Goal: Contribute content: Contribute content

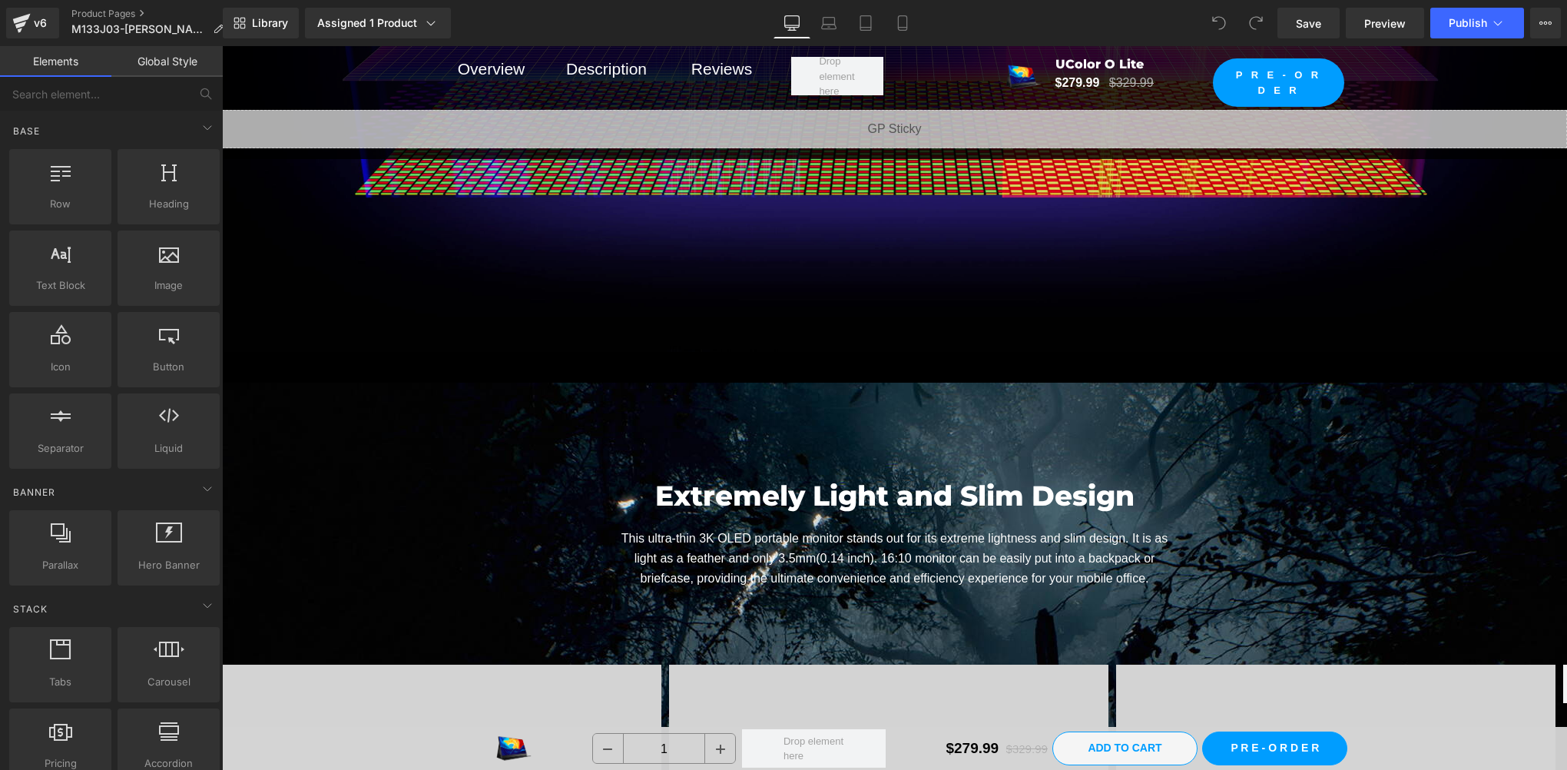
scroll to position [6764, 0]
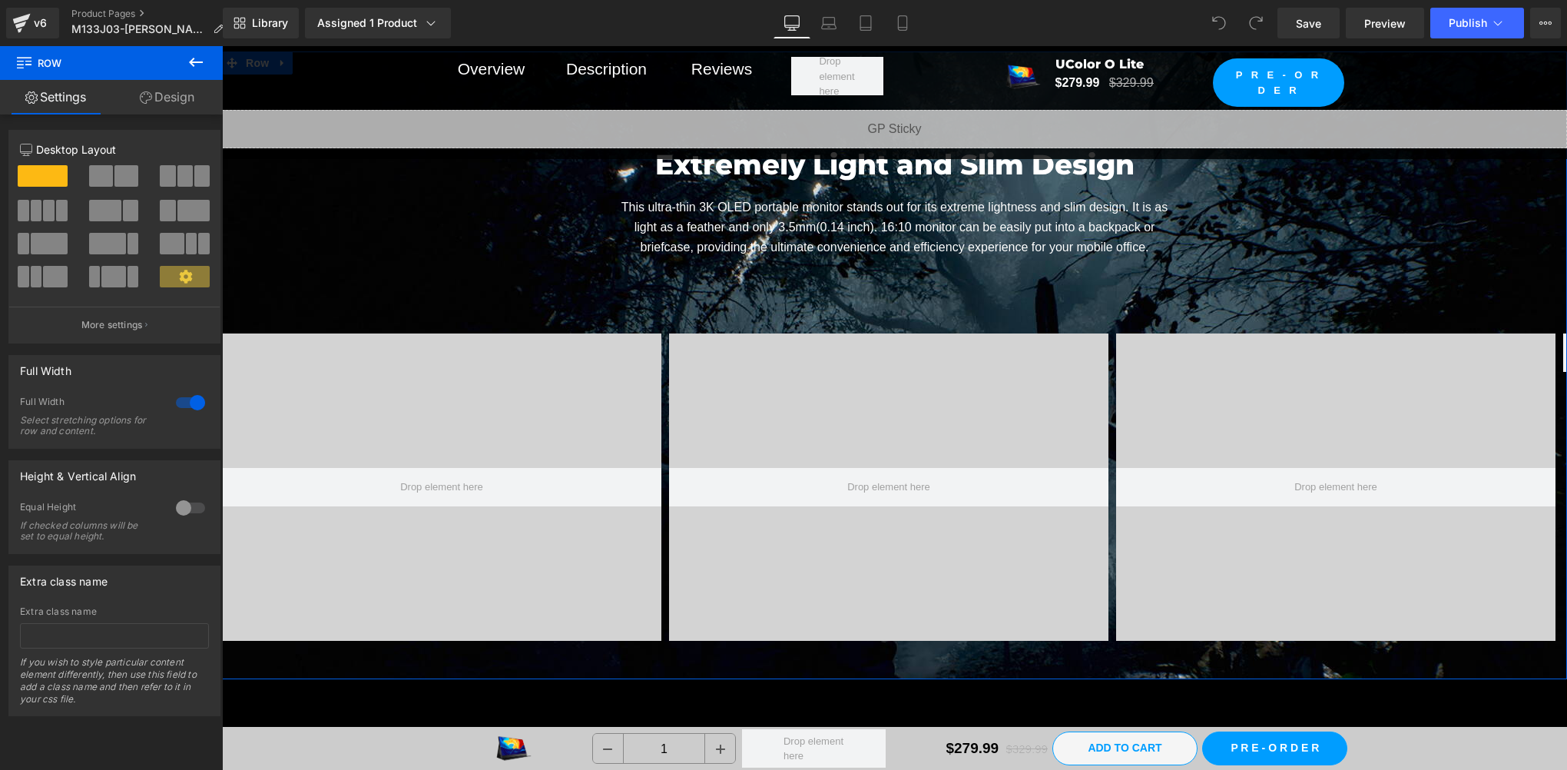
scroll to position [7020, 0]
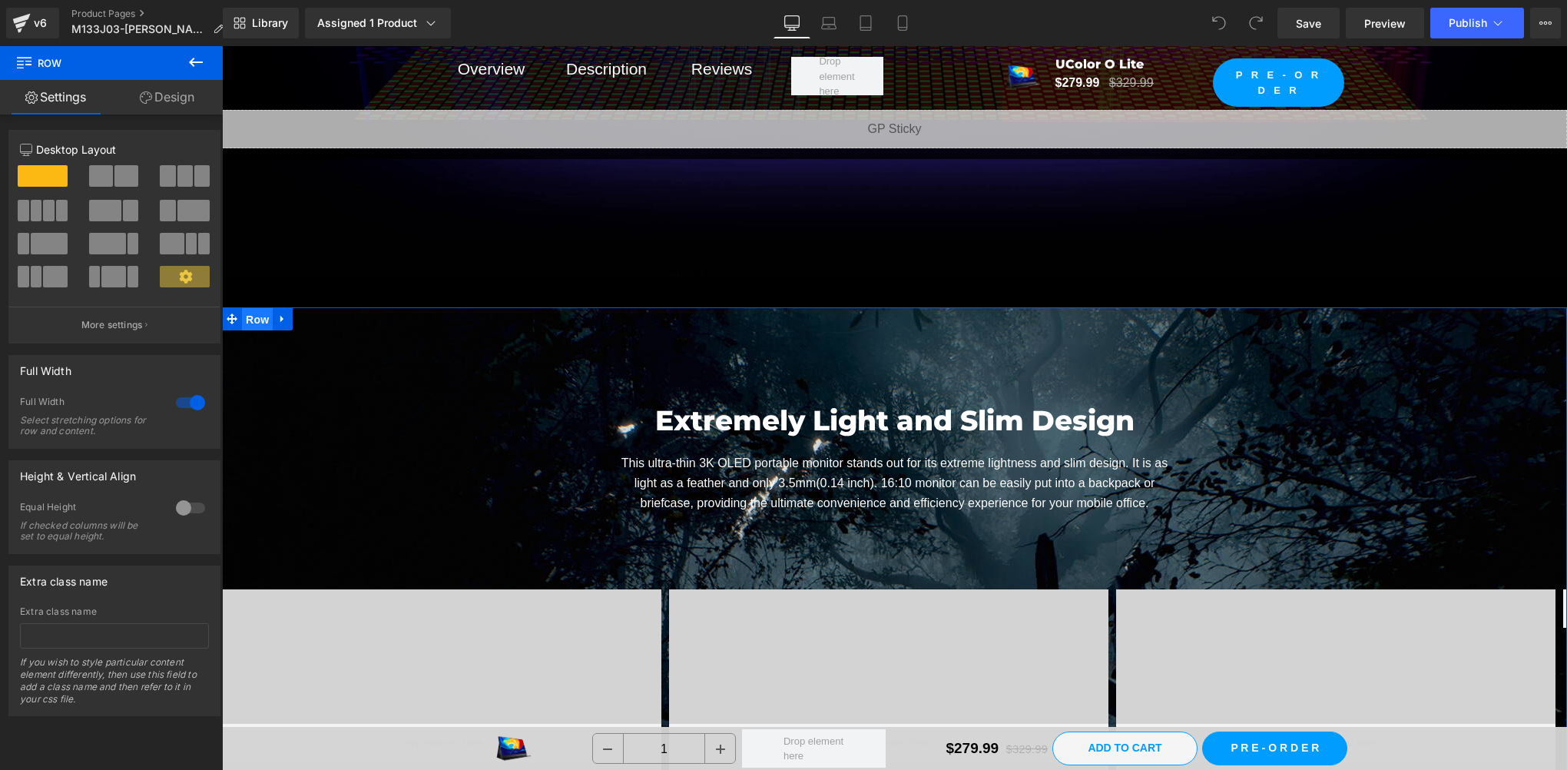
click at [252, 321] on span "Row" at bounding box center [257, 319] width 31 height 23
click at [173, 106] on link "Design" at bounding box center [166, 97] width 111 height 35
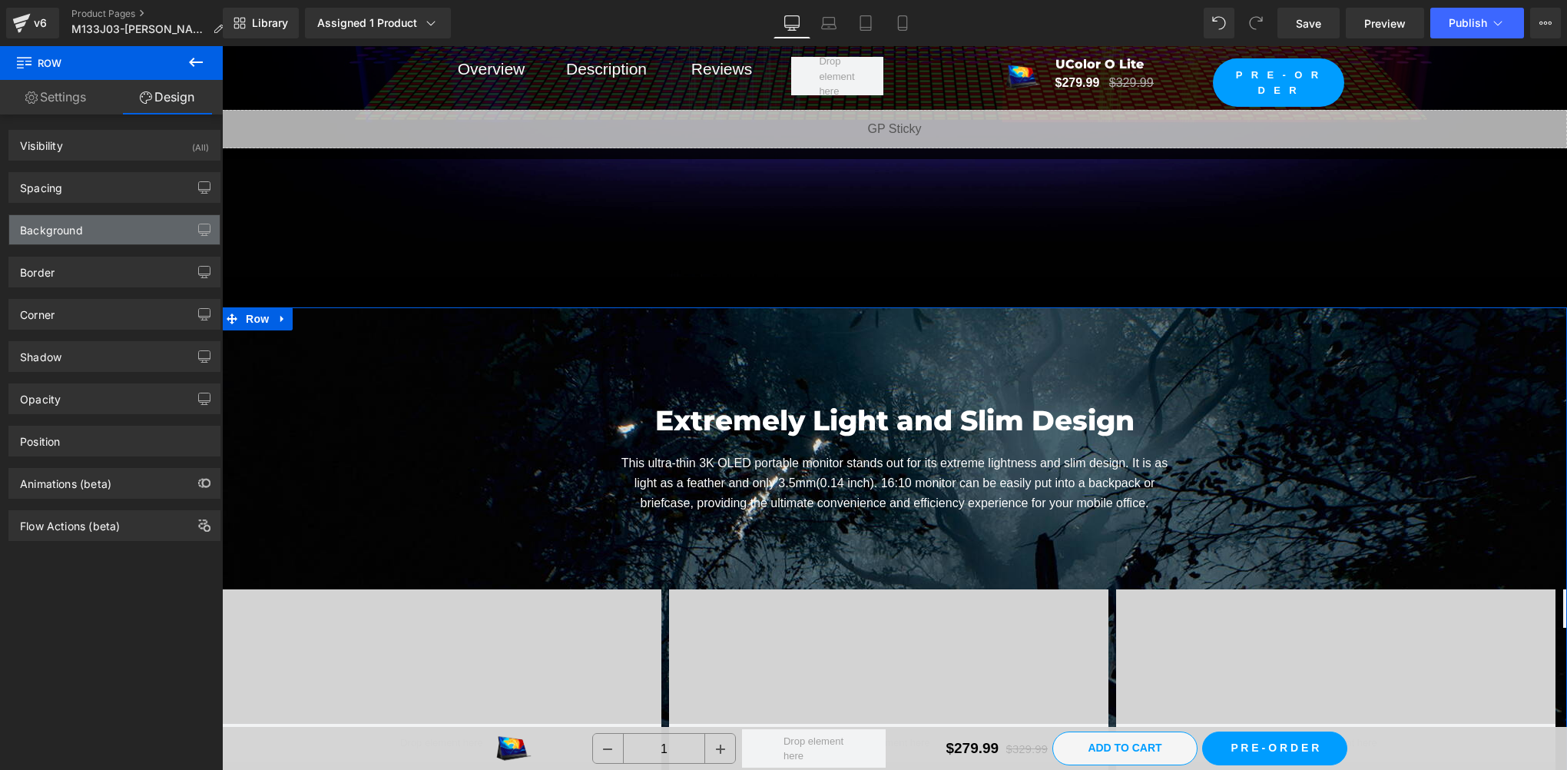
click at [40, 233] on div "Background" at bounding box center [51, 226] width 63 height 22
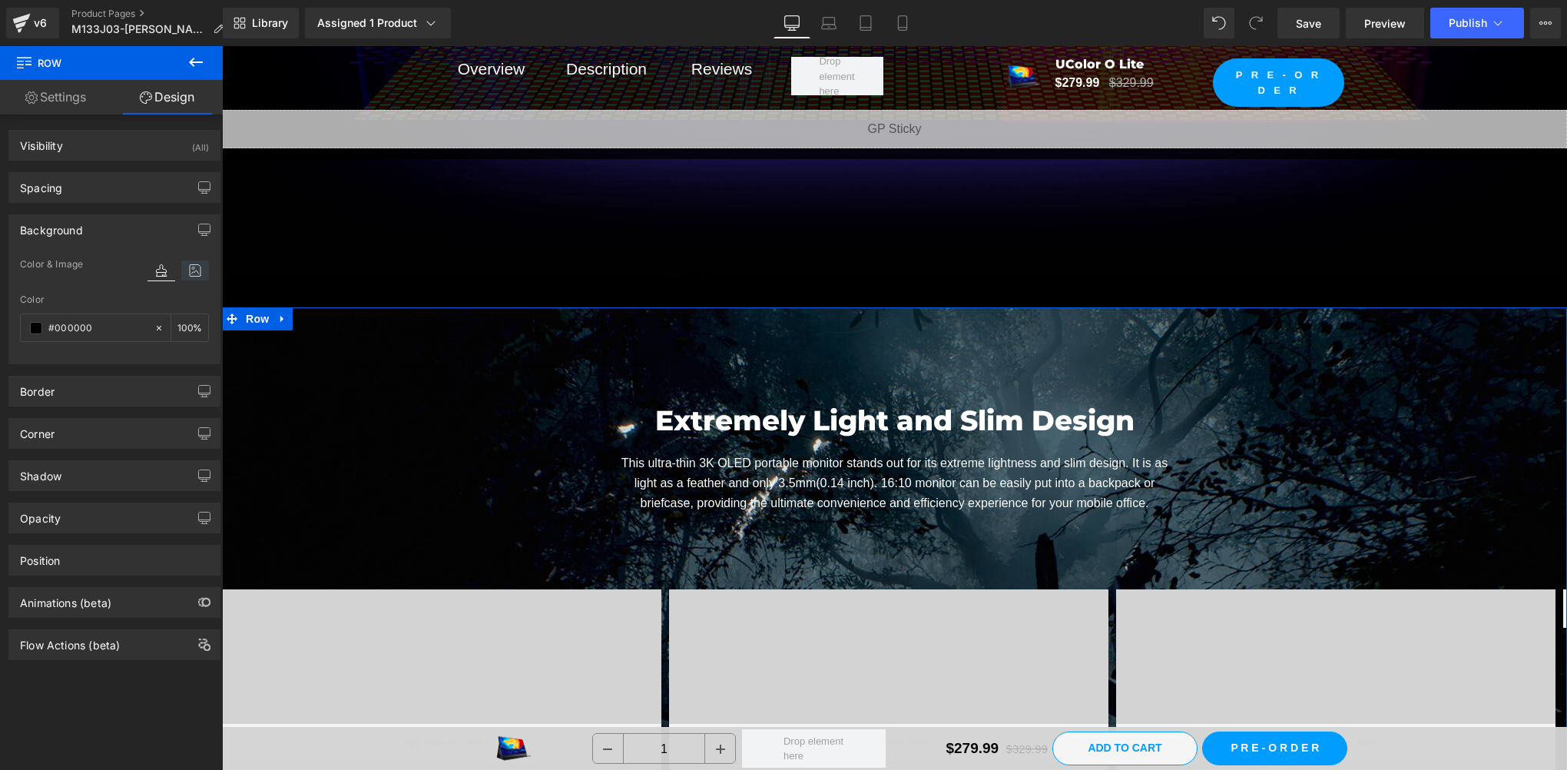
click at [191, 270] on icon at bounding box center [195, 270] width 28 height 20
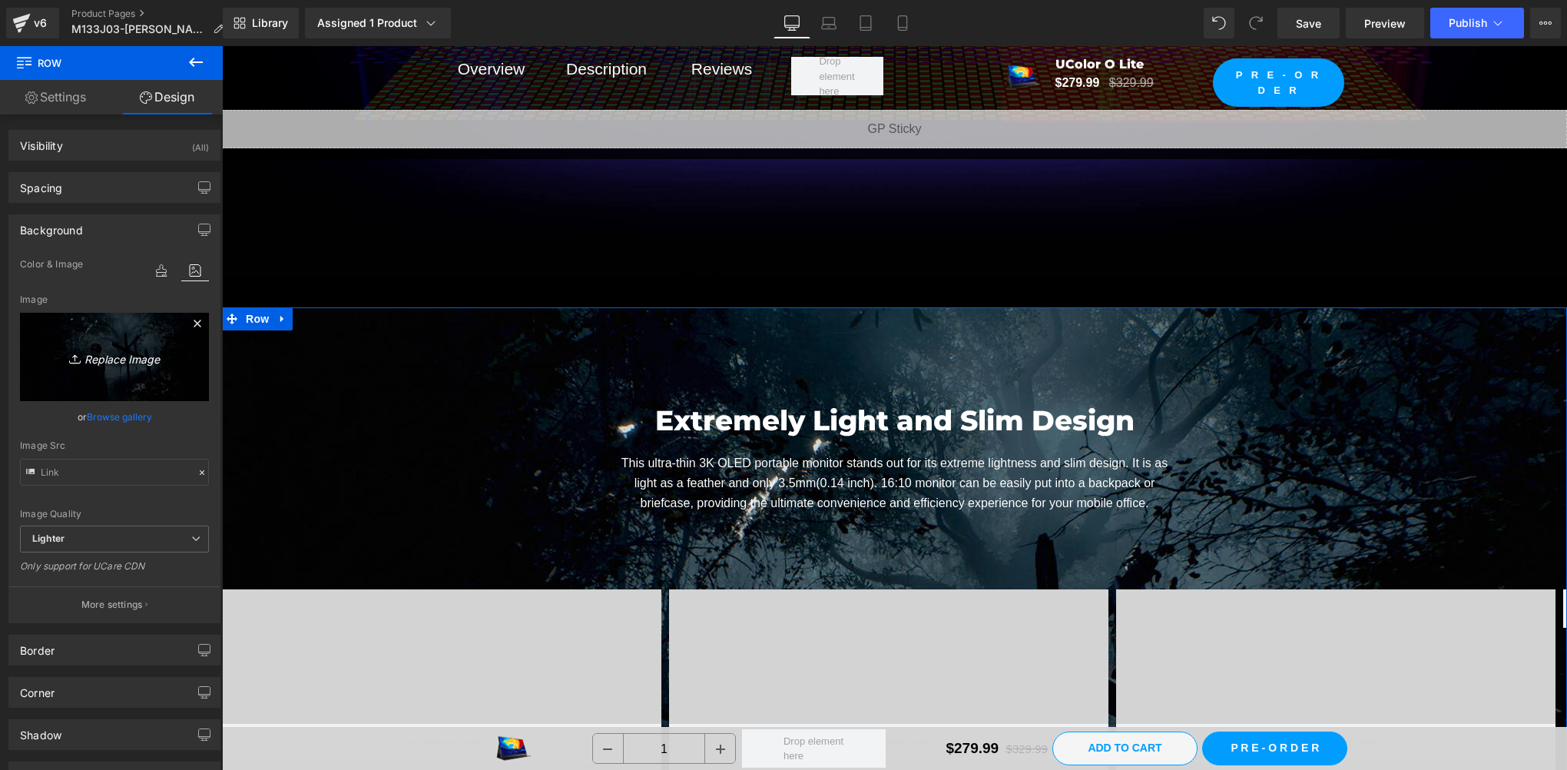
click at [194, 323] on icon at bounding box center [197, 323] width 18 height 18
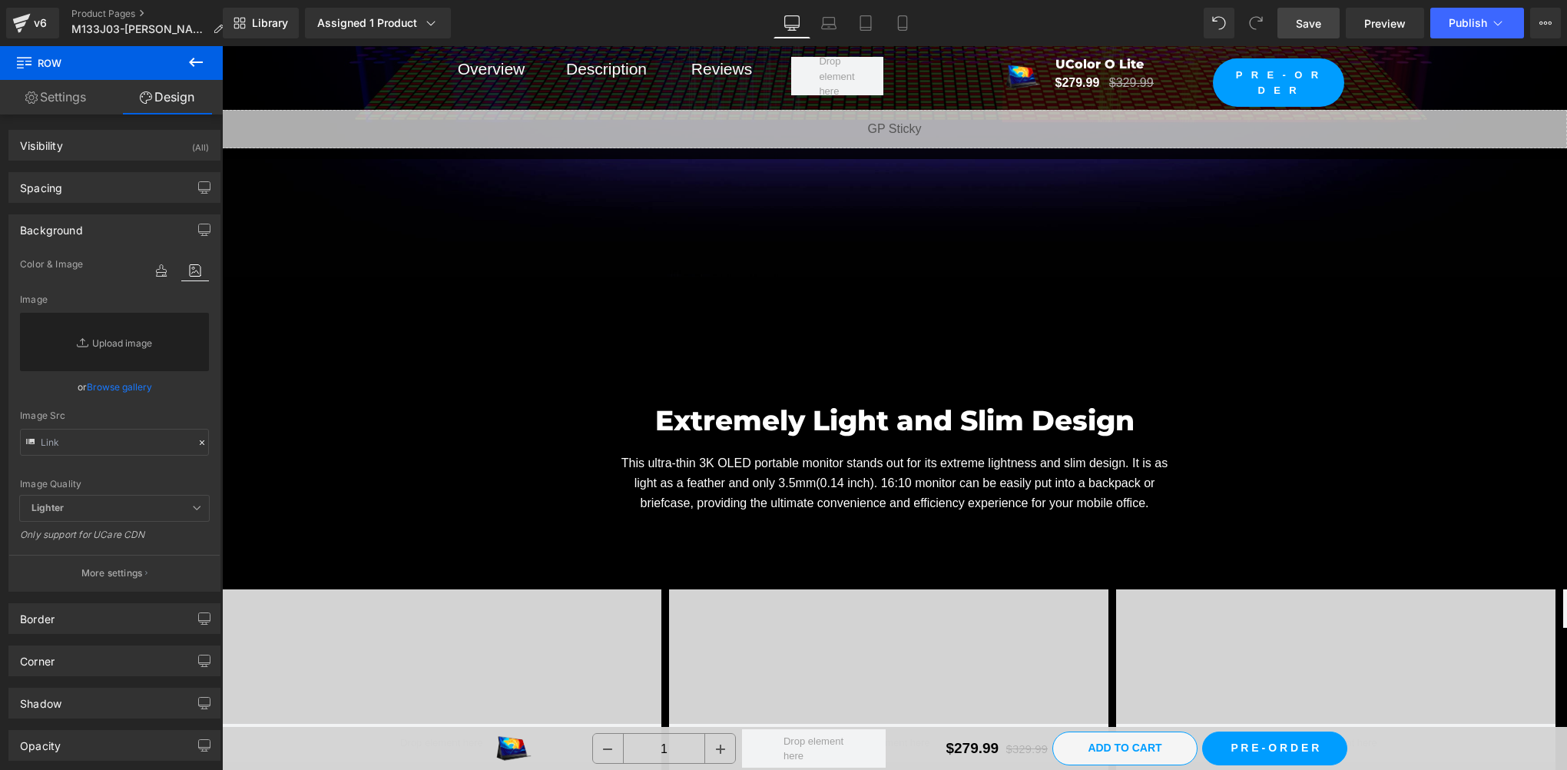
click at [1309, 26] on span "Save" at bounding box center [1308, 23] width 25 height 16
click at [427, 589] on div at bounding box center [441, 742] width 439 height 307
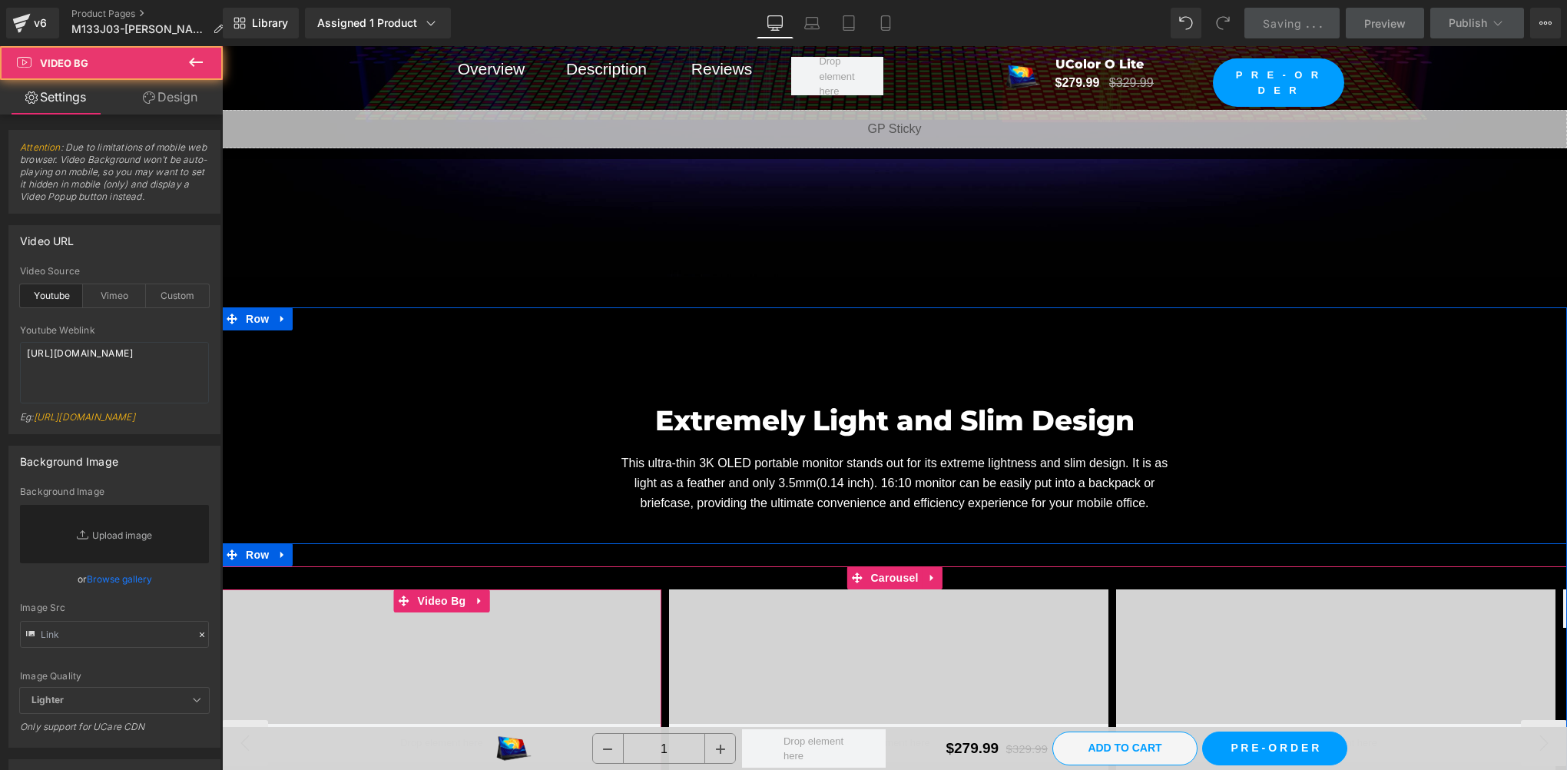
scroll to position [7532, 0]
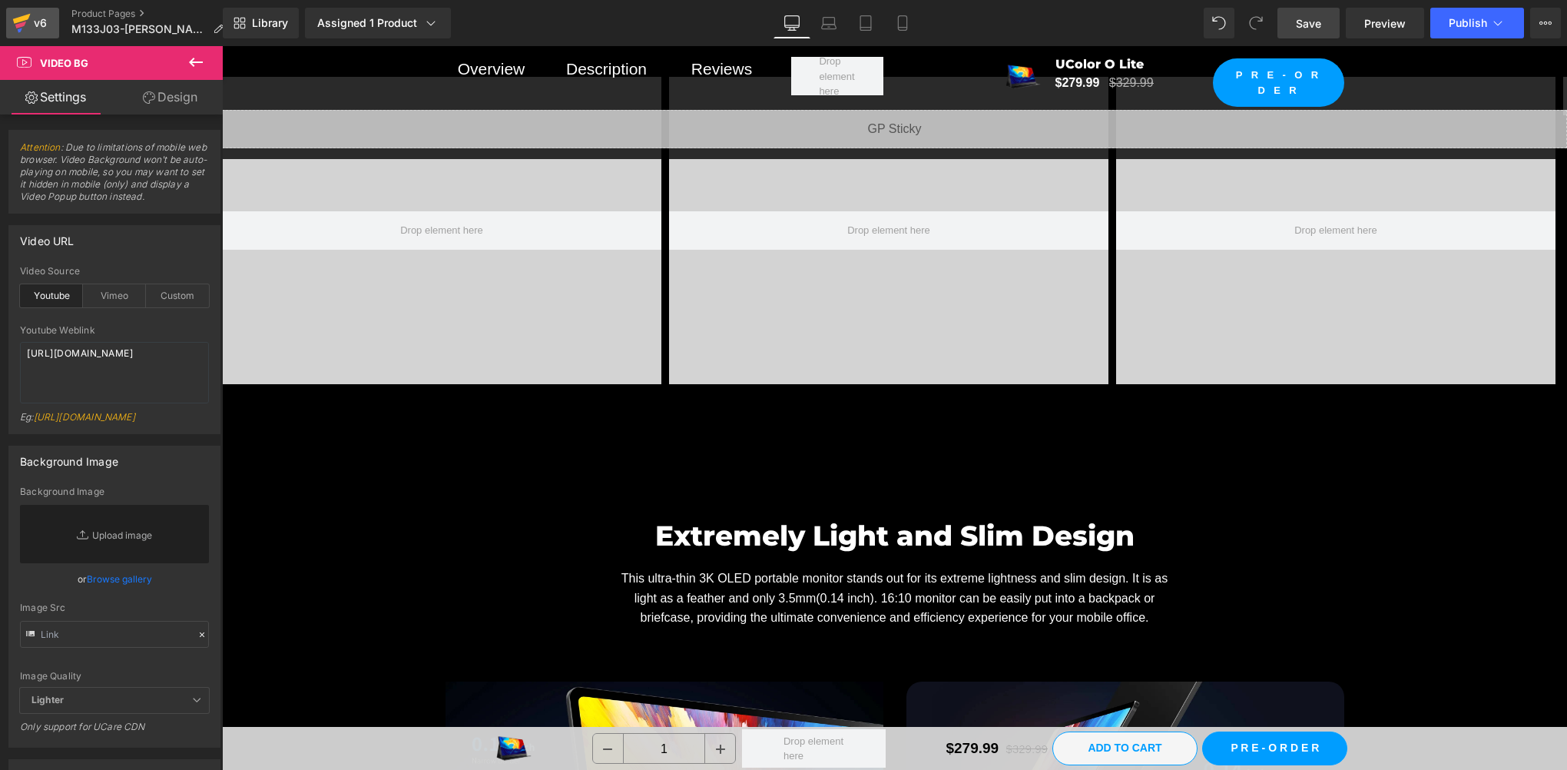
click at [22, 17] on icon at bounding box center [22, 19] width 18 height 10
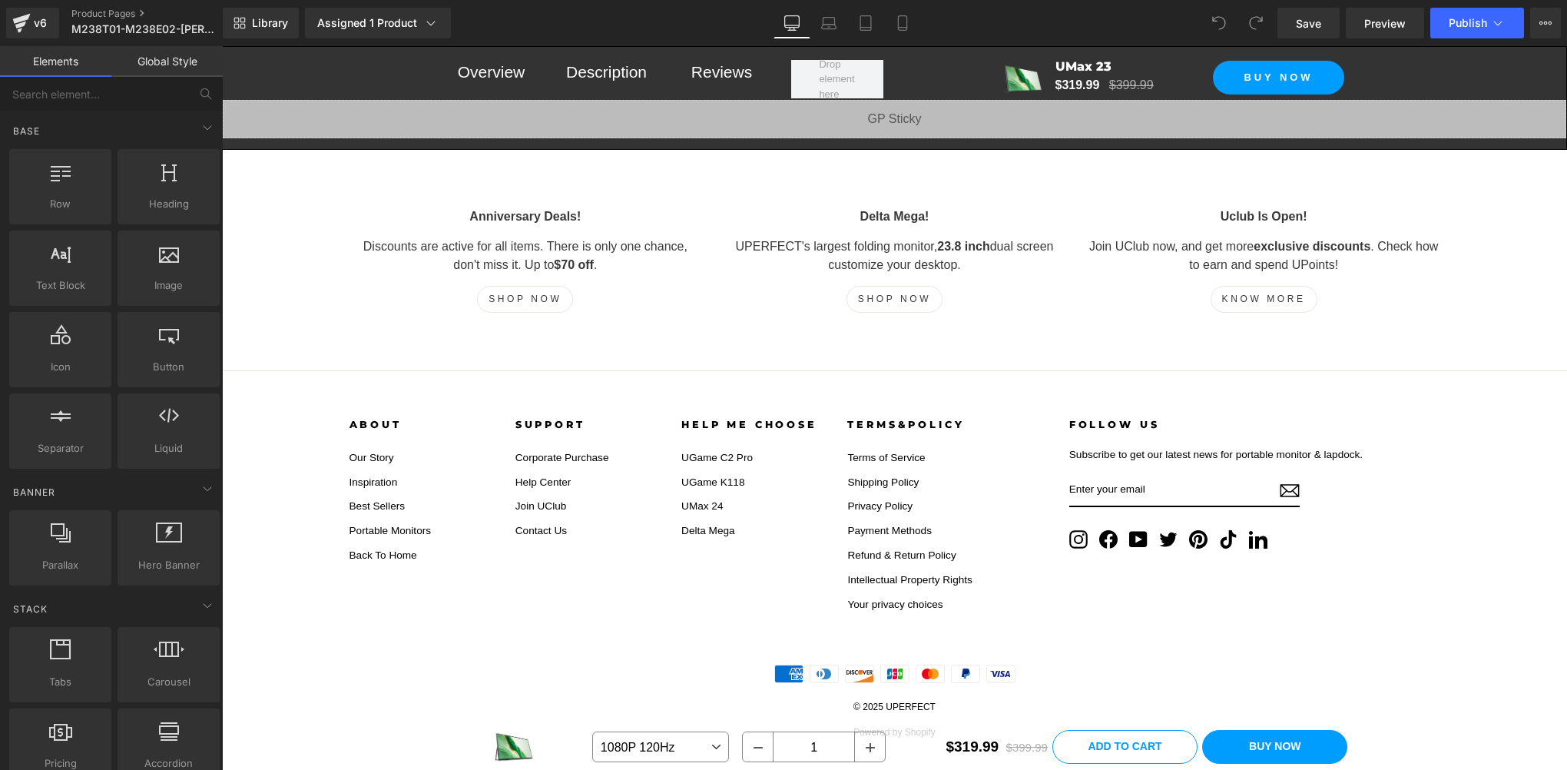
scroll to position [14510, 0]
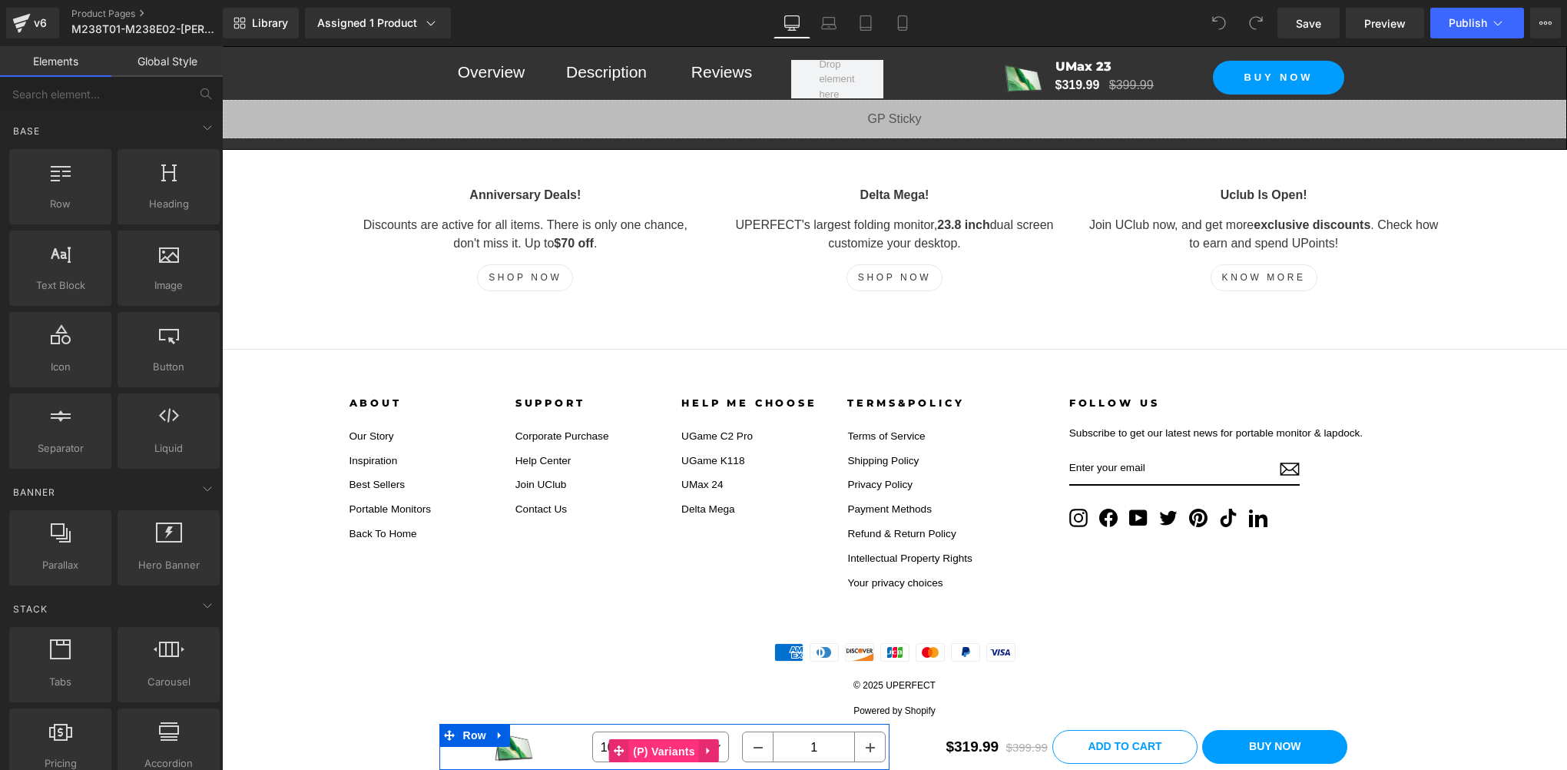
click at [635, 748] on span "(P) Variants" at bounding box center [664, 751] width 70 height 23
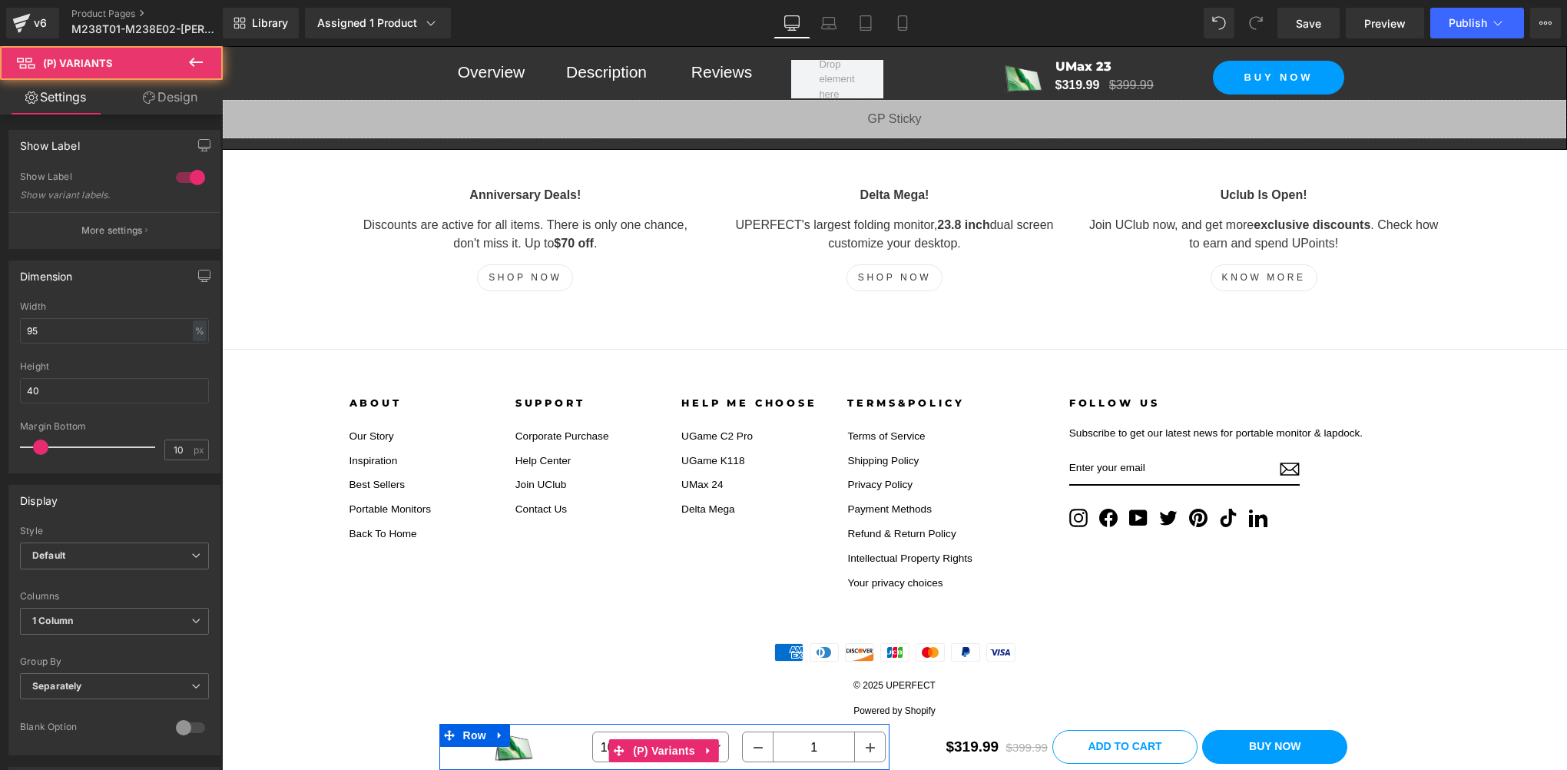
click at [598, 749] on select "1080P 120Hz 1440P 180Hz 1080P 120Hz Touch" at bounding box center [660, 746] width 137 height 31
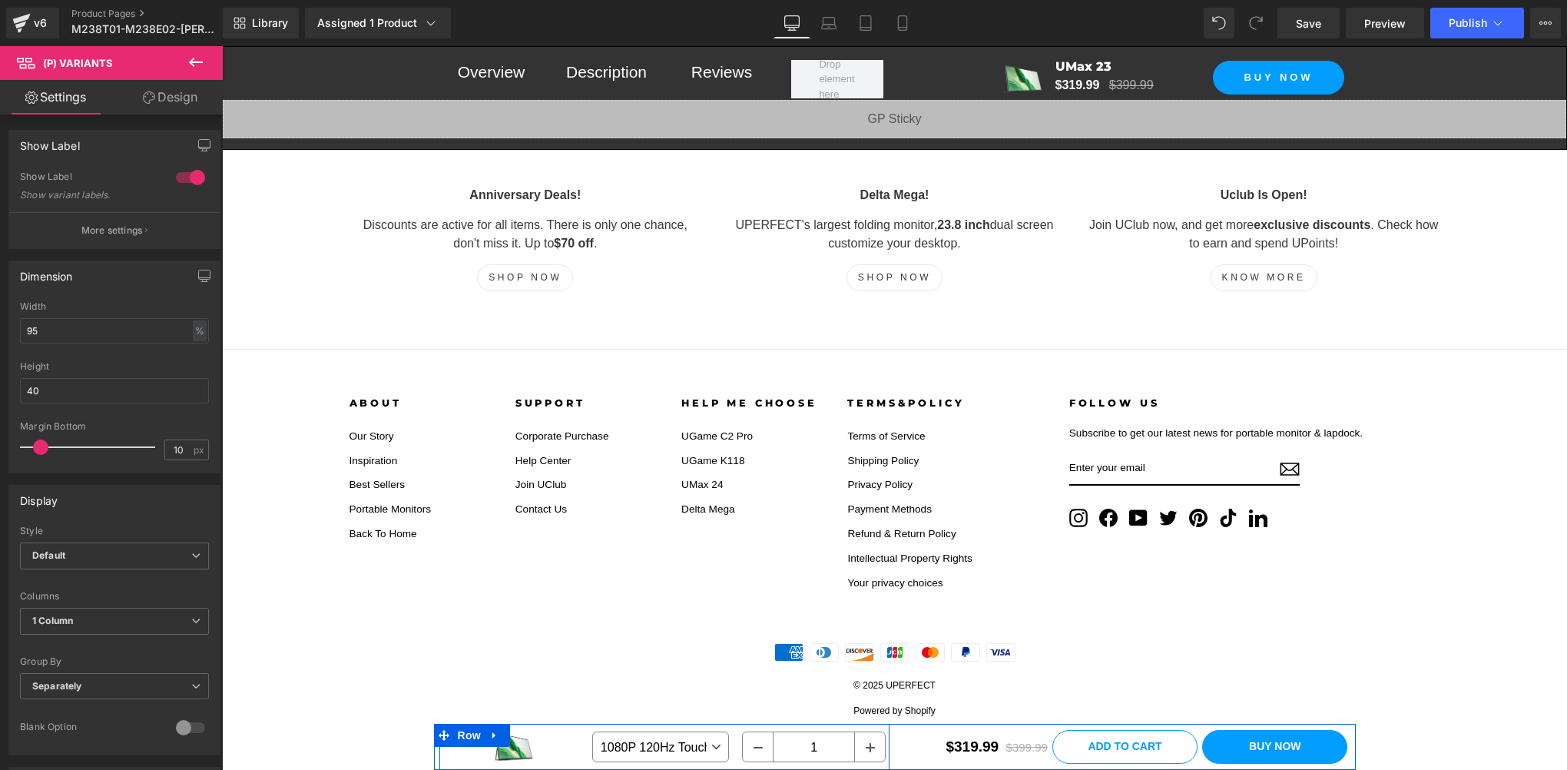
click at [592, 731] on select "1080P 120Hz 1440P 180Hz 1080P 120Hz Touch" at bounding box center [660, 746] width 137 height 31
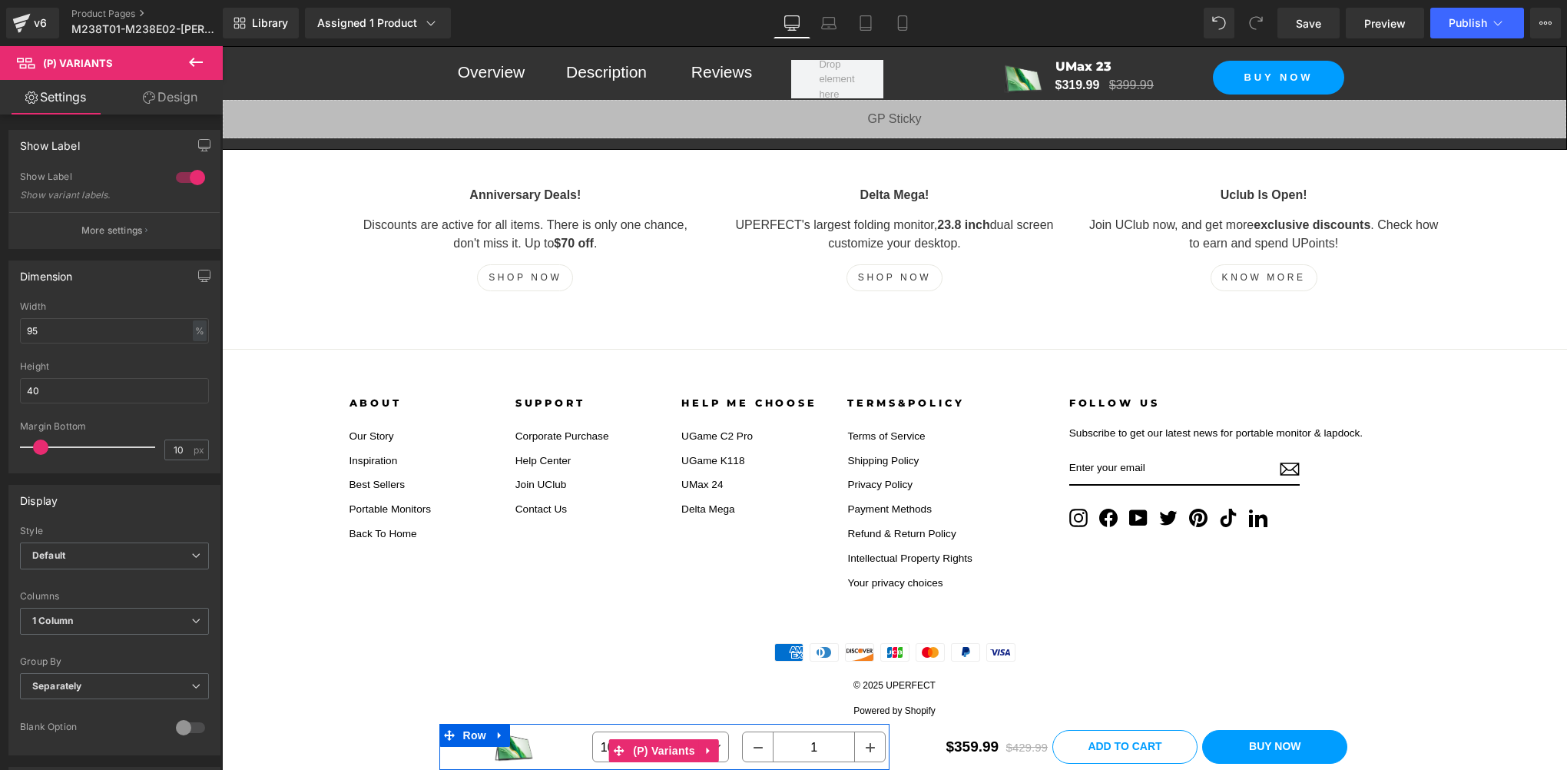
click at [592, 751] on select "1080P 120Hz 1440P 180Hz 1080P 120Hz Touch" at bounding box center [660, 746] width 137 height 31
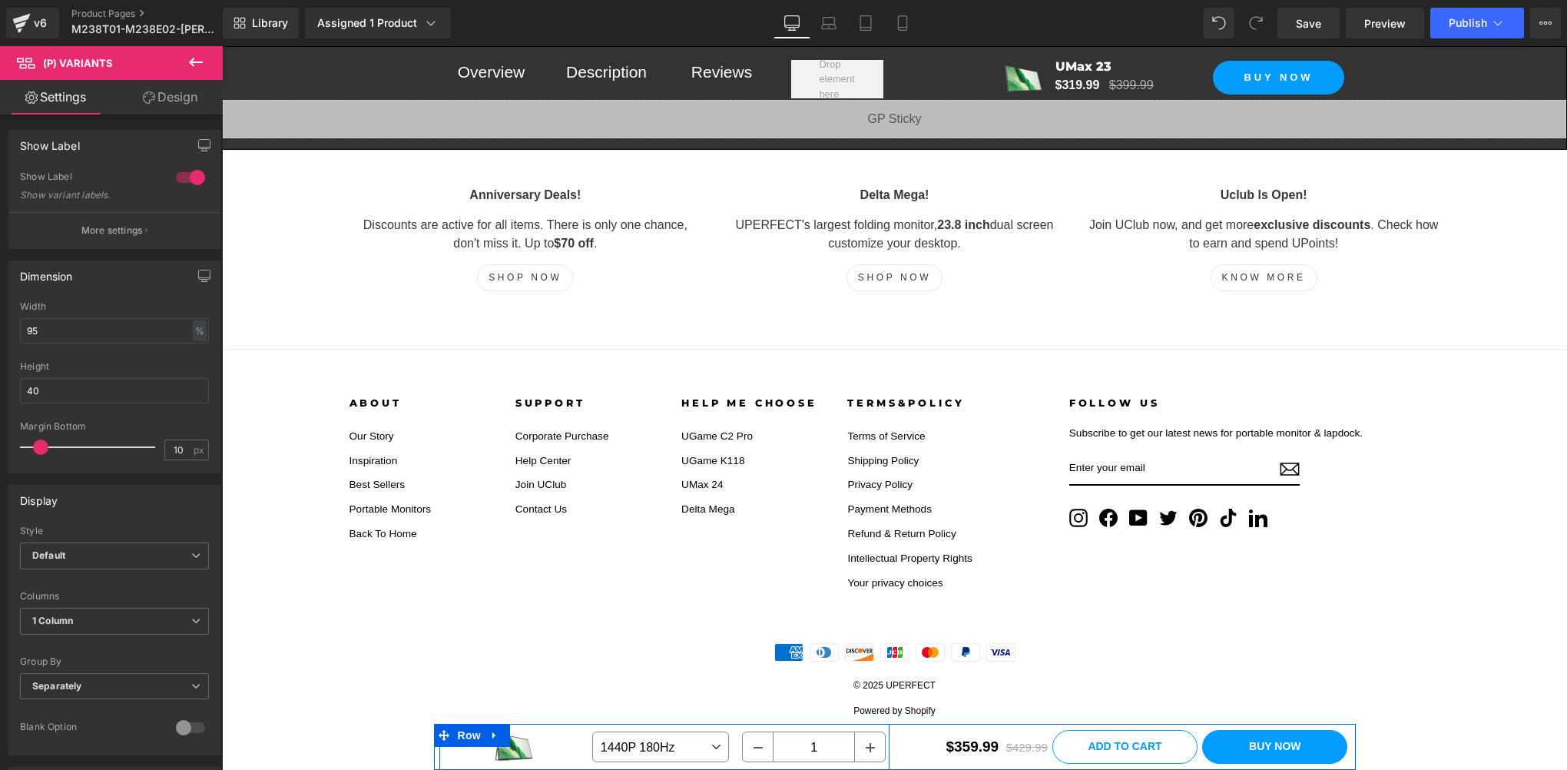
click at [592, 731] on select "1080P 120Hz 1440P 180Hz 1080P 120Hz Touch" at bounding box center [660, 746] width 137 height 31
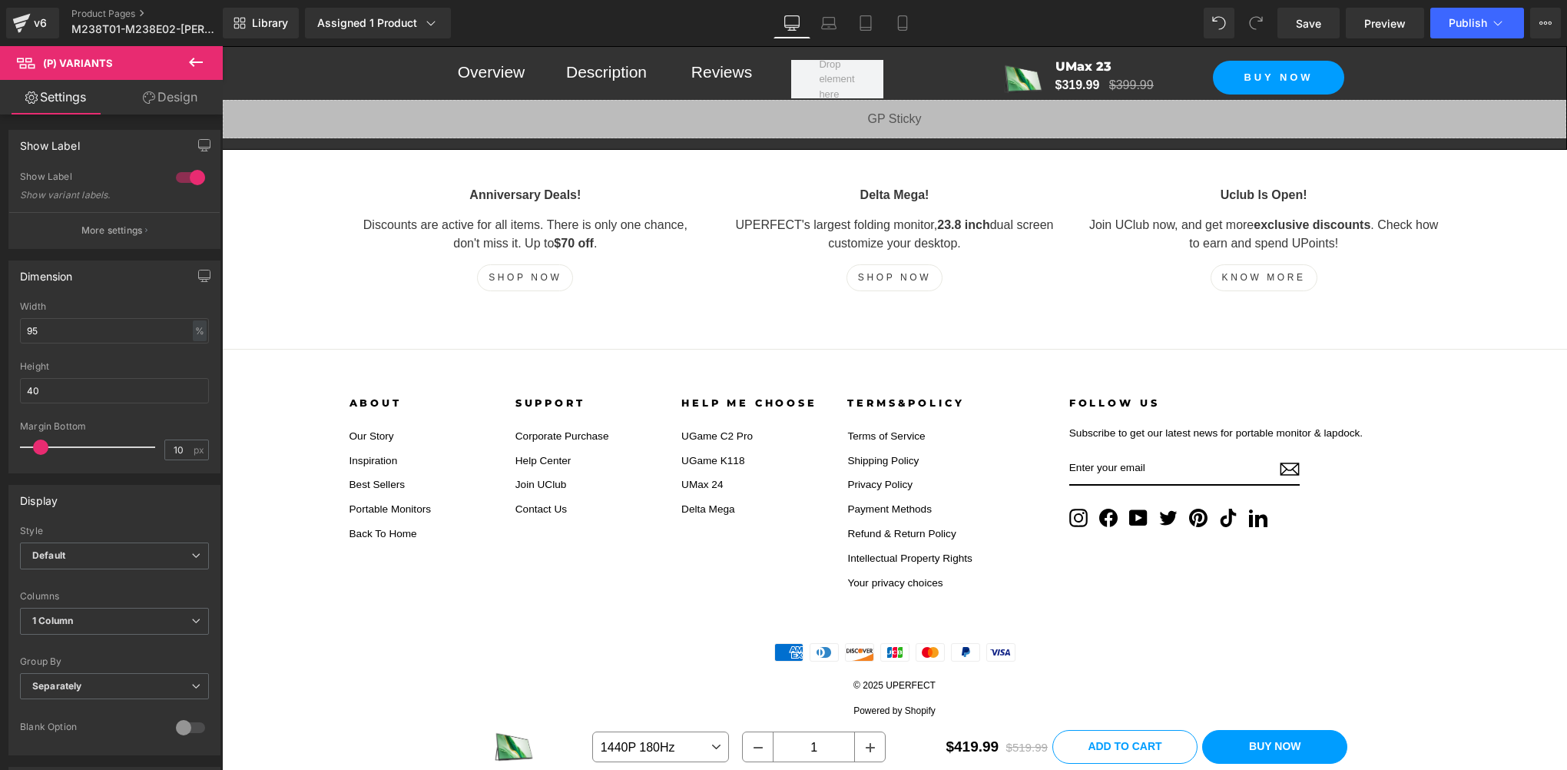
click at [599, 747] on select "1080P 120Hz 1440P 180Hz 1080P 120Hz Touch" at bounding box center [660, 746] width 137 height 31
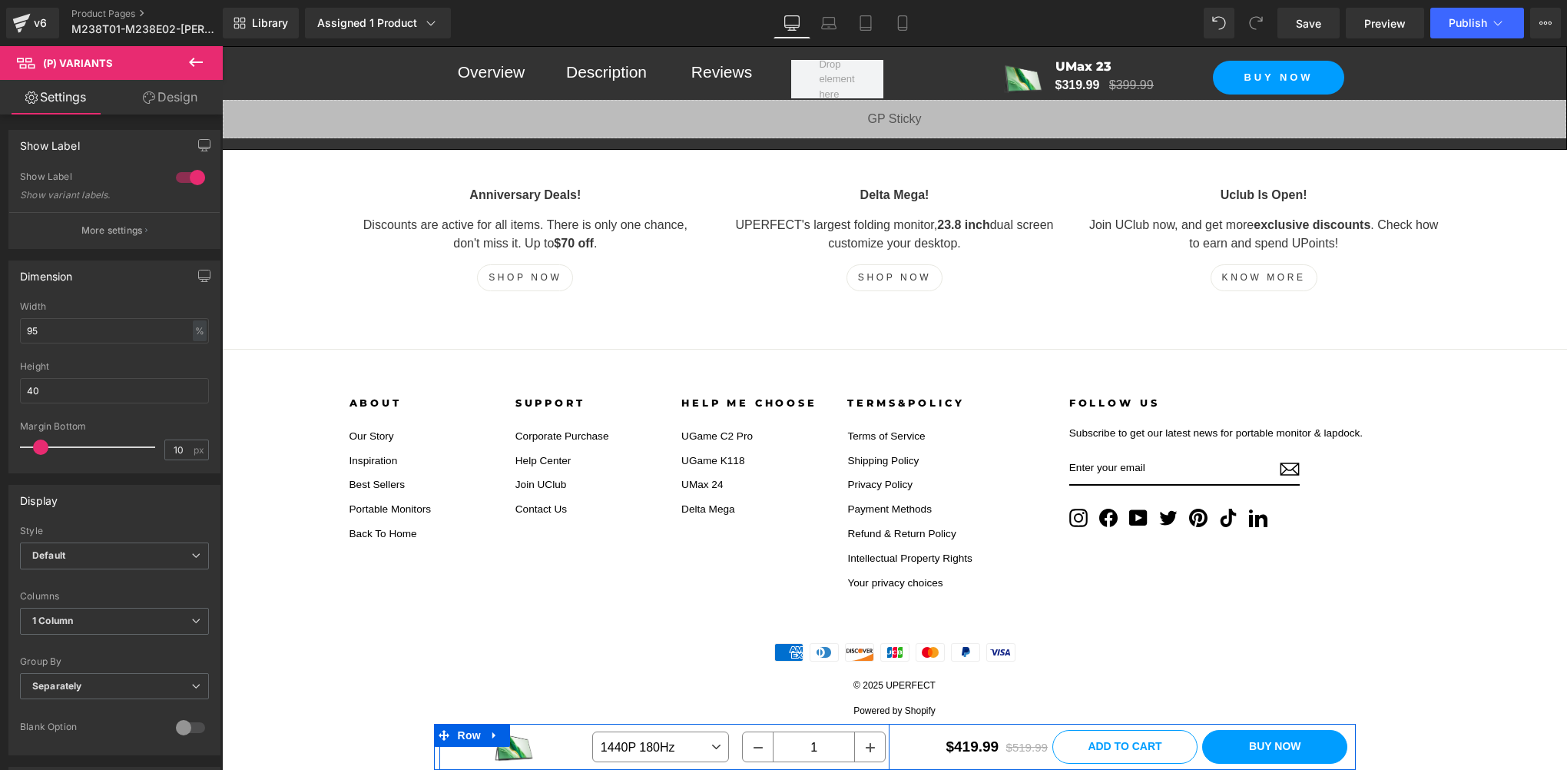
select select "1080P 120Hz"
click at [592, 731] on select "1080P 120Hz 1440P 180Hz 1080P 120Hz Touch" at bounding box center [660, 746] width 137 height 31
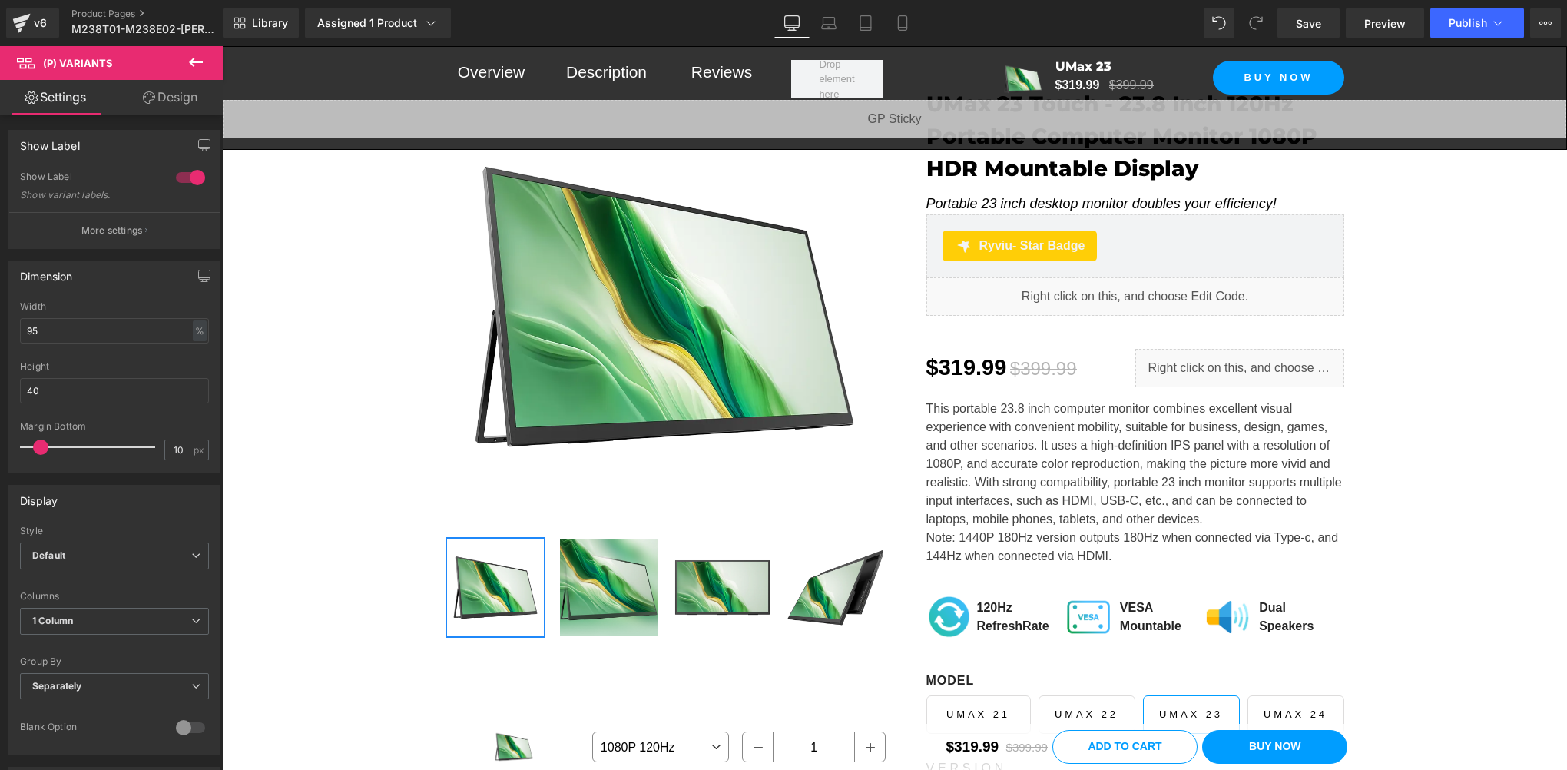
scroll to position [0, 0]
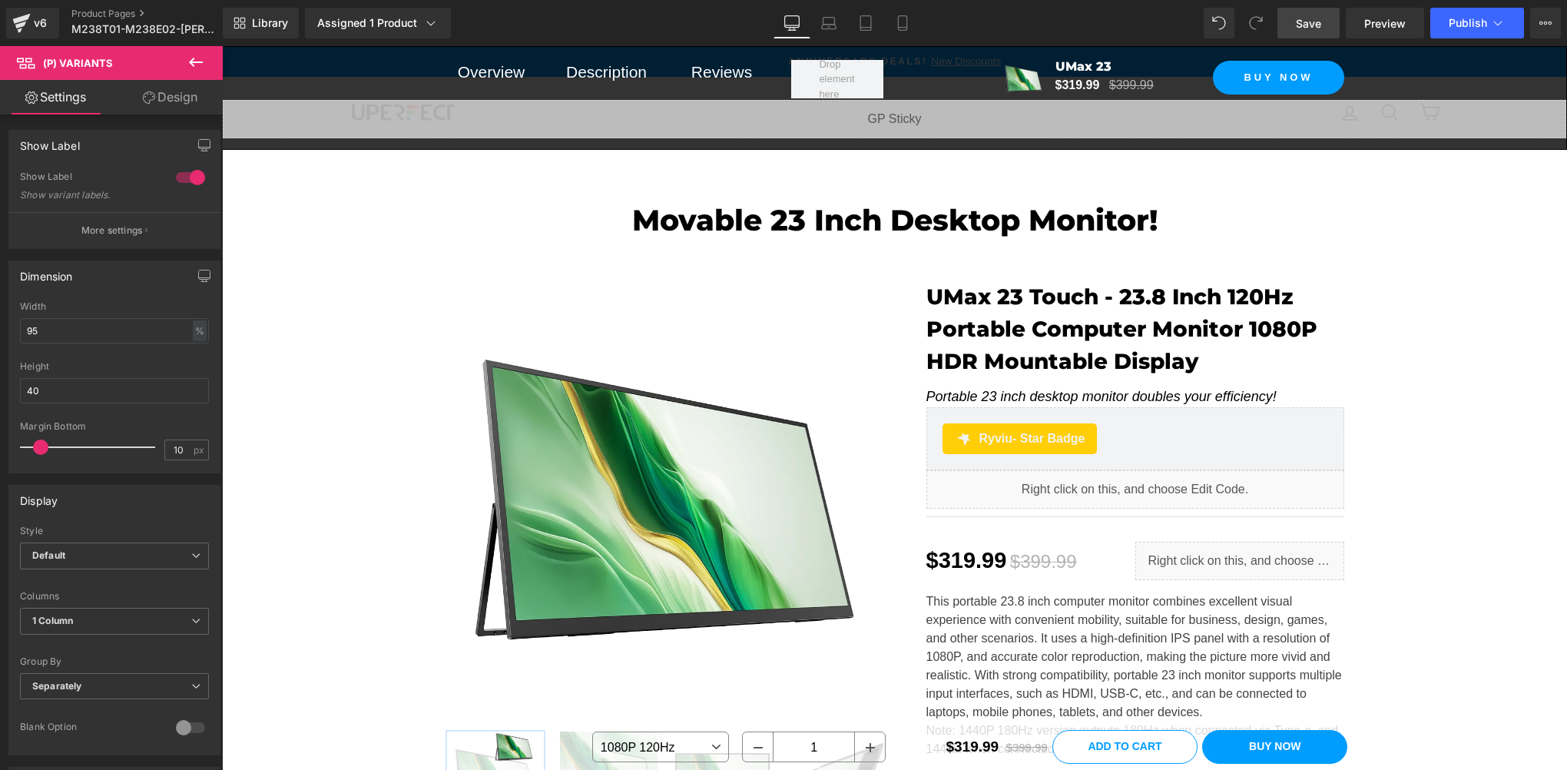
click at [1302, 33] on link "Save" at bounding box center [1308, 23] width 62 height 31
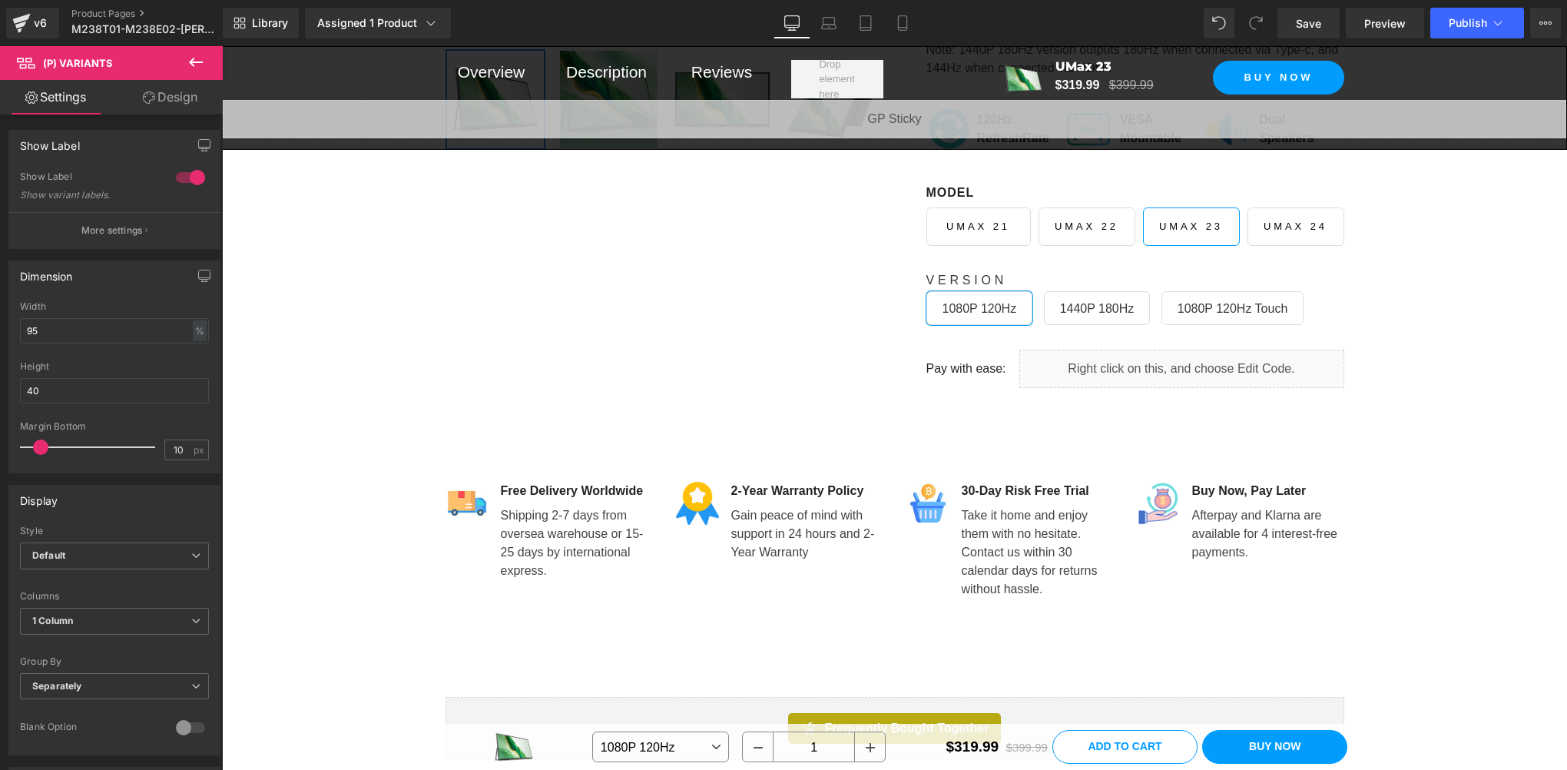
scroll to position [768, 0]
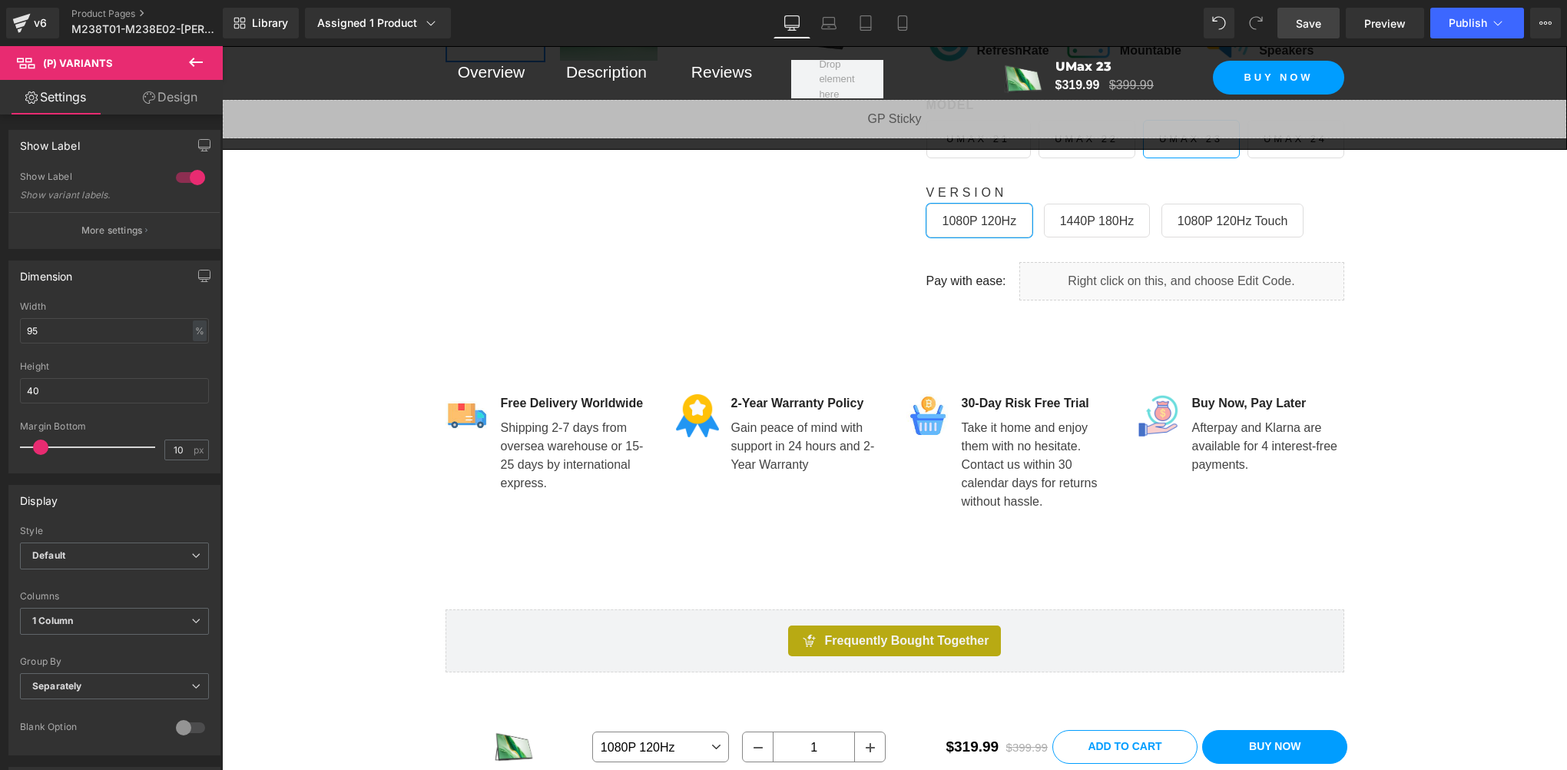
click at [1305, 26] on span "Save" at bounding box center [1308, 23] width 25 height 16
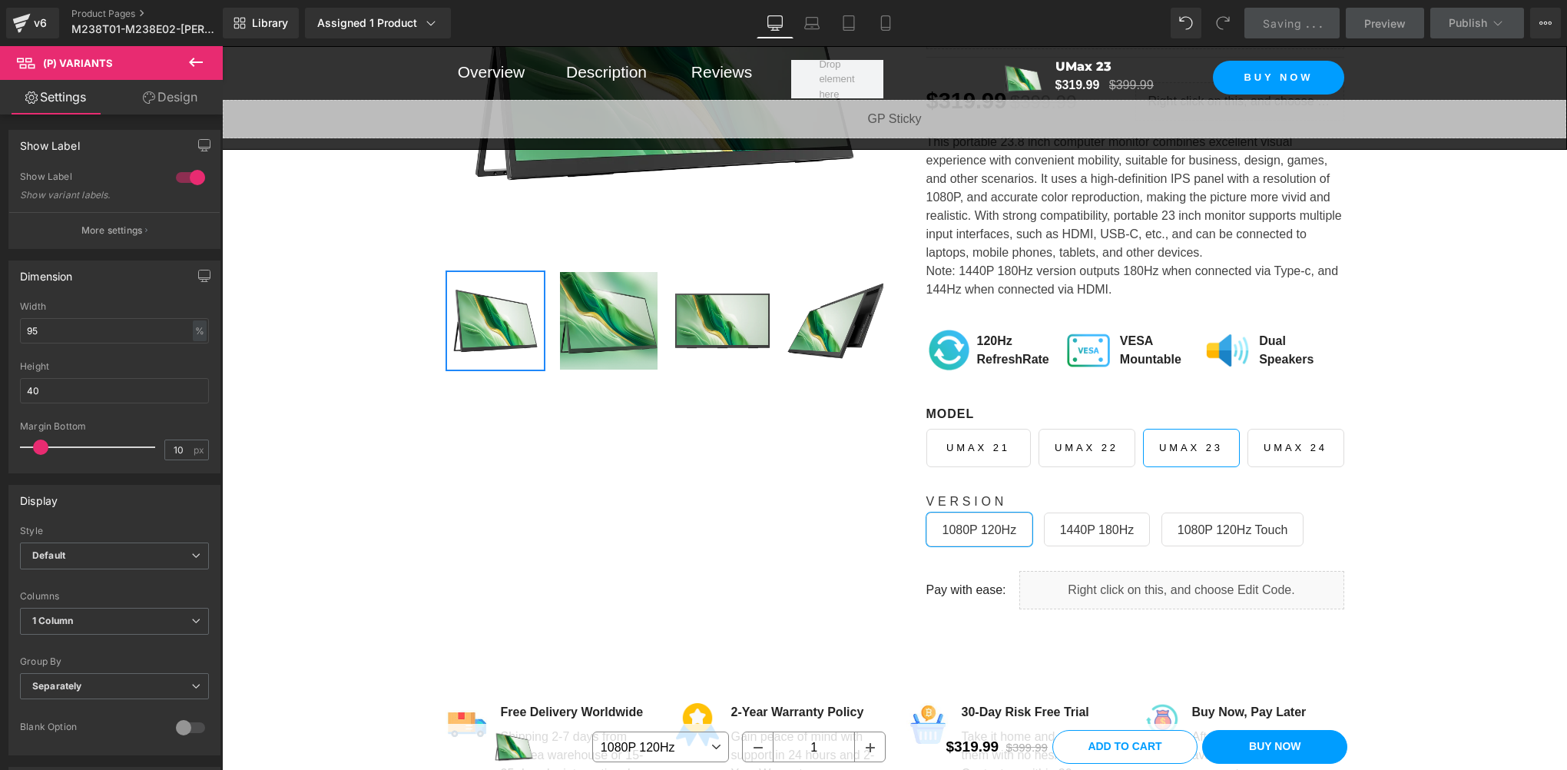
scroll to position [0, 0]
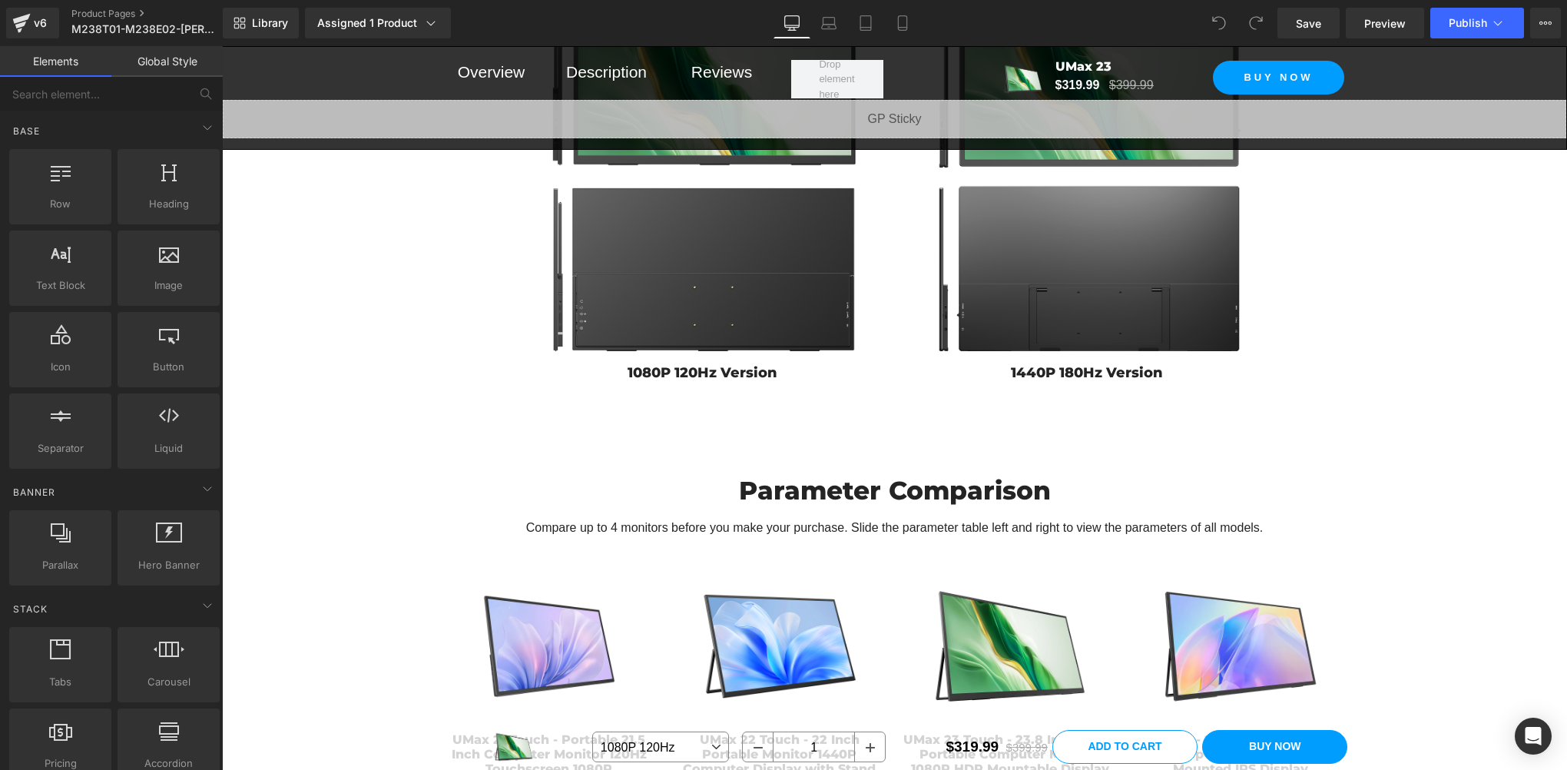
scroll to position [9472, 0]
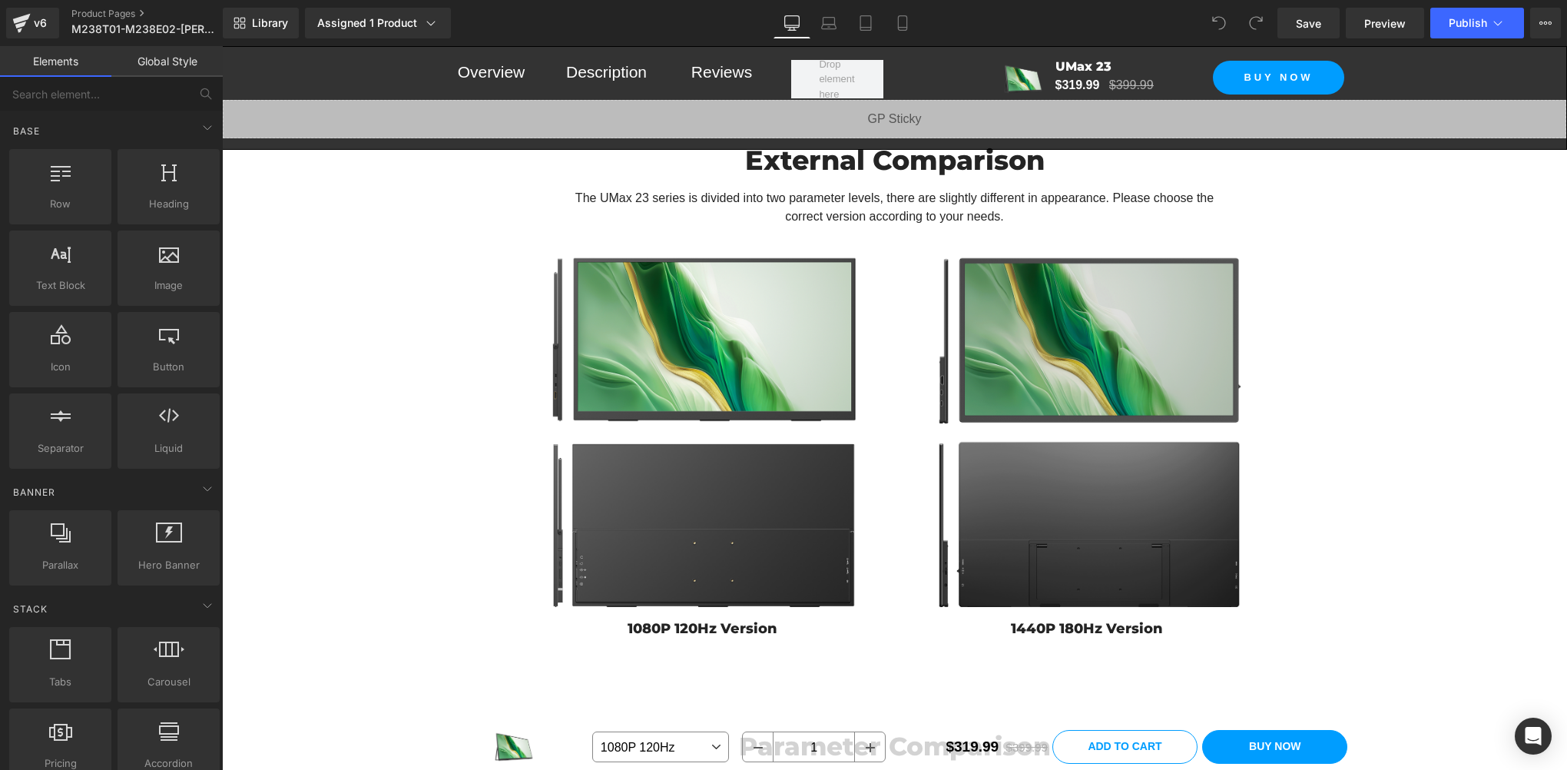
click at [950, 392] on img at bounding box center [1086, 434] width 307 height 355
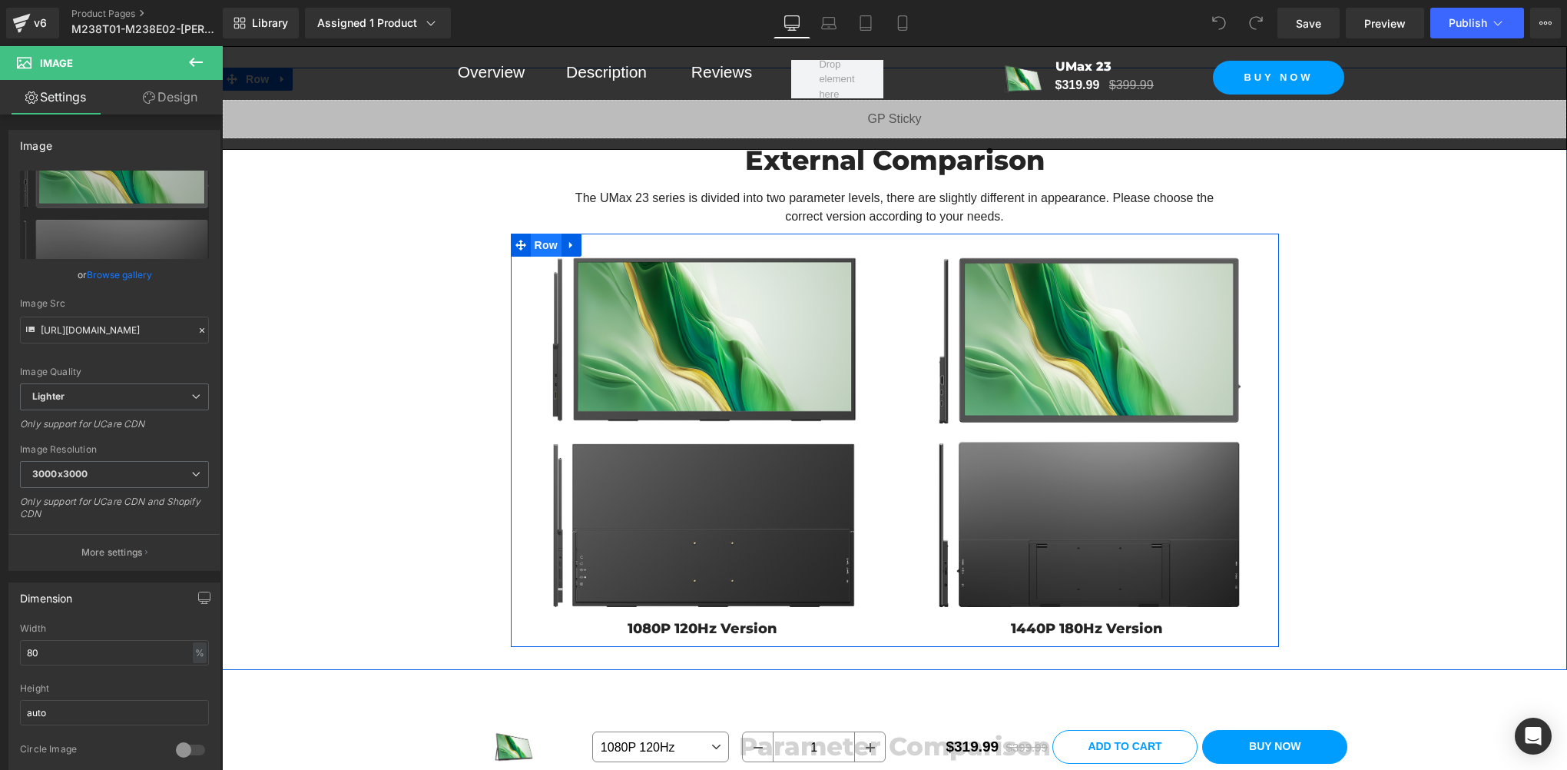
click at [537, 253] on span "Row" at bounding box center [546, 244] width 31 height 23
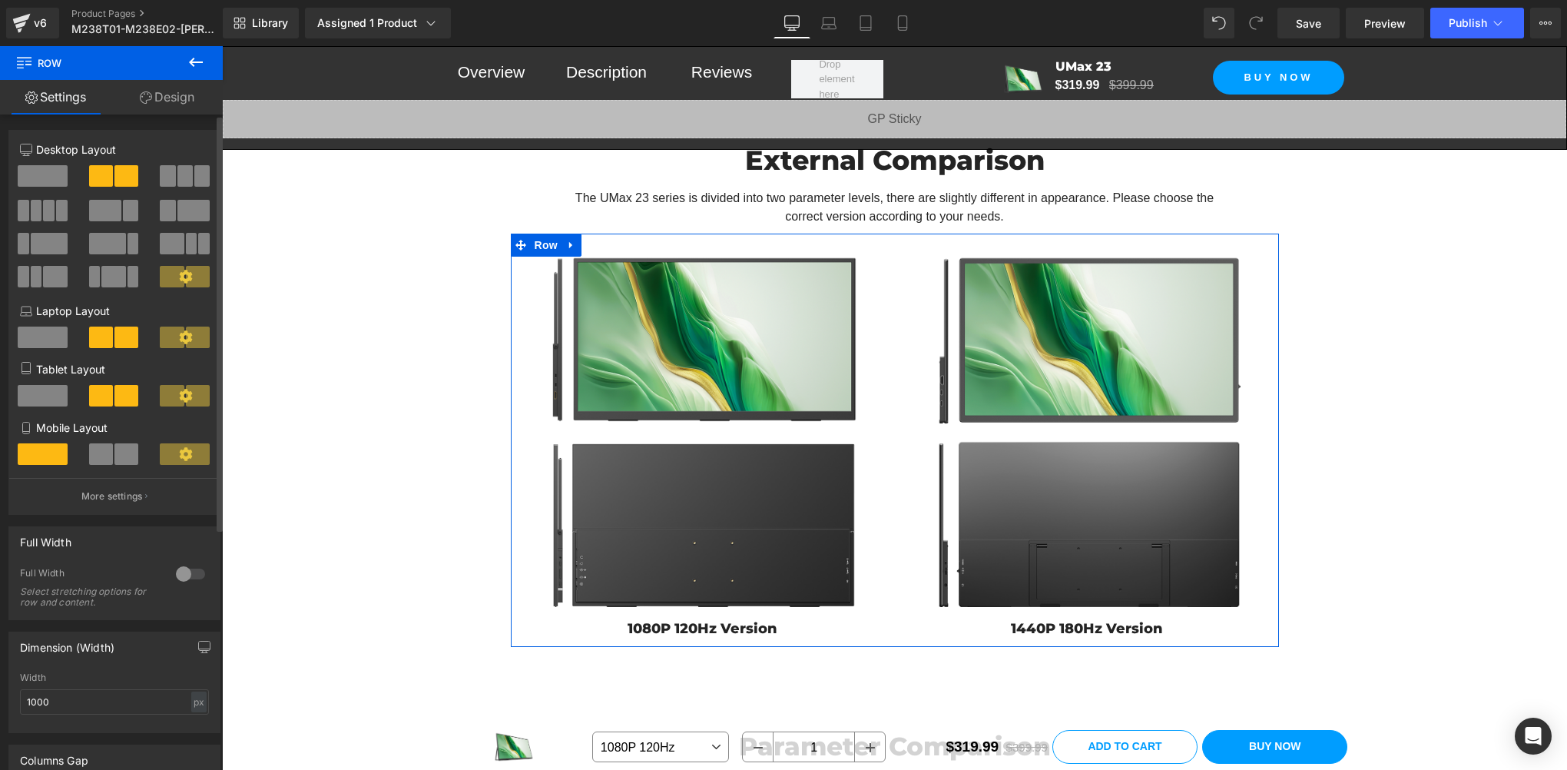
click at [197, 184] on span at bounding box center [201, 176] width 15 height 22
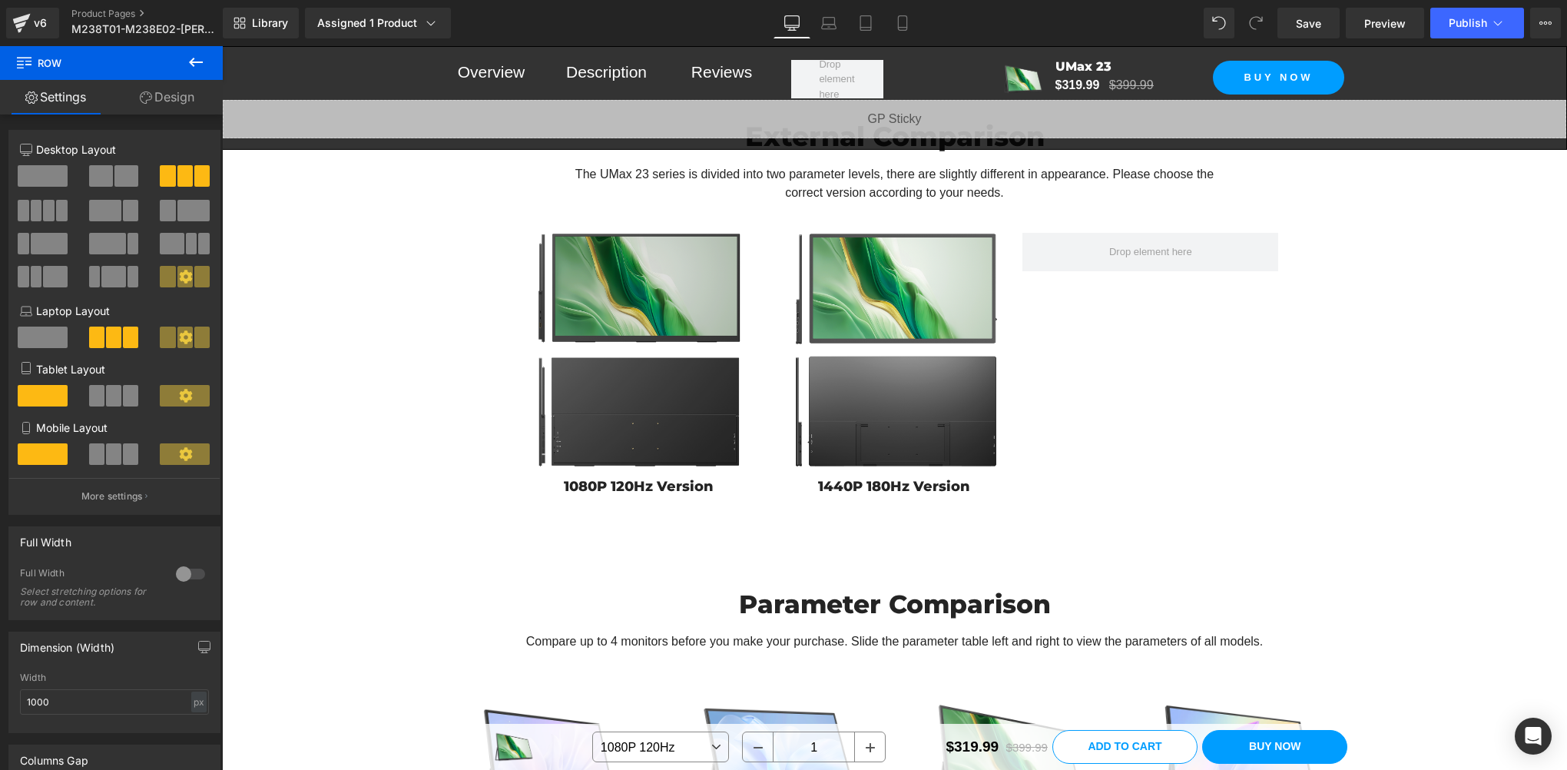
scroll to position [9448, 0]
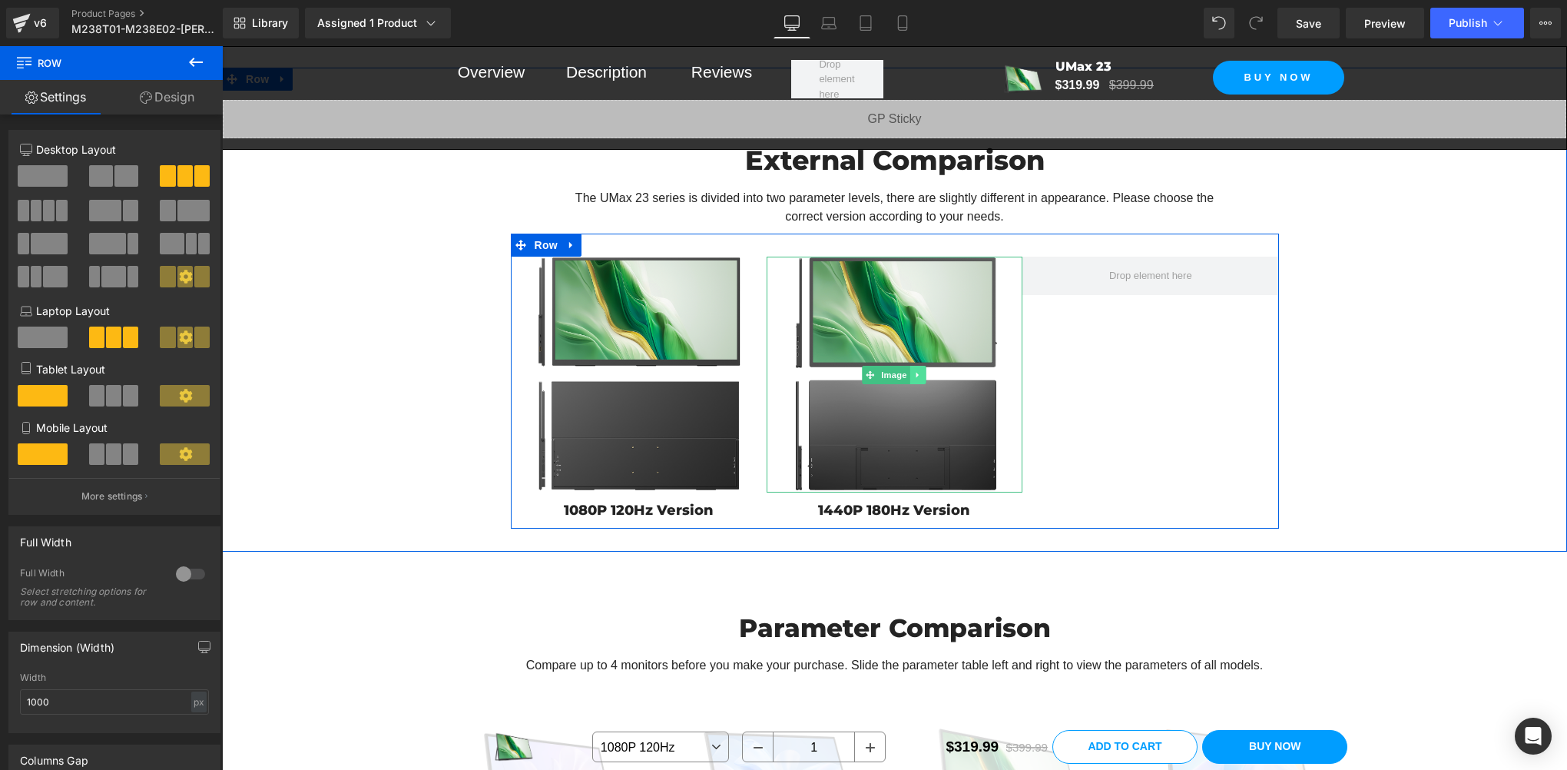
click at [914, 379] on icon at bounding box center [918, 374] width 8 height 9
click at [906, 379] on icon at bounding box center [910, 374] width 8 height 8
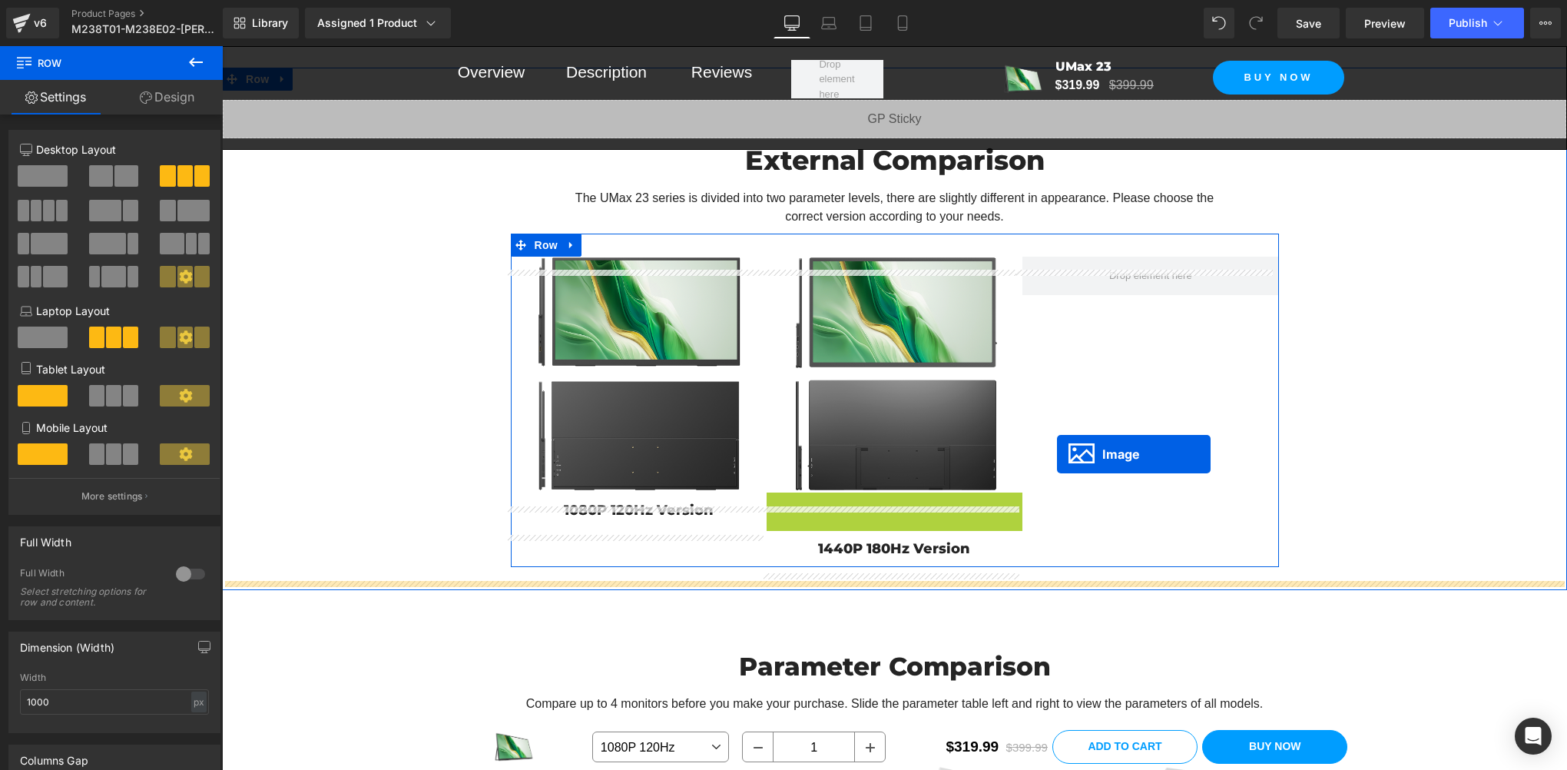
drag, startPoint x: 865, startPoint y: 627, endPoint x: 1071, endPoint y: 378, distance: 323.4
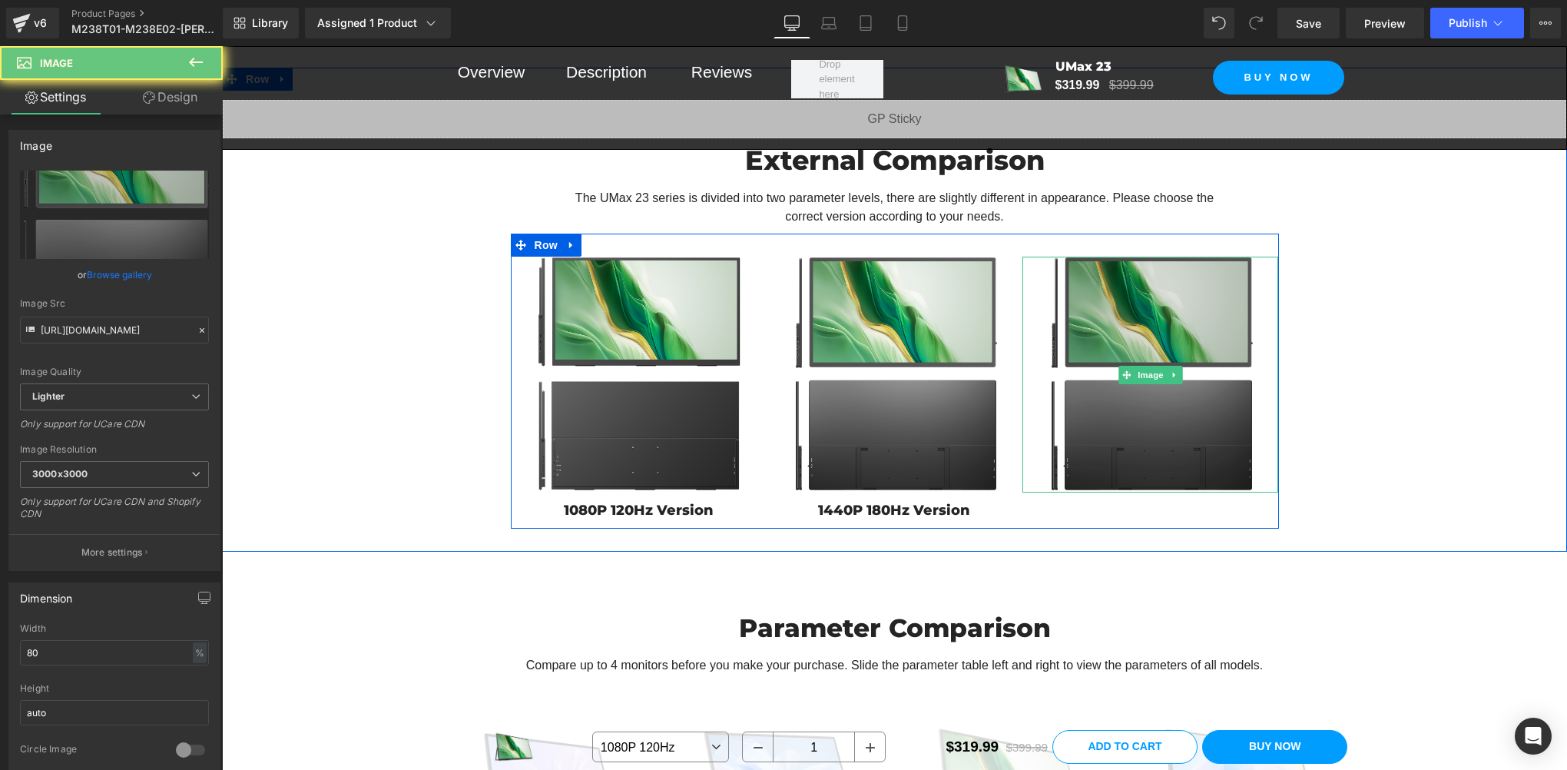
click at [1060, 326] on img at bounding box center [1150, 375] width 205 height 237
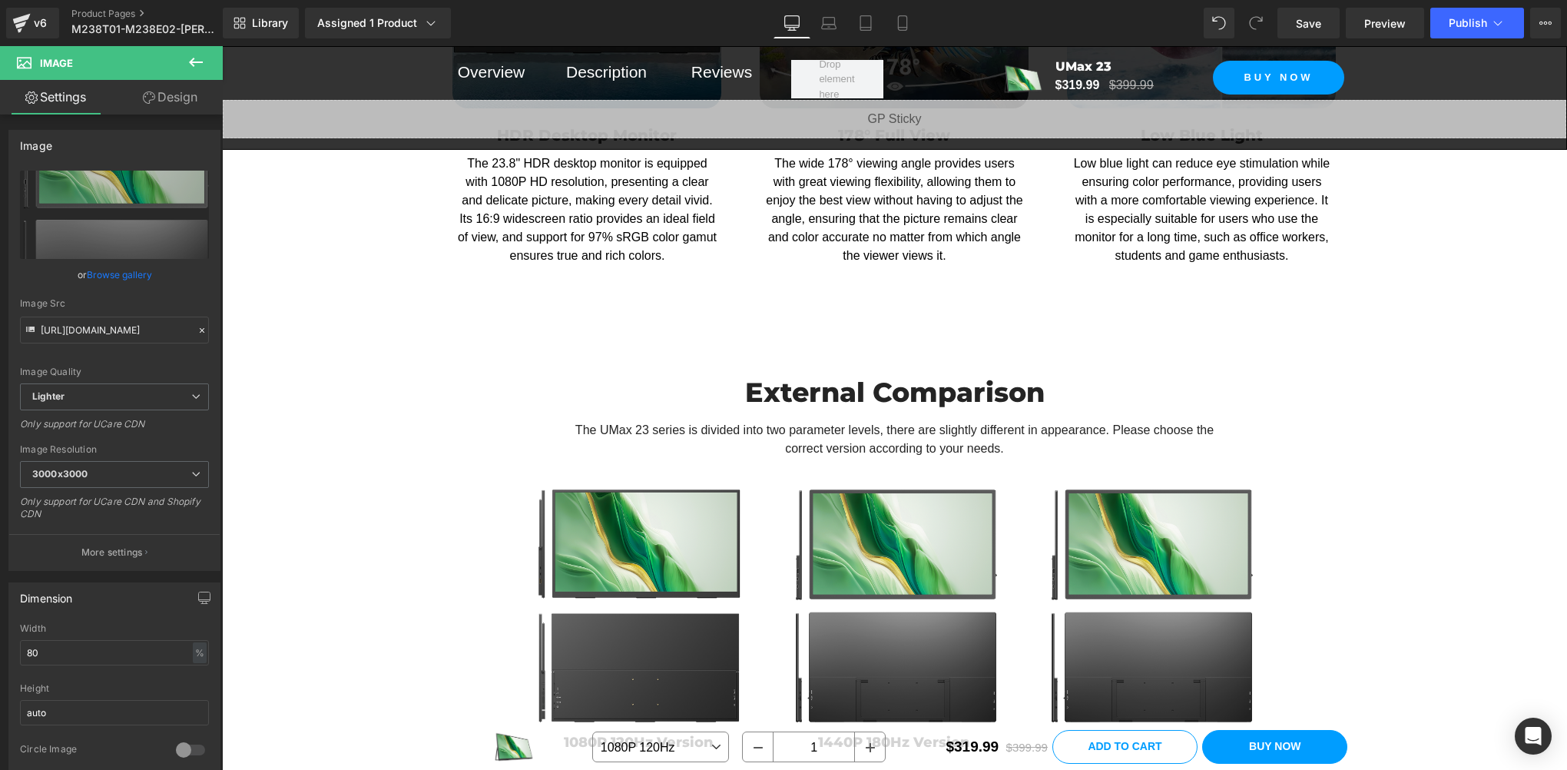
scroll to position [9472, 0]
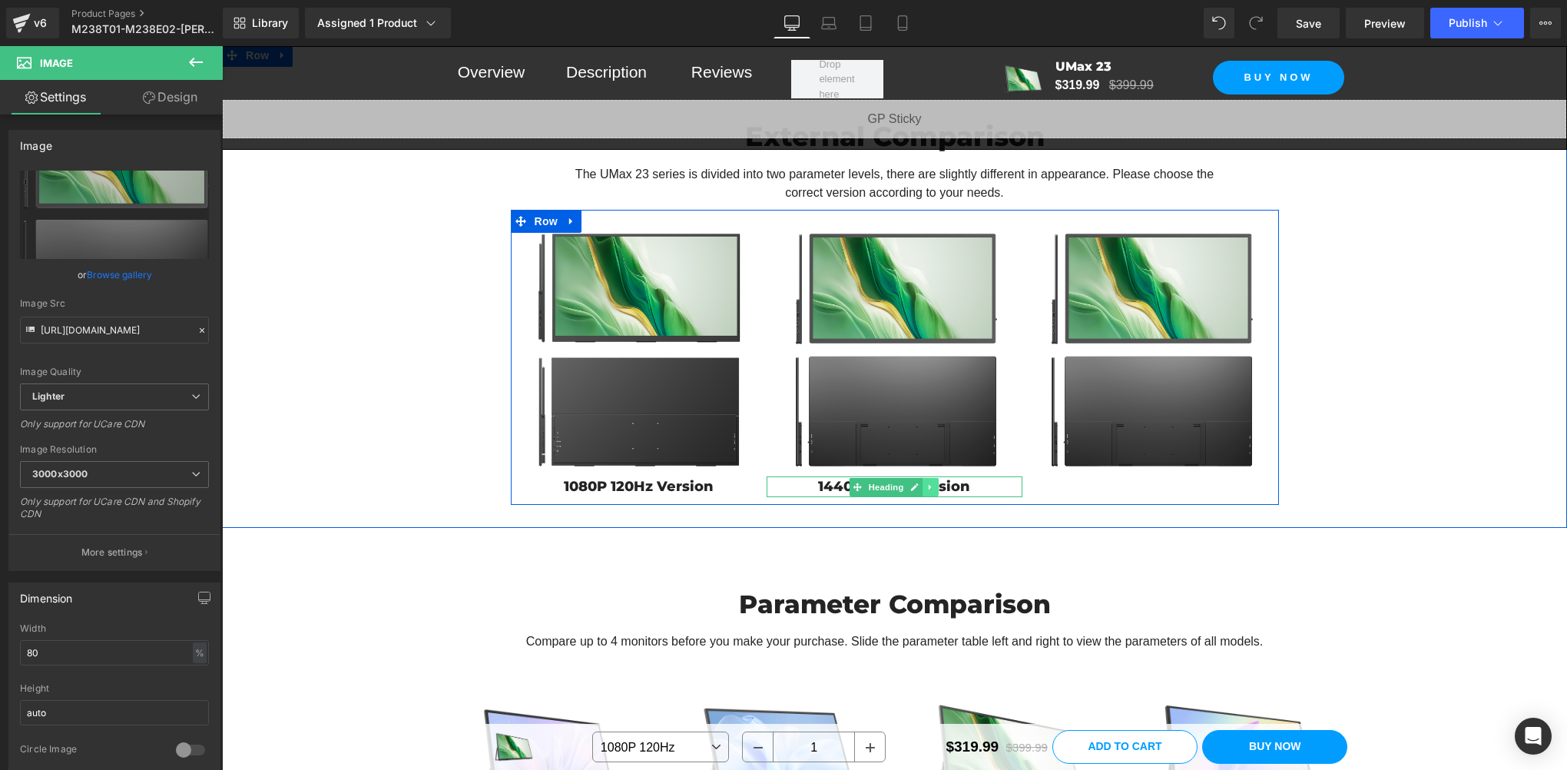
click at [929, 489] on icon at bounding box center [930, 486] width 2 height 5
click at [919, 491] on icon at bounding box center [923, 486] width 8 height 8
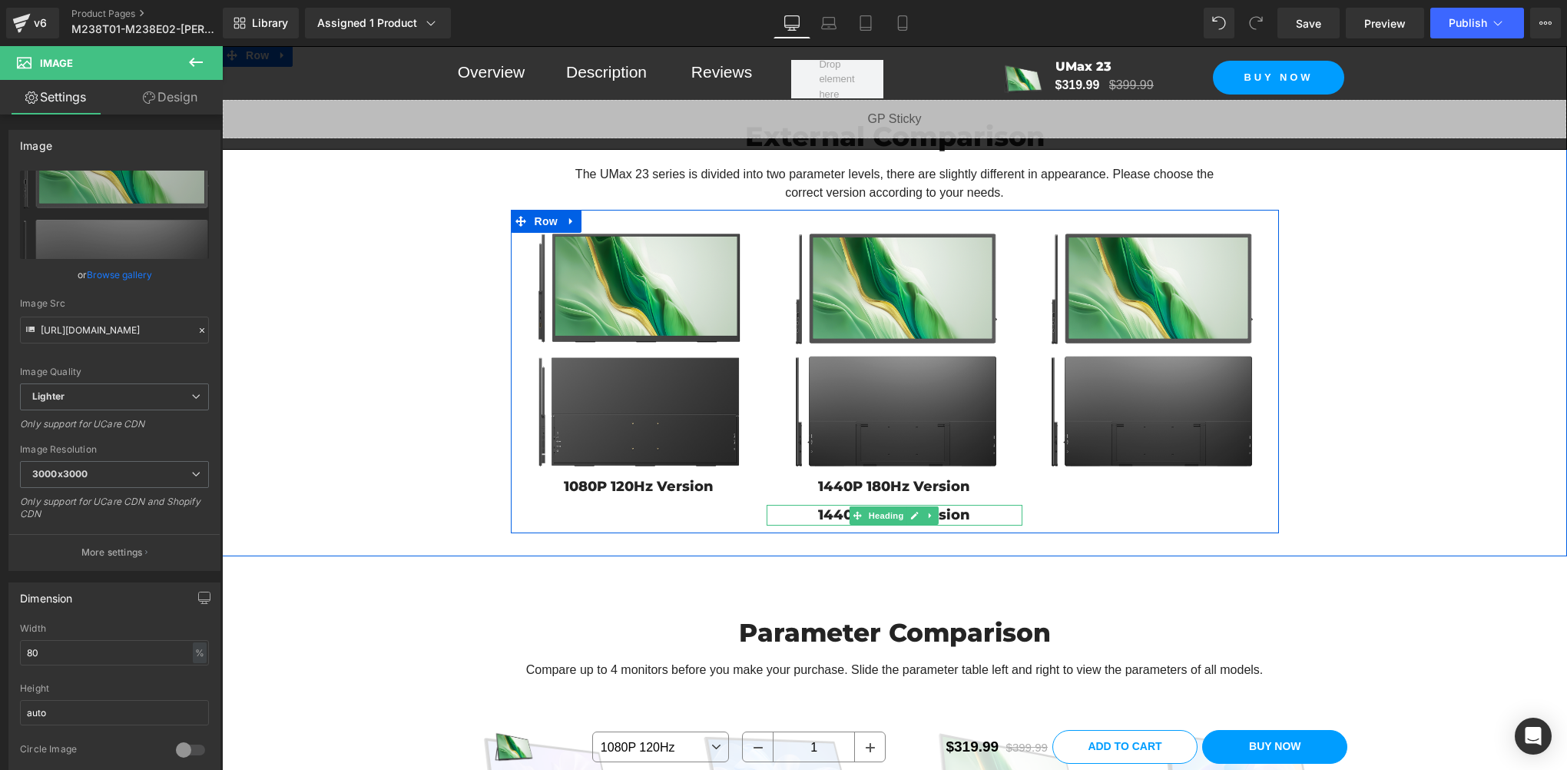
drag, startPoint x: 853, startPoint y: 530, endPoint x: 1132, endPoint y: 496, distance: 281.6
click at [1132, 496] on div "Image 1080P 120Hz Version Heading Image 1440P 180Hz Version Heading 1440P 180Hz…" at bounding box center [895, 372] width 768 height 324
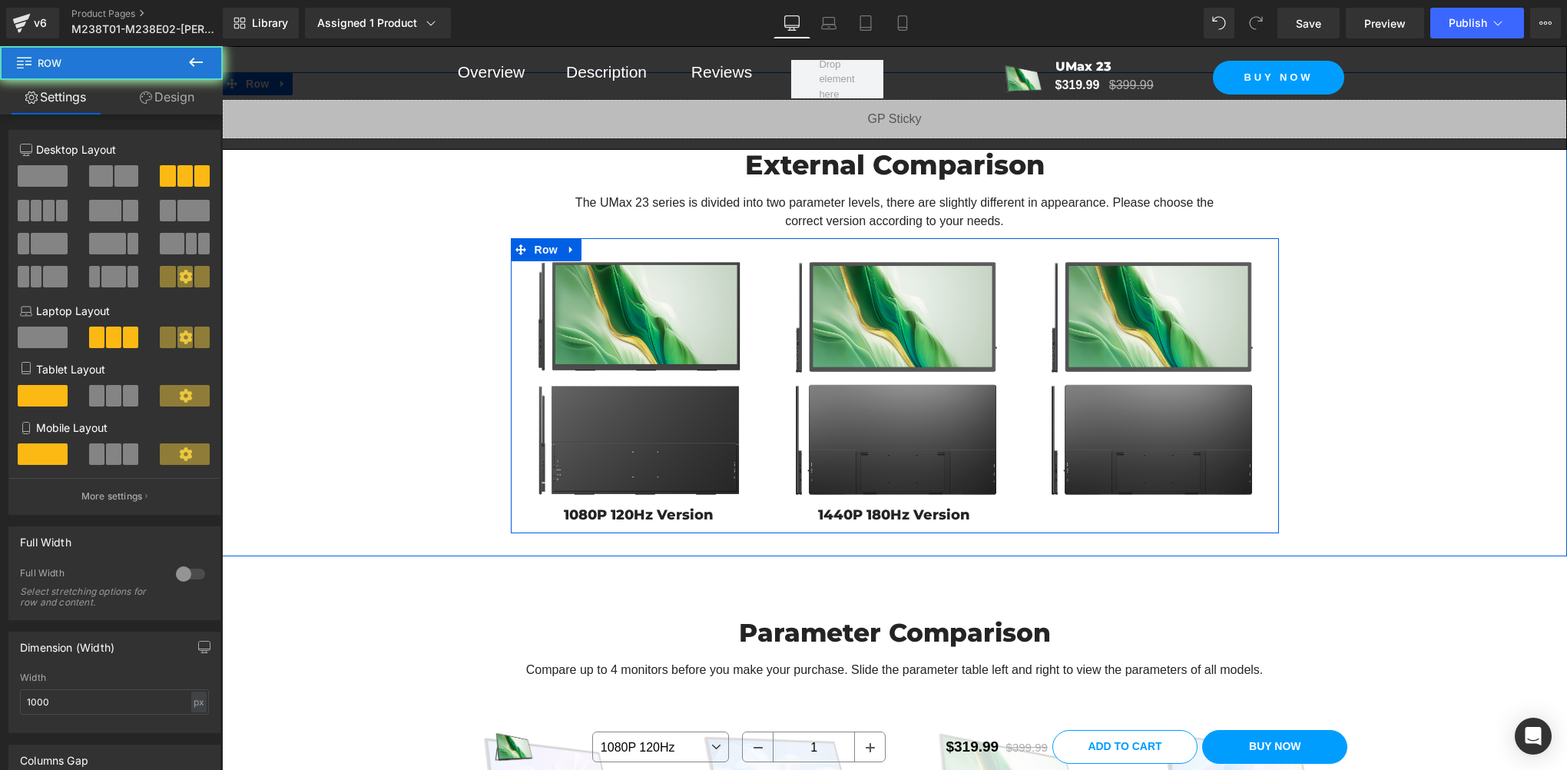
scroll to position [9501, 0]
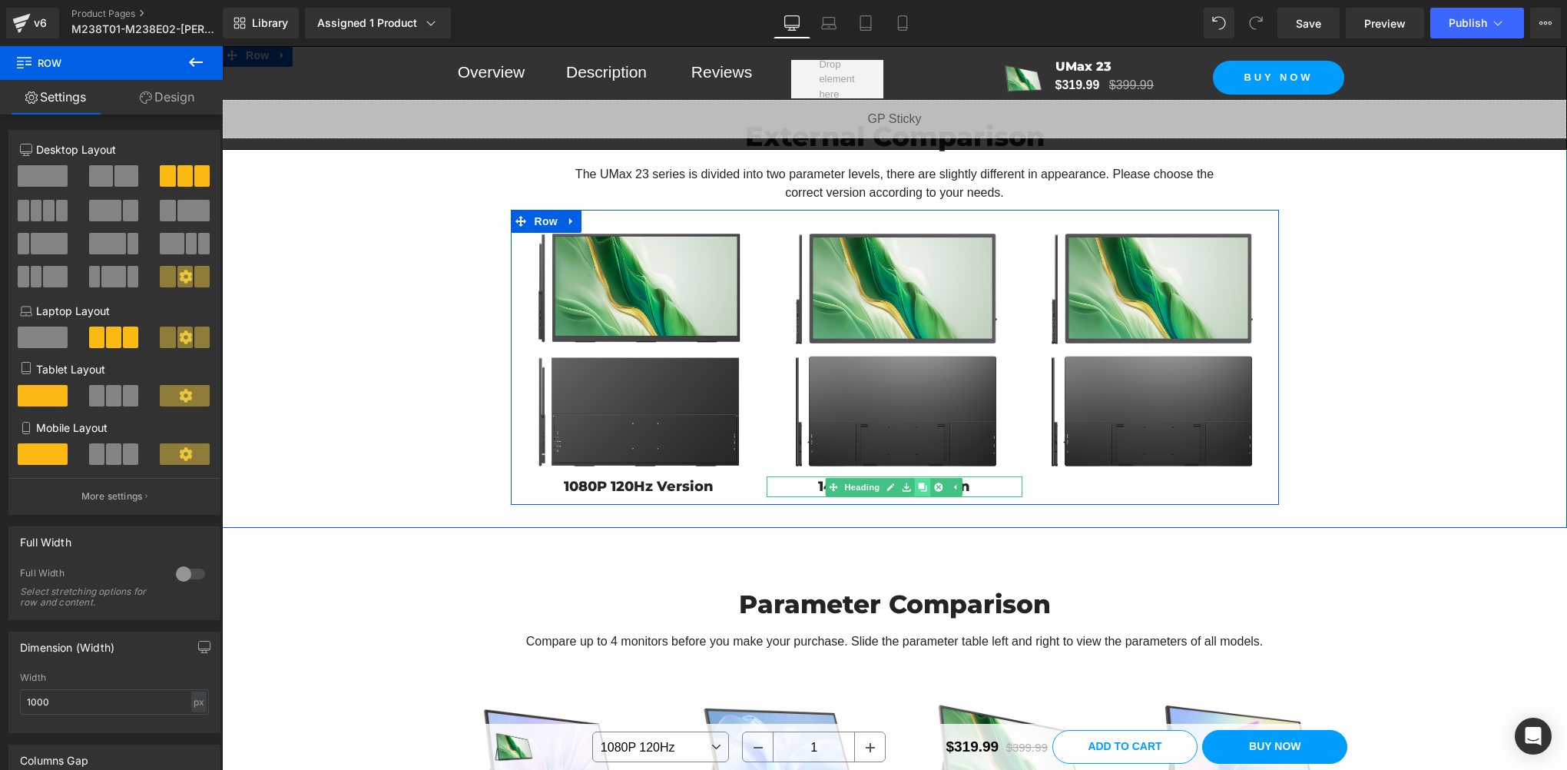
click at [919, 491] on icon at bounding box center [923, 486] width 8 height 8
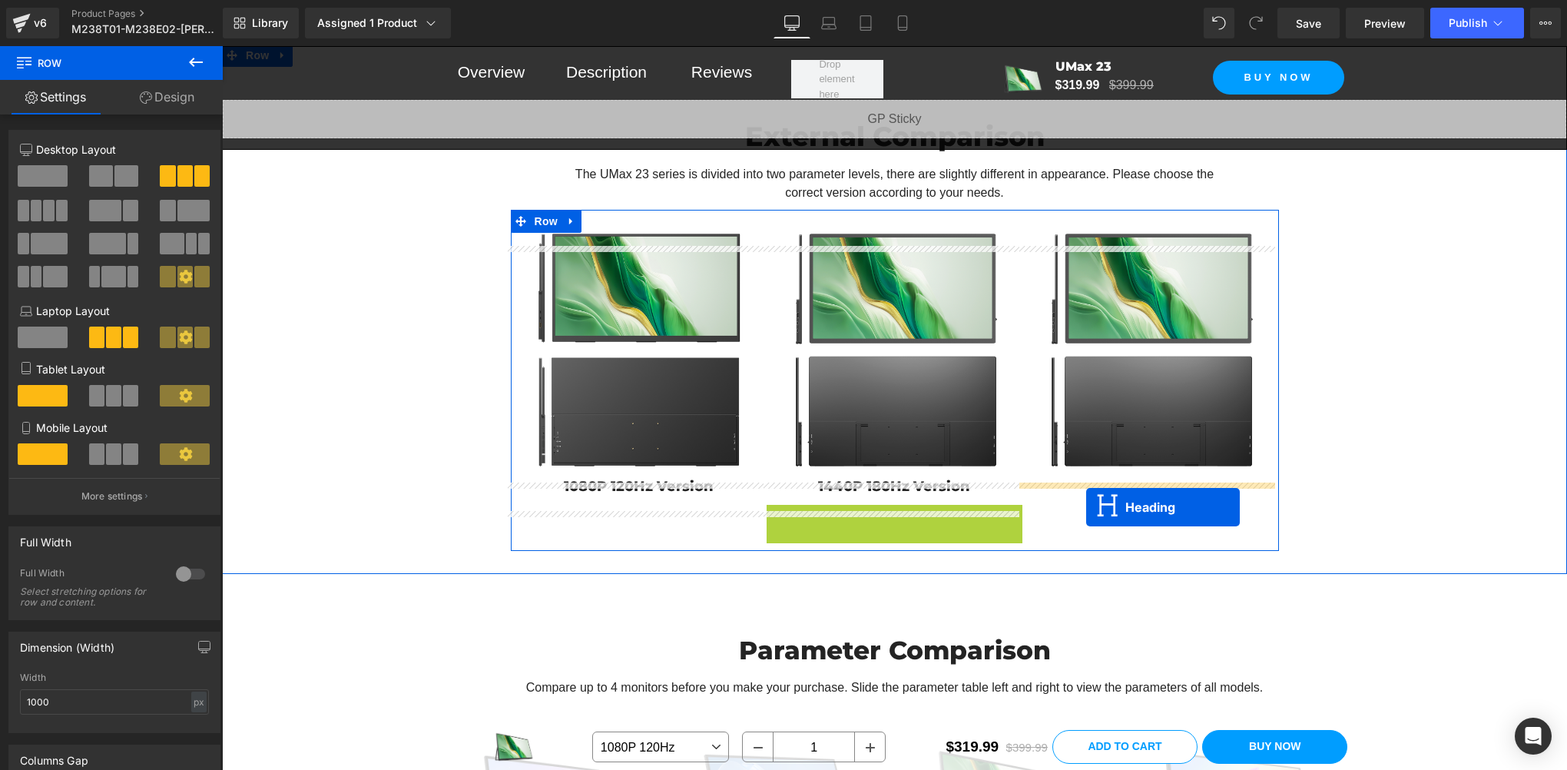
drag, startPoint x: 849, startPoint y: 527, endPoint x: 1086, endPoint y: 506, distance: 238.2
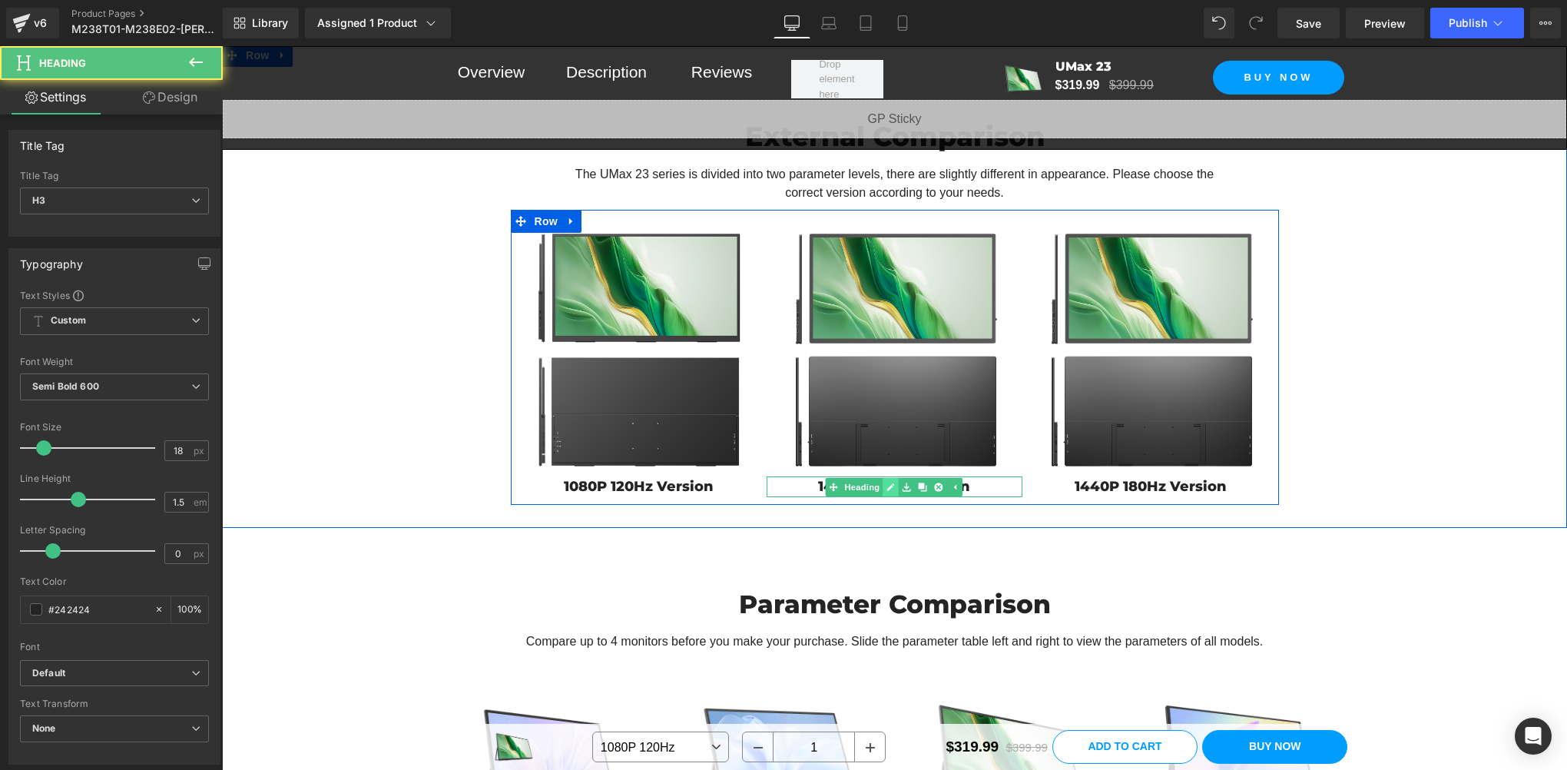
click at [887, 492] on icon at bounding box center [891, 486] width 8 height 9
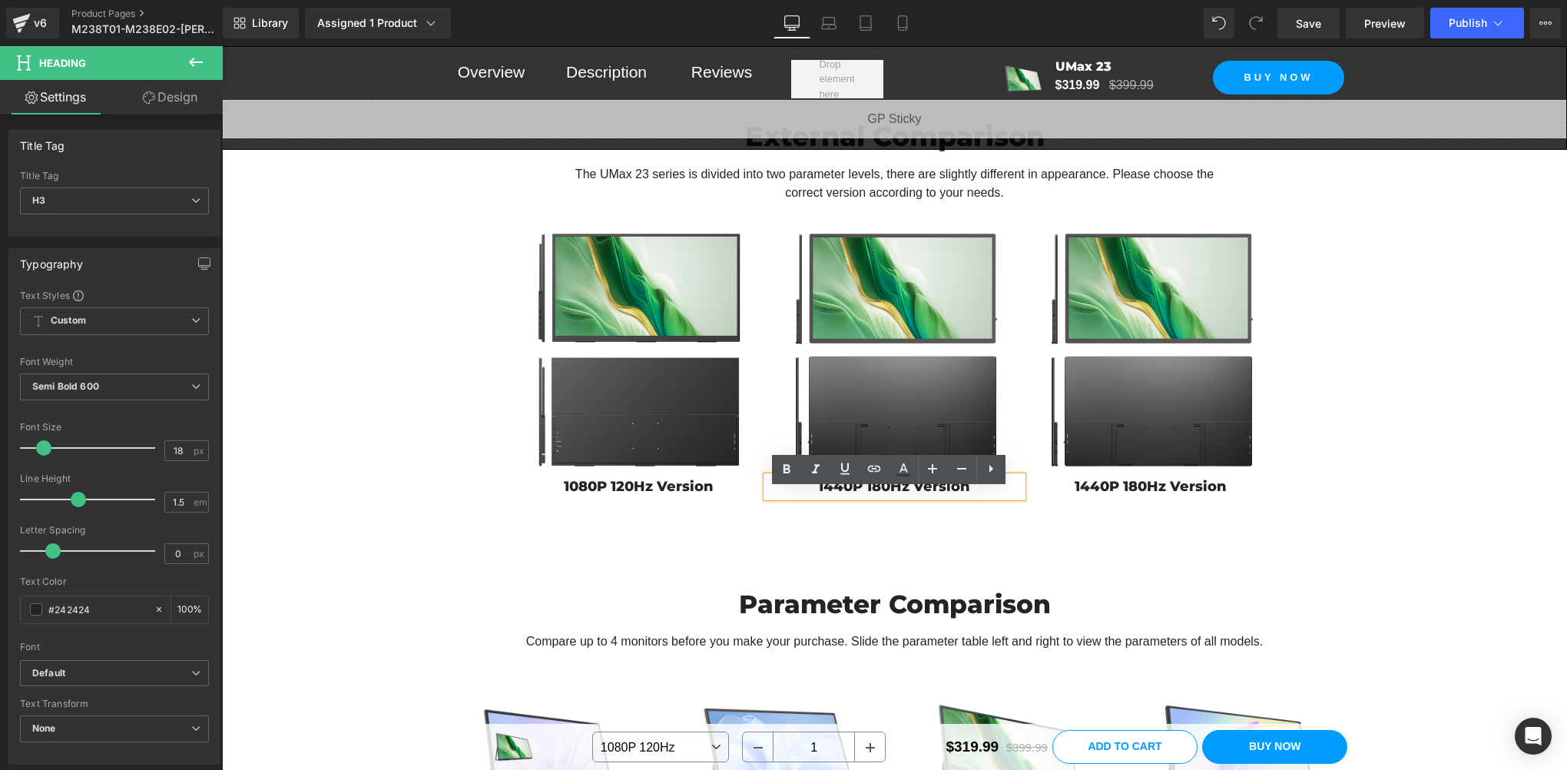
click at [866, 497] on h3 "1440P 180Hz Version" at bounding box center [895, 486] width 256 height 21
click at [629, 496] on span "Heading" at bounding box center [630, 487] width 41 height 18
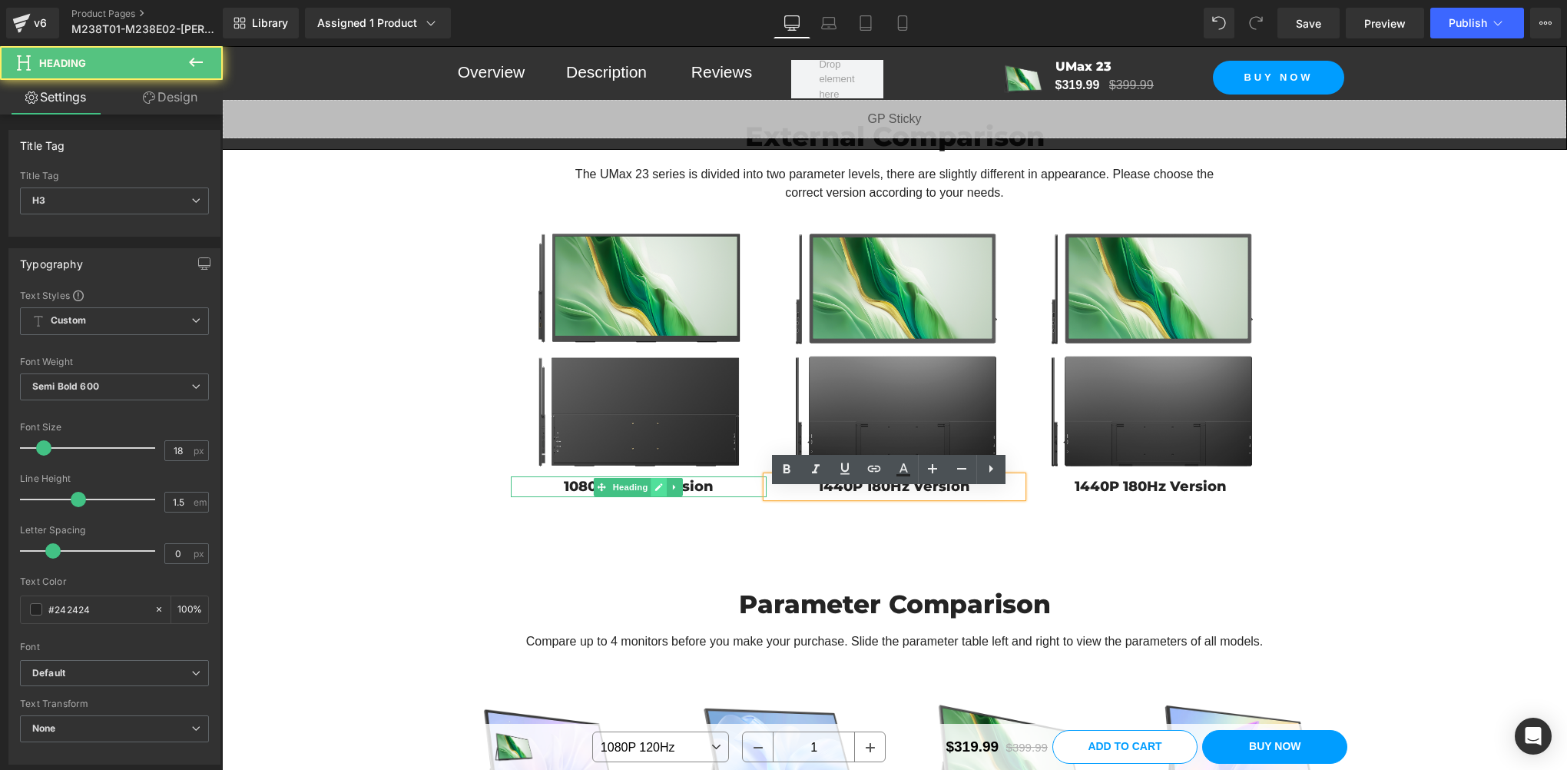
click at [654, 492] on icon at bounding box center [658, 486] width 8 height 9
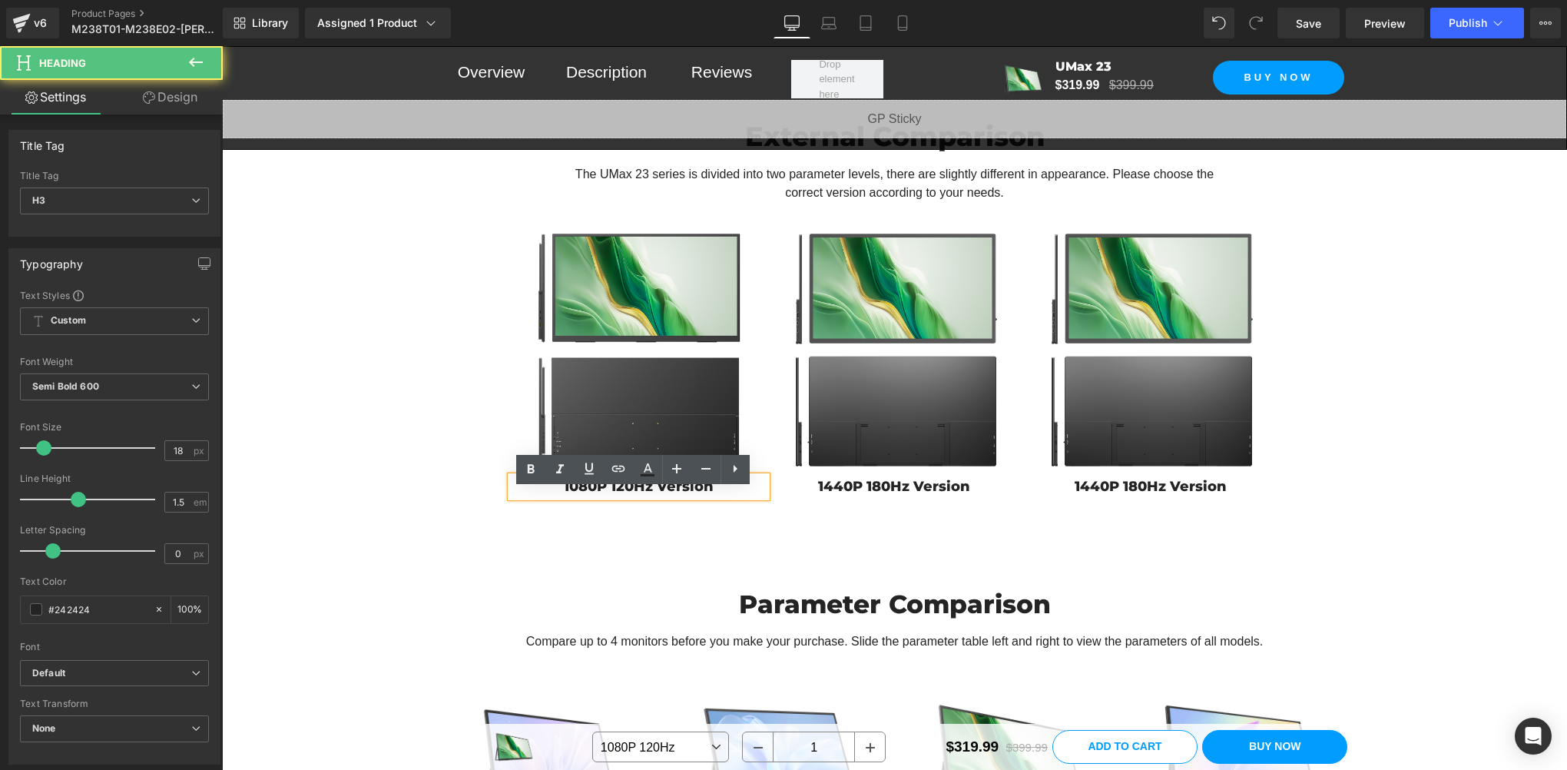
click at [648, 497] on h3 "1080P 120Hz Version" at bounding box center [639, 486] width 256 height 21
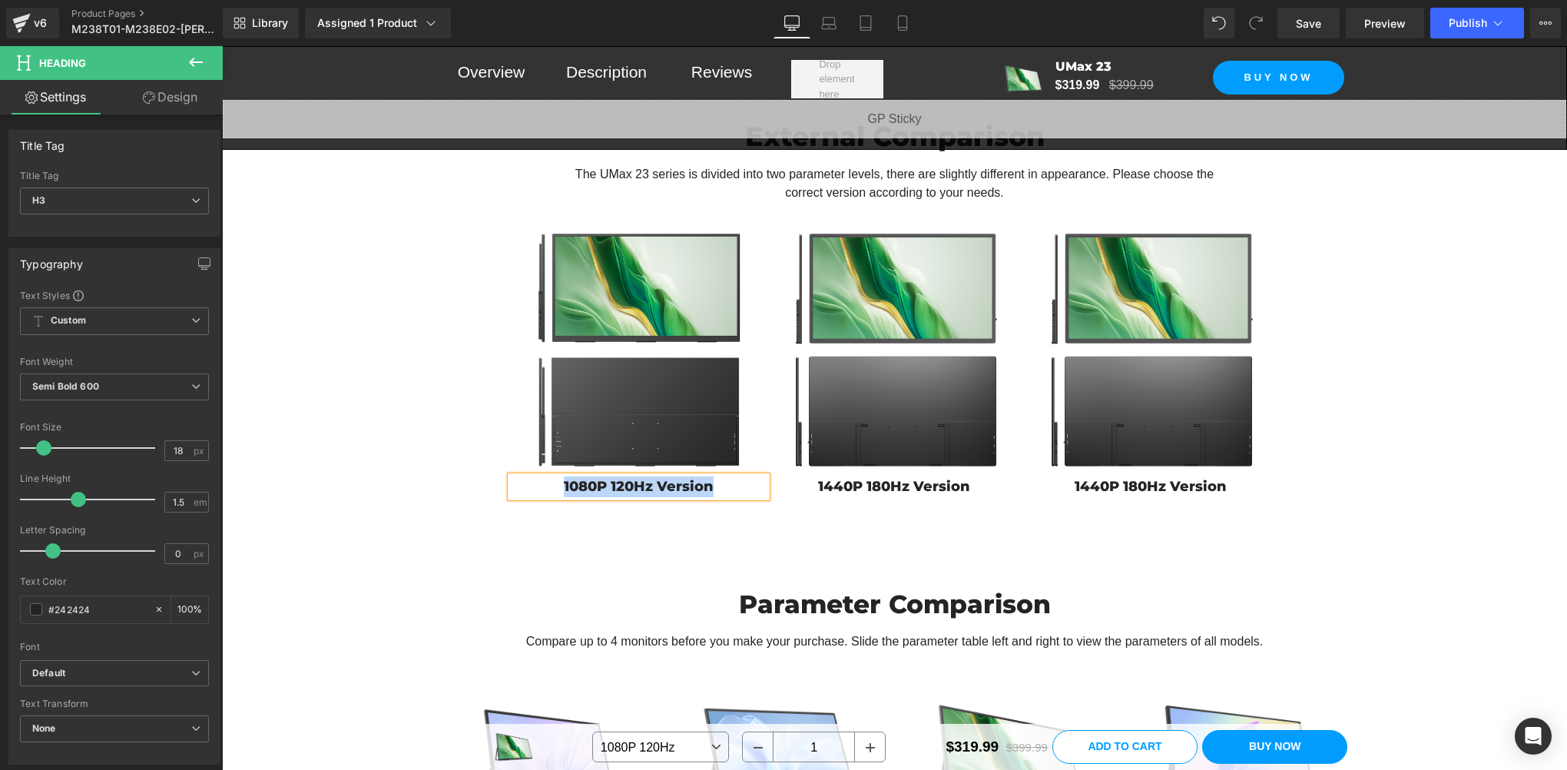
copy h3 "1080P 120Hz Version"
click at [887, 491] on icon at bounding box center [891, 487] width 8 height 8
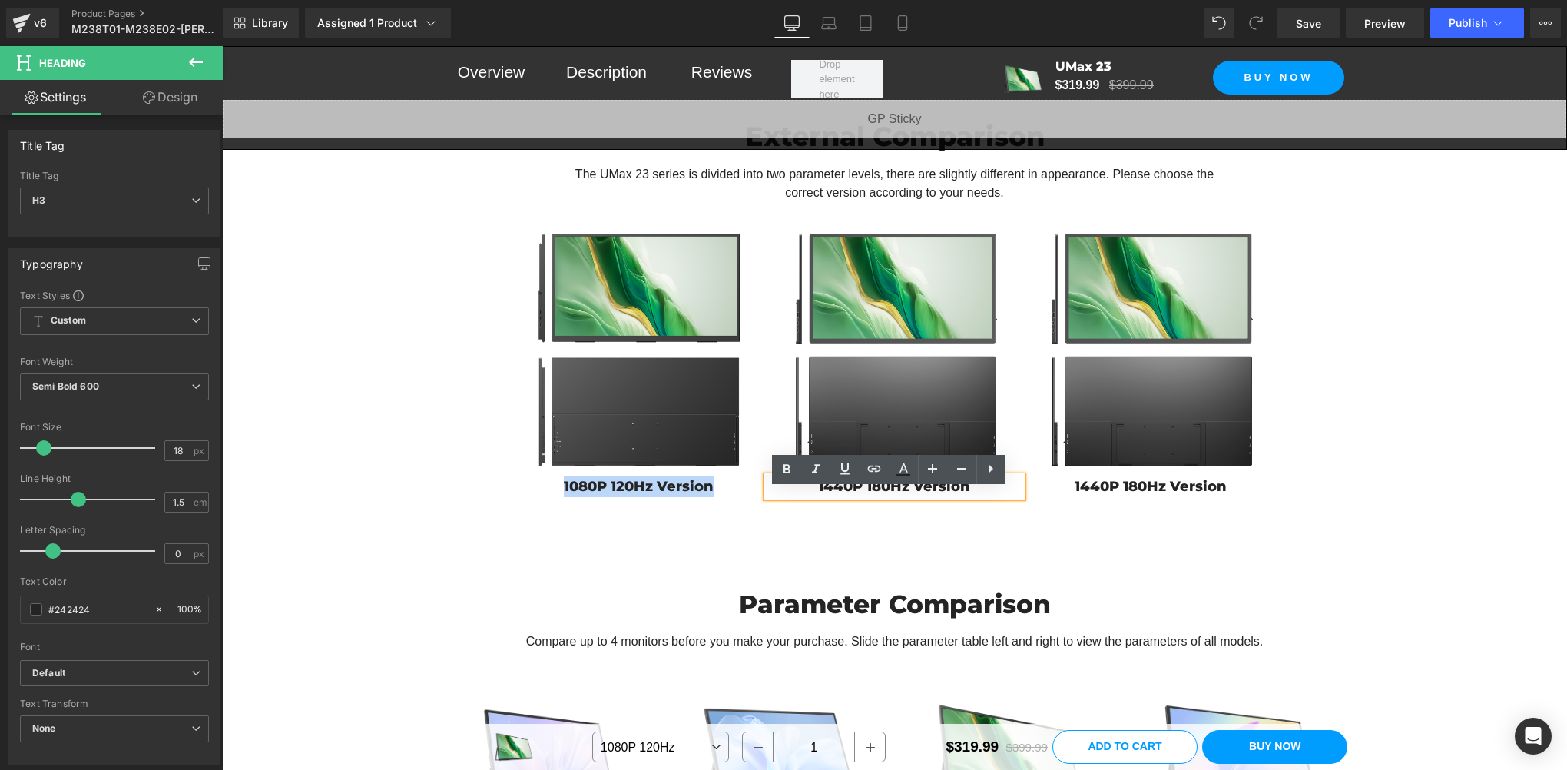
click at [878, 497] on h3 "1440P 180Hz Version" at bounding box center [895, 486] width 256 height 21
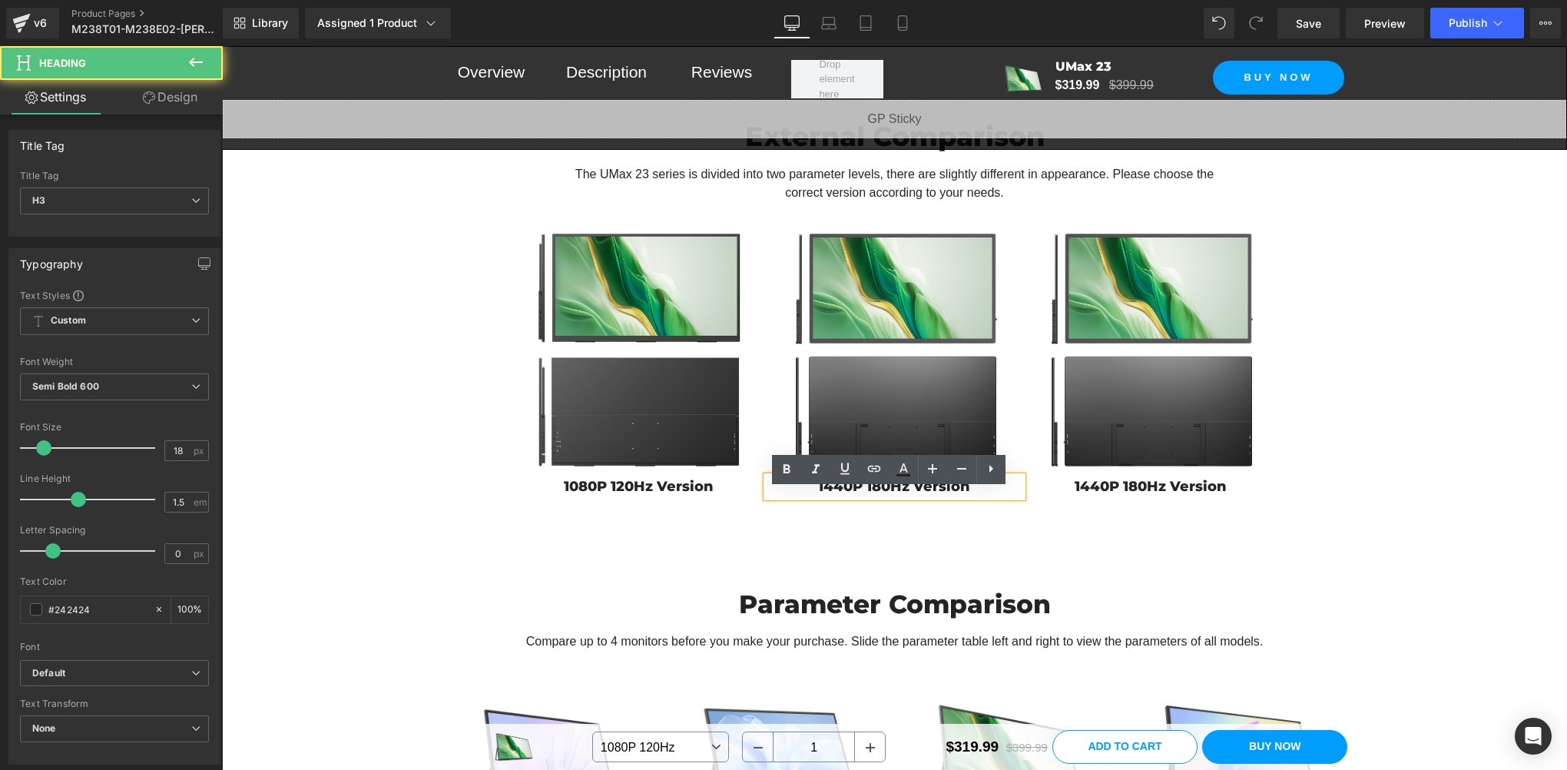
click at [878, 497] on h3 "1440P 180Hz Version" at bounding box center [895, 486] width 256 height 21
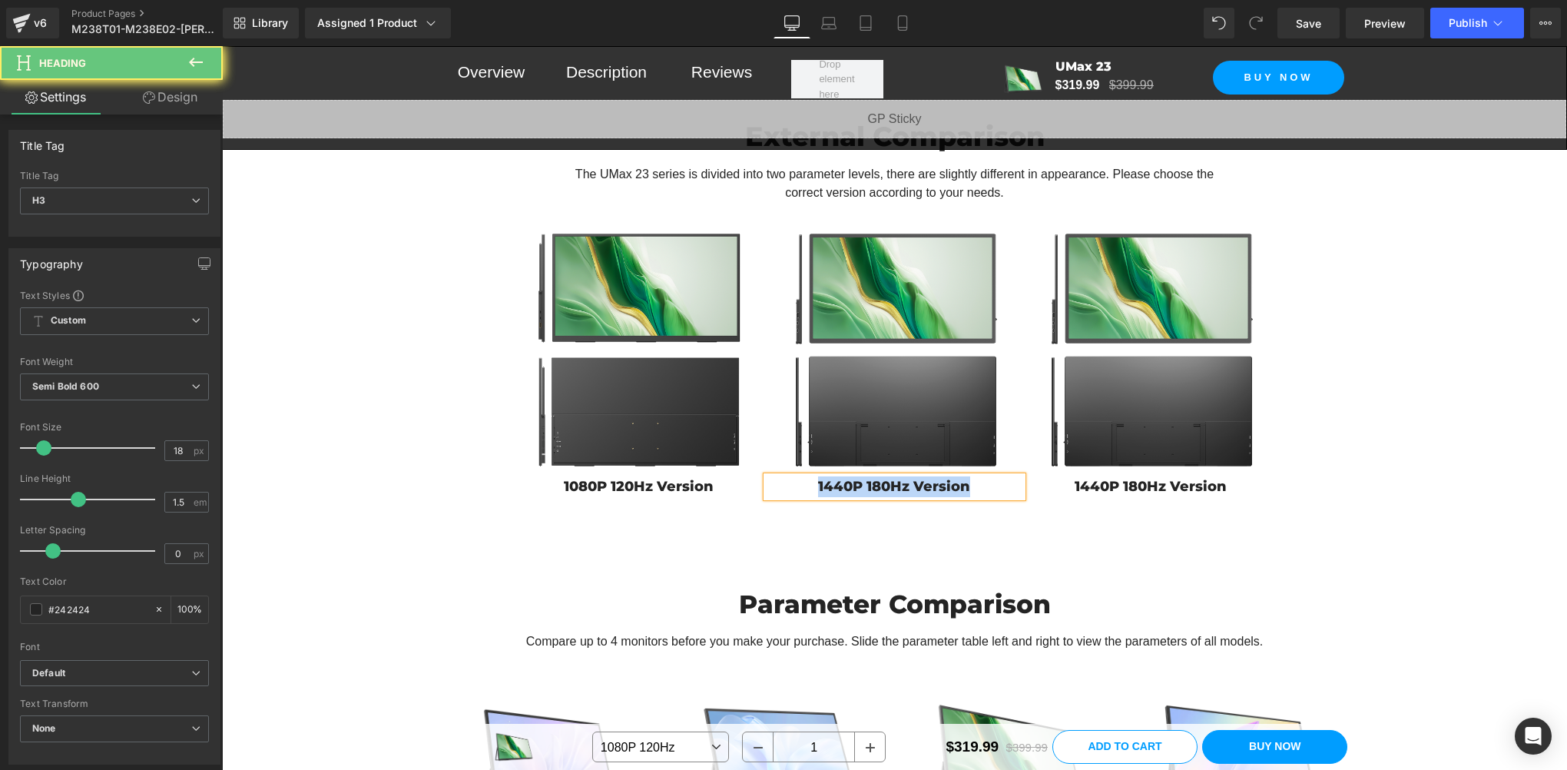
paste div
click at [914, 497] on h3 "1080P 120Hz Version" at bounding box center [895, 486] width 256 height 21
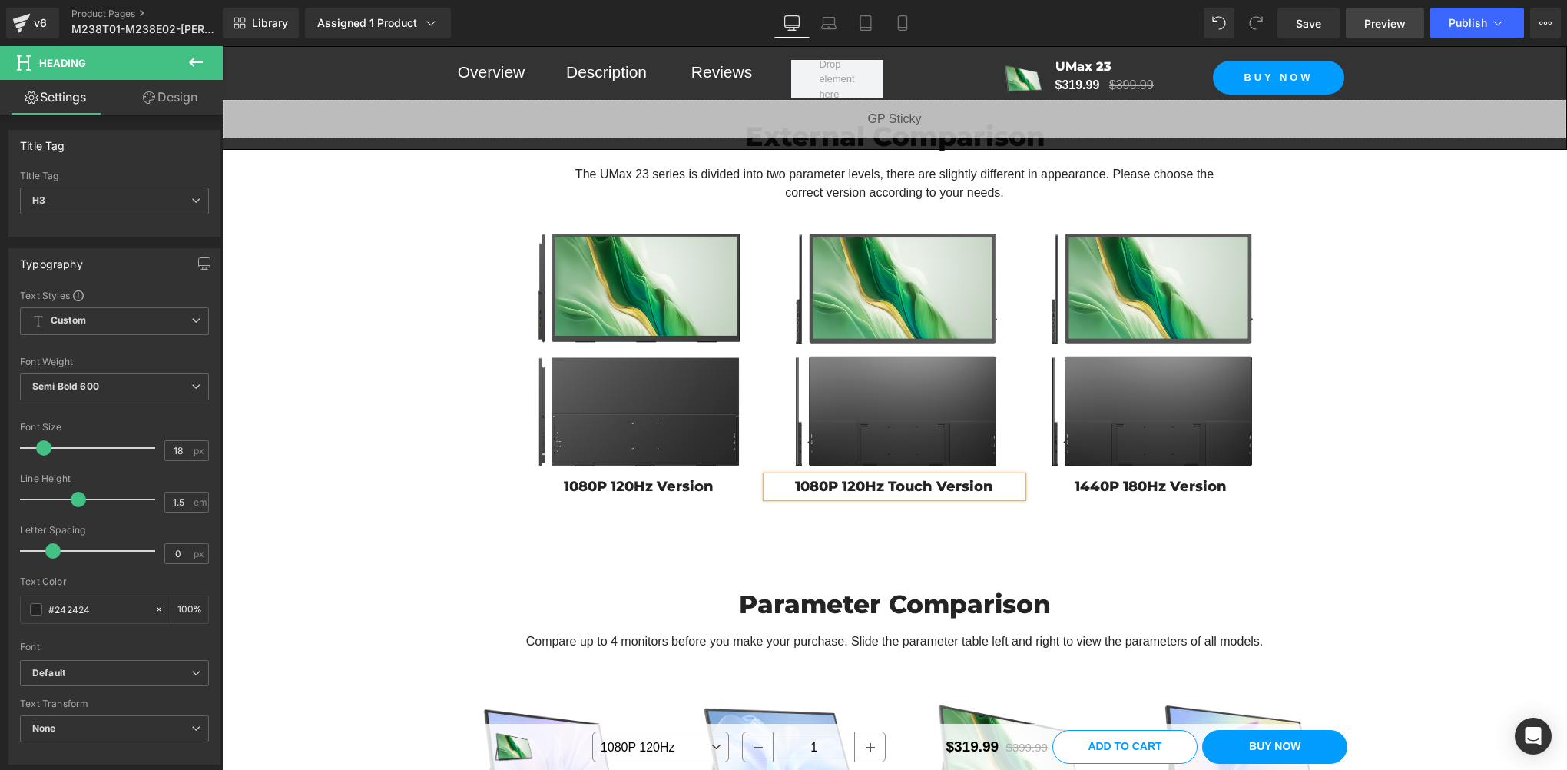
click at [1373, 23] on span "Preview" at bounding box center [1384, 23] width 41 height 16
click at [1289, 26] on link "Save" at bounding box center [1308, 23] width 62 height 31
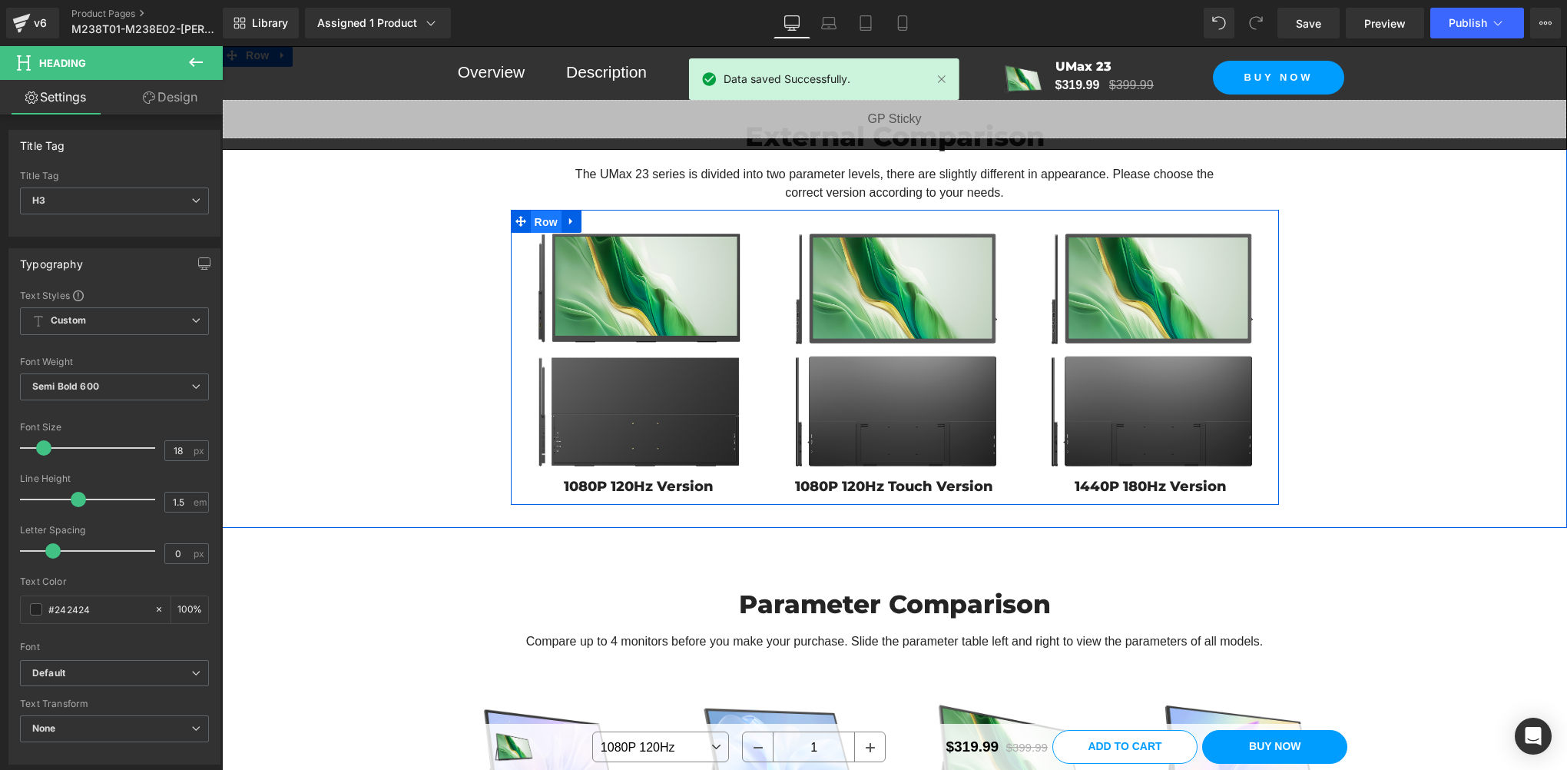
click at [545, 232] on span "Row" at bounding box center [546, 221] width 31 height 23
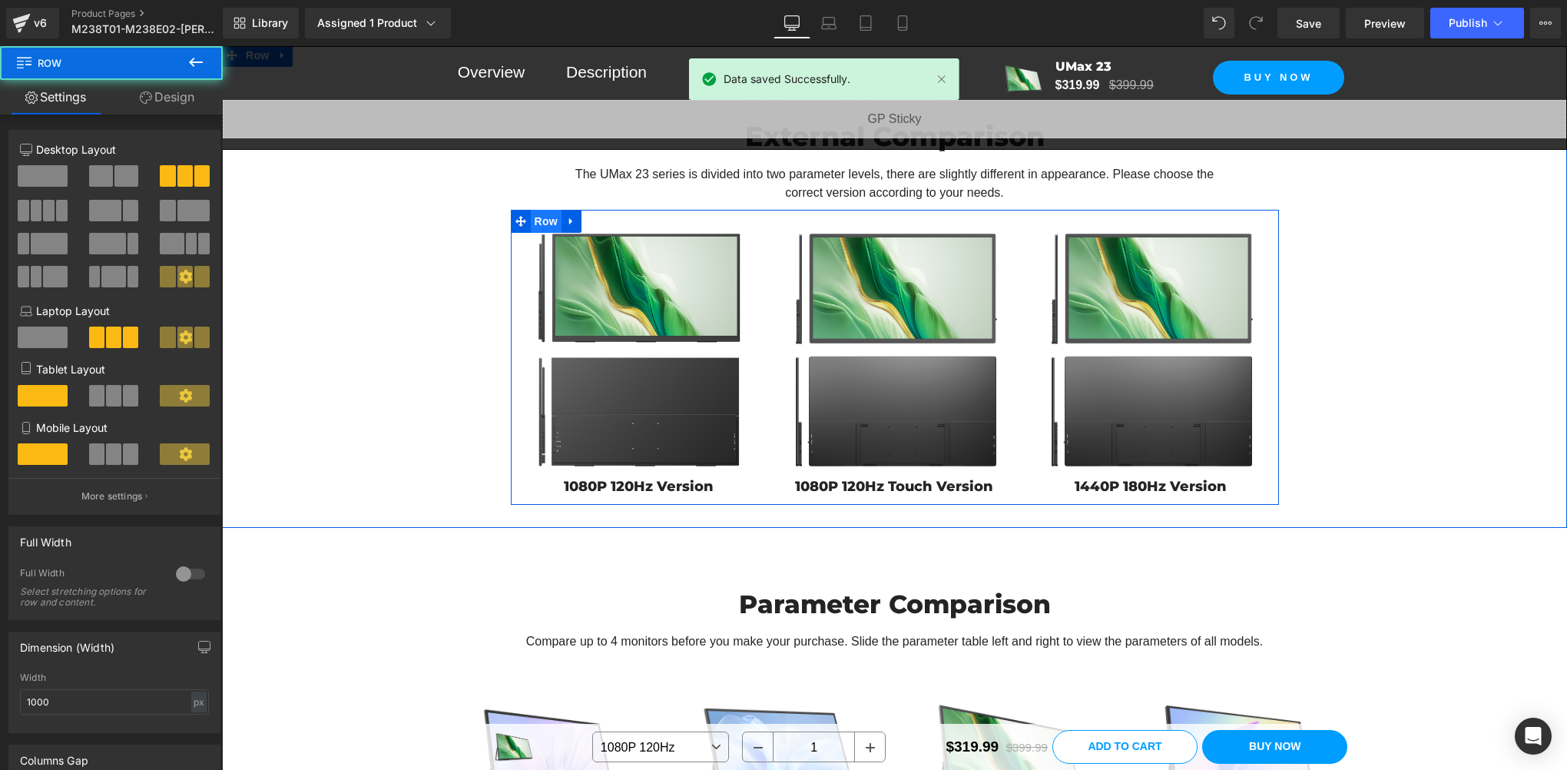
click at [540, 231] on span "Row" at bounding box center [546, 221] width 31 height 23
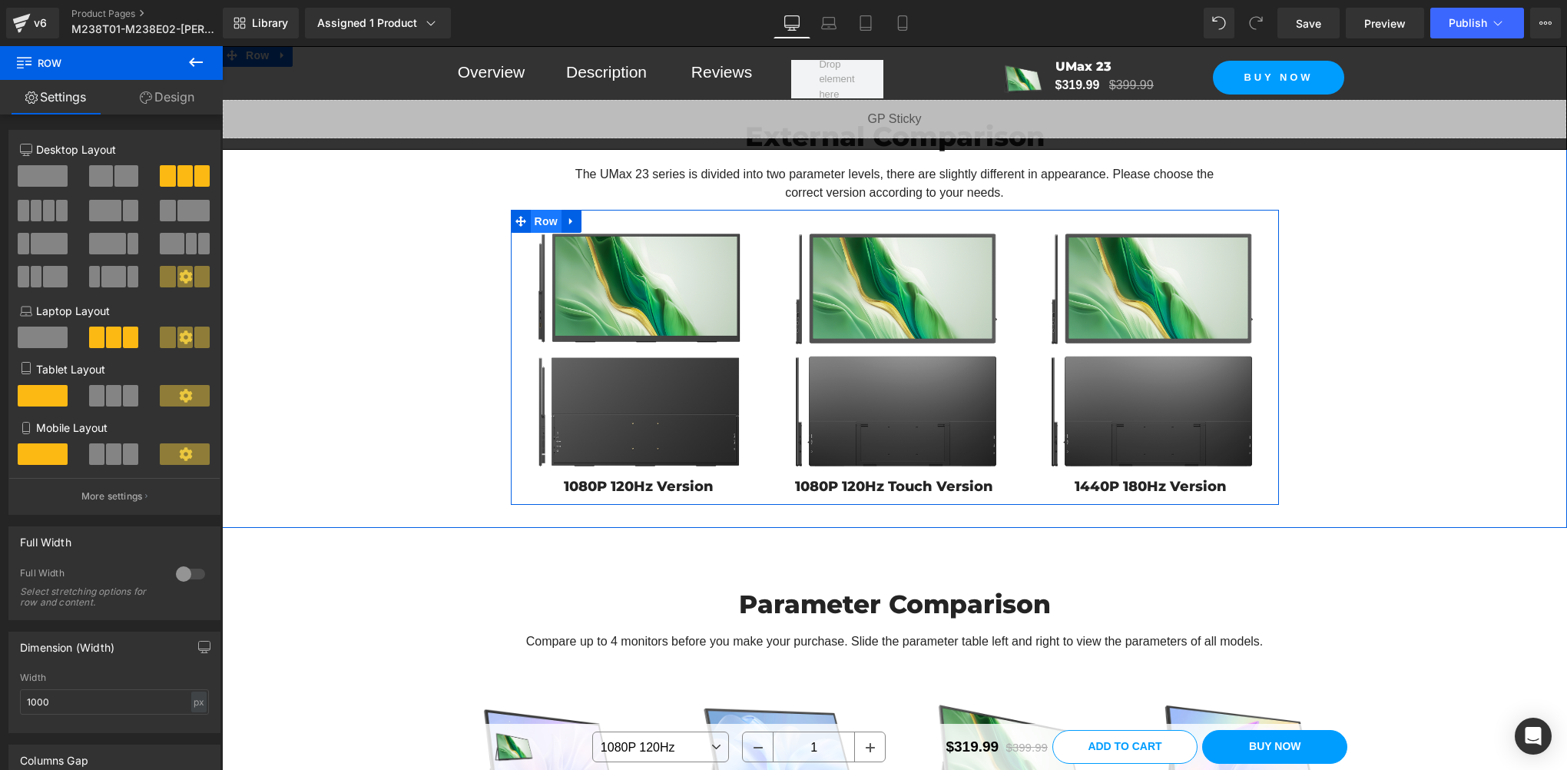
click at [543, 233] on span "Row" at bounding box center [546, 221] width 31 height 23
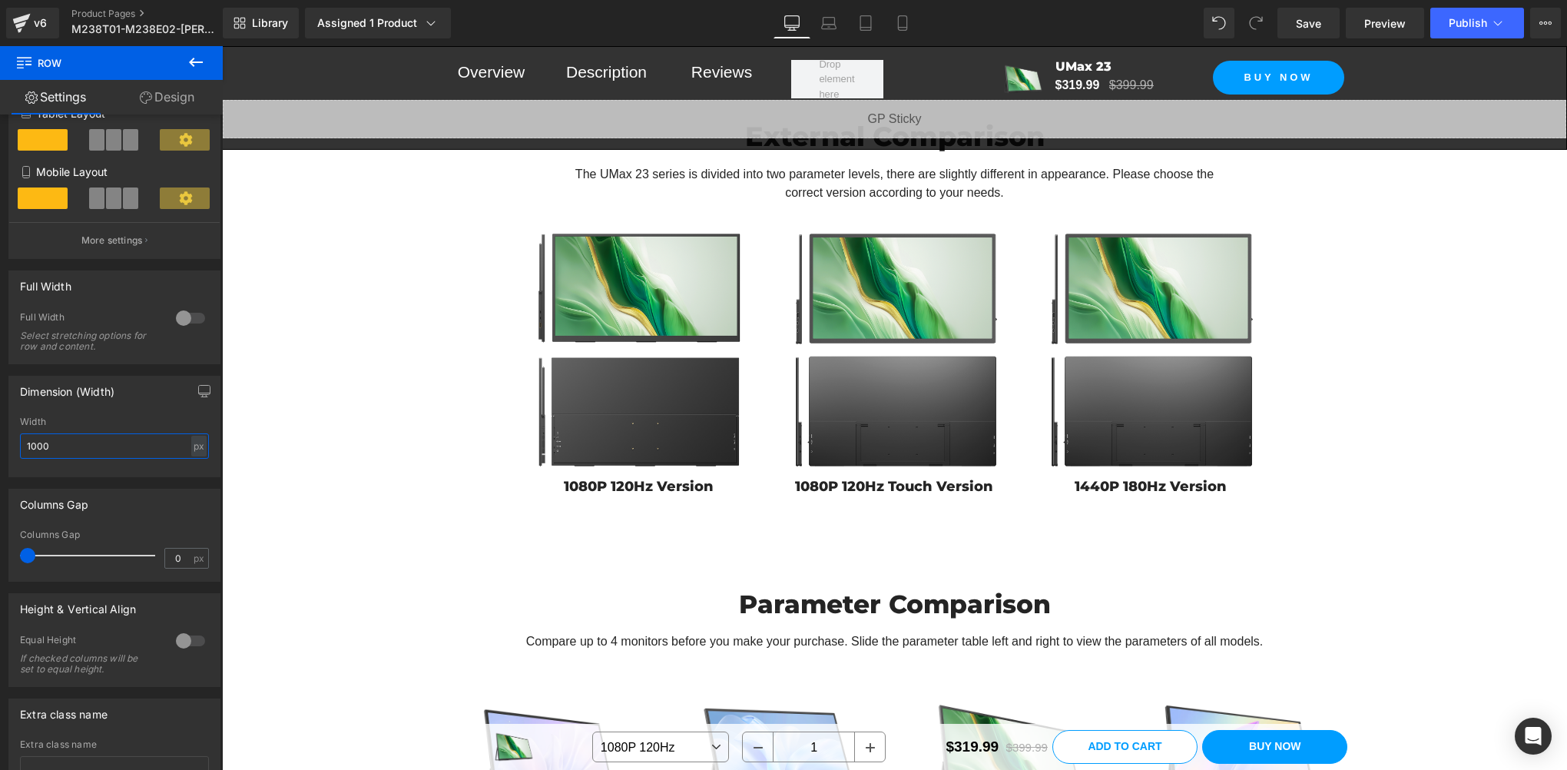
drag, startPoint x: 63, startPoint y: 445, endPoint x: -3, endPoint y: 443, distance: 66.1
click at [0, 443] on html "Row You are previewing how the will restyle your page. You can not edit Element…" at bounding box center [783, 385] width 1567 height 770
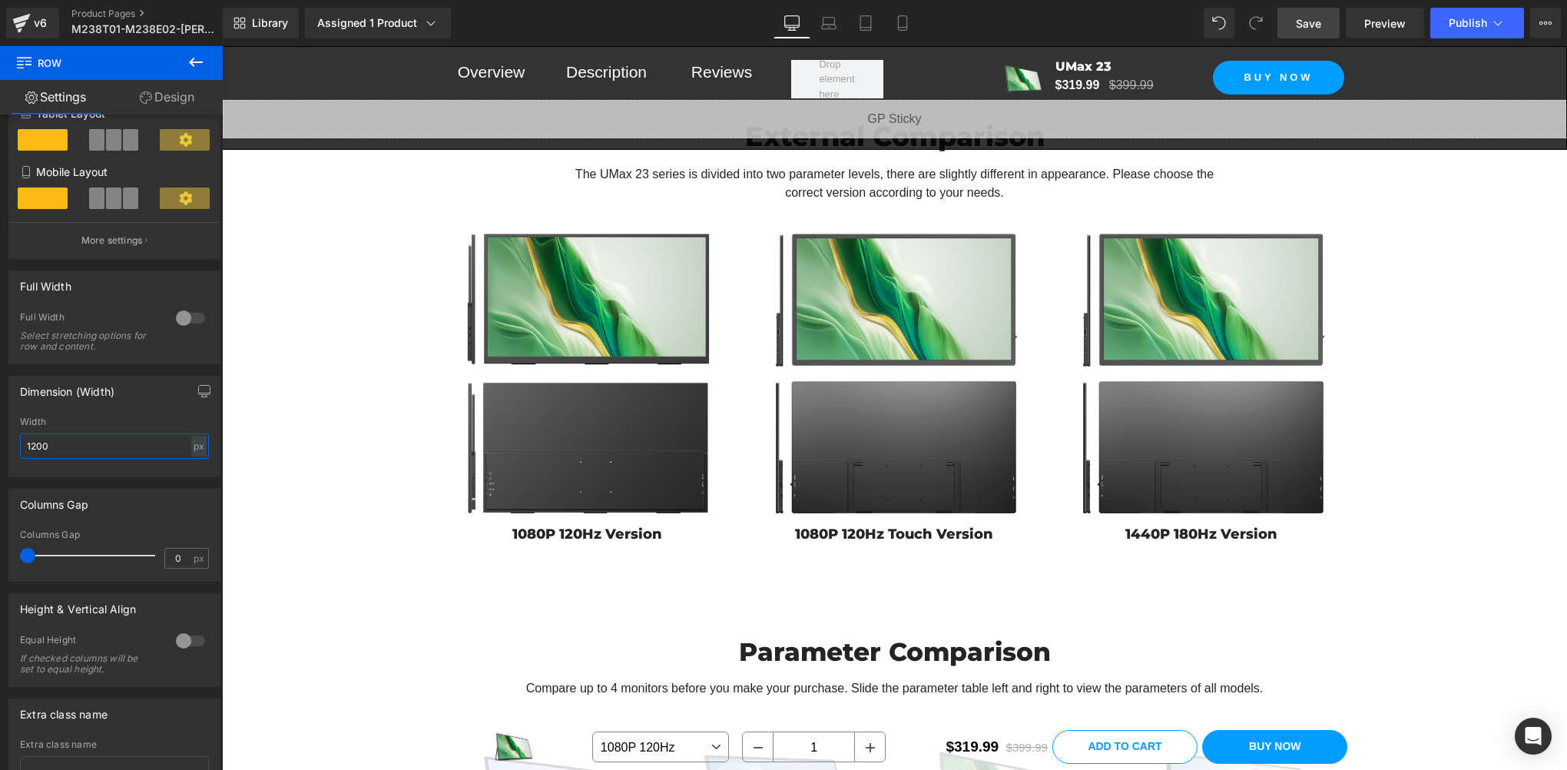
type input "1200"
click at [1309, 29] on span "Save" at bounding box center [1308, 23] width 25 height 16
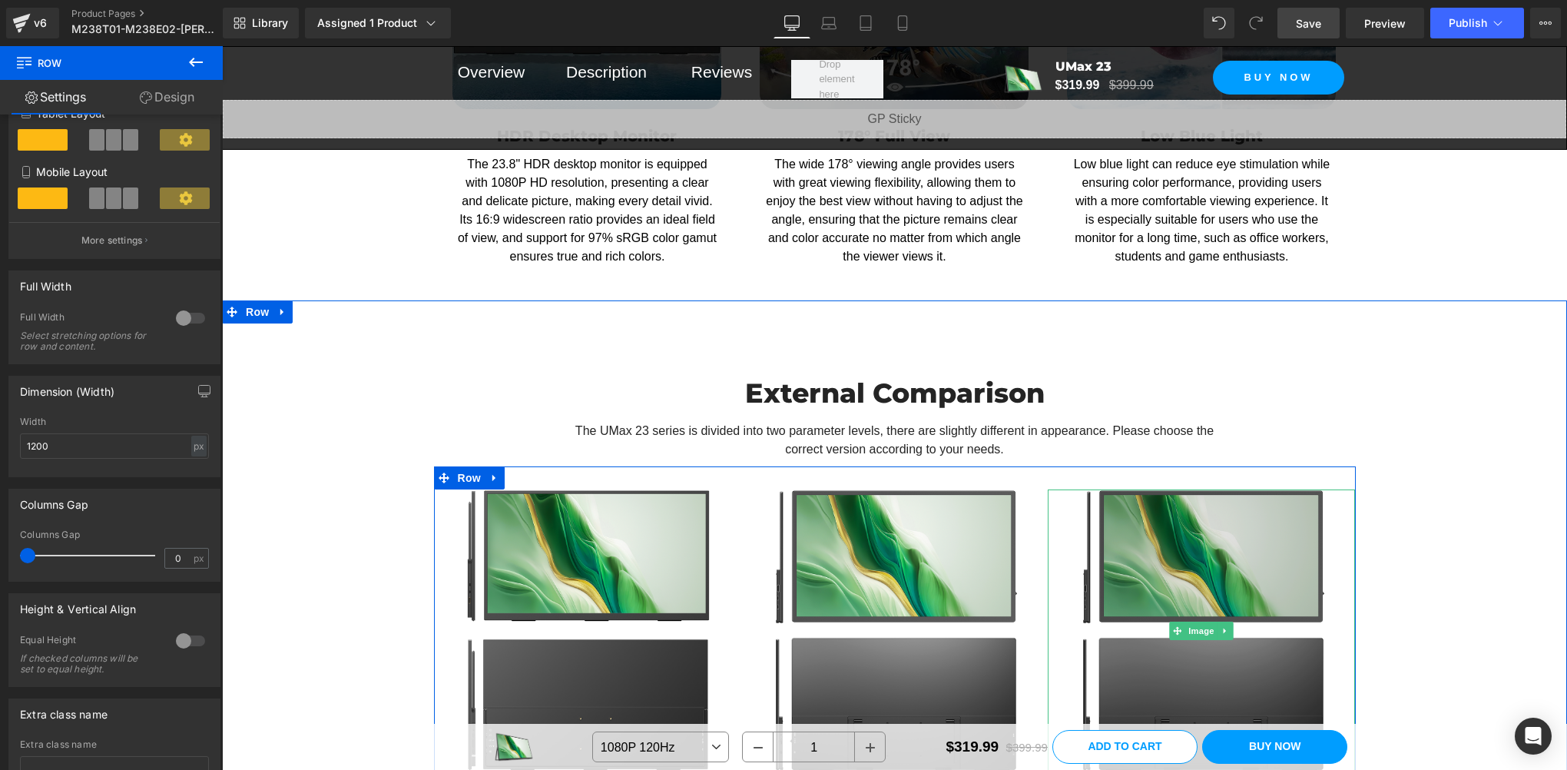
scroll to position [9501, 0]
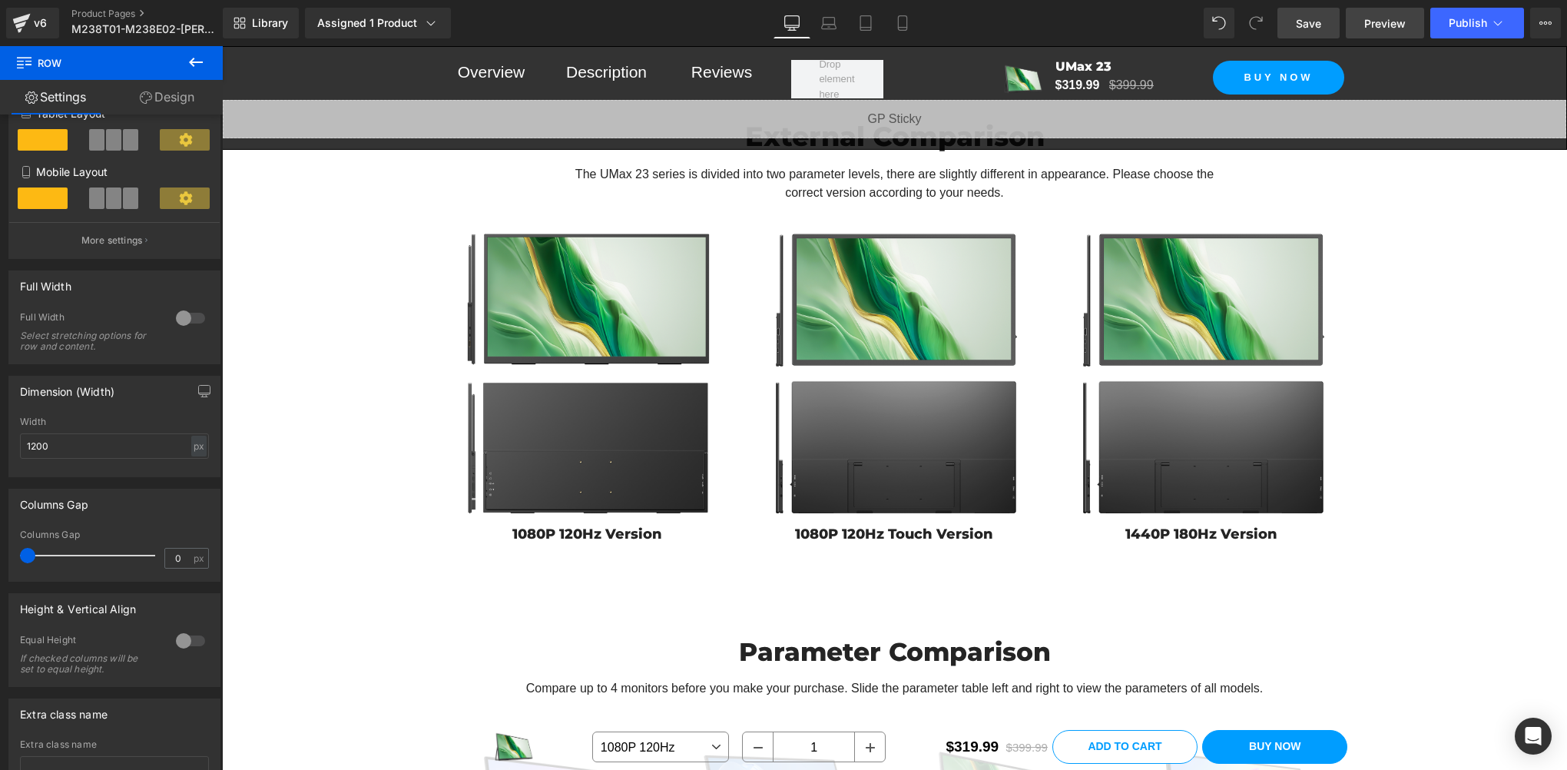
click at [1397, 29] on span "Preview" at bounding box center [1384, 23] width 41 height 16
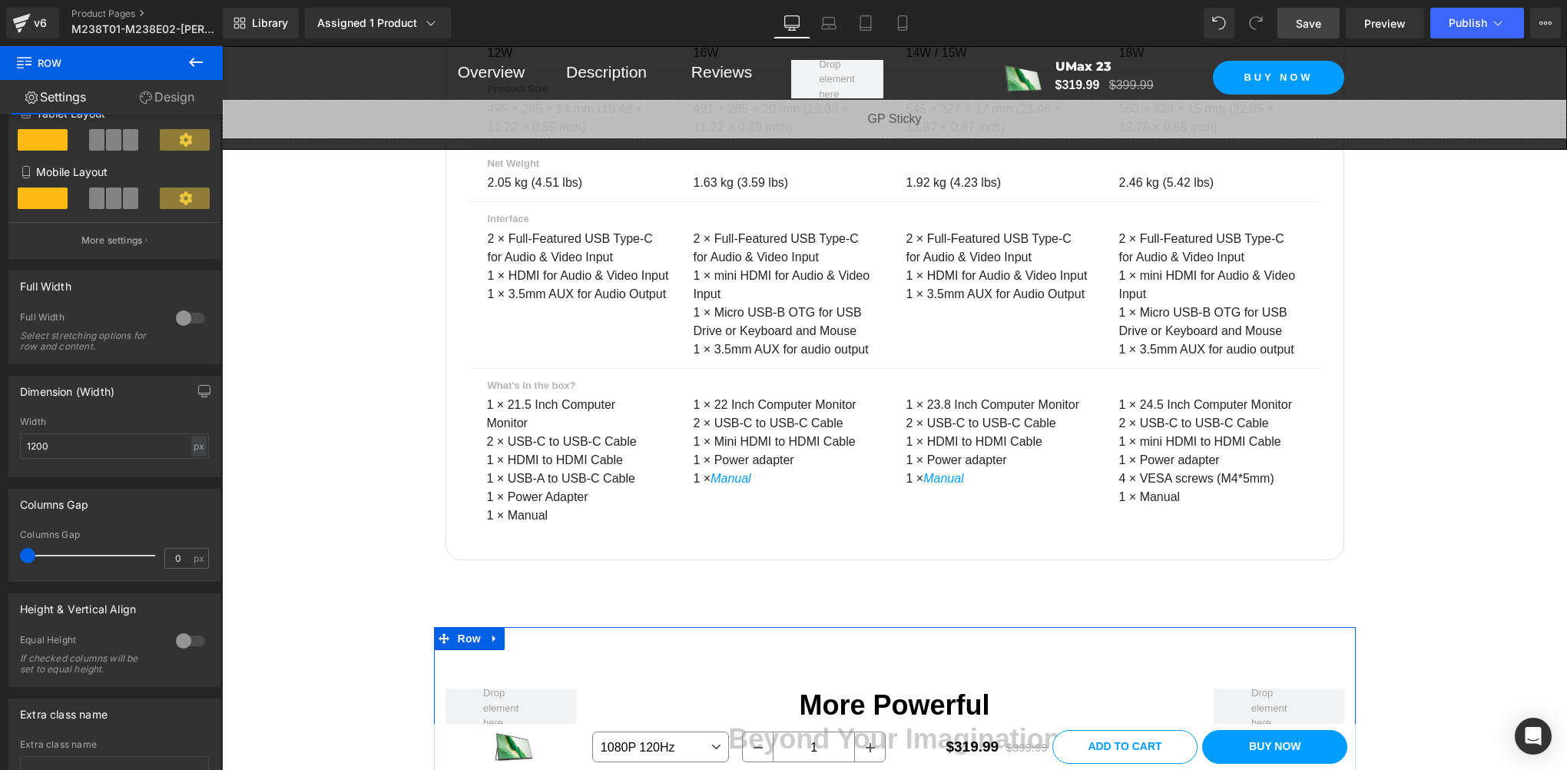
scroll to position [12316, 0]
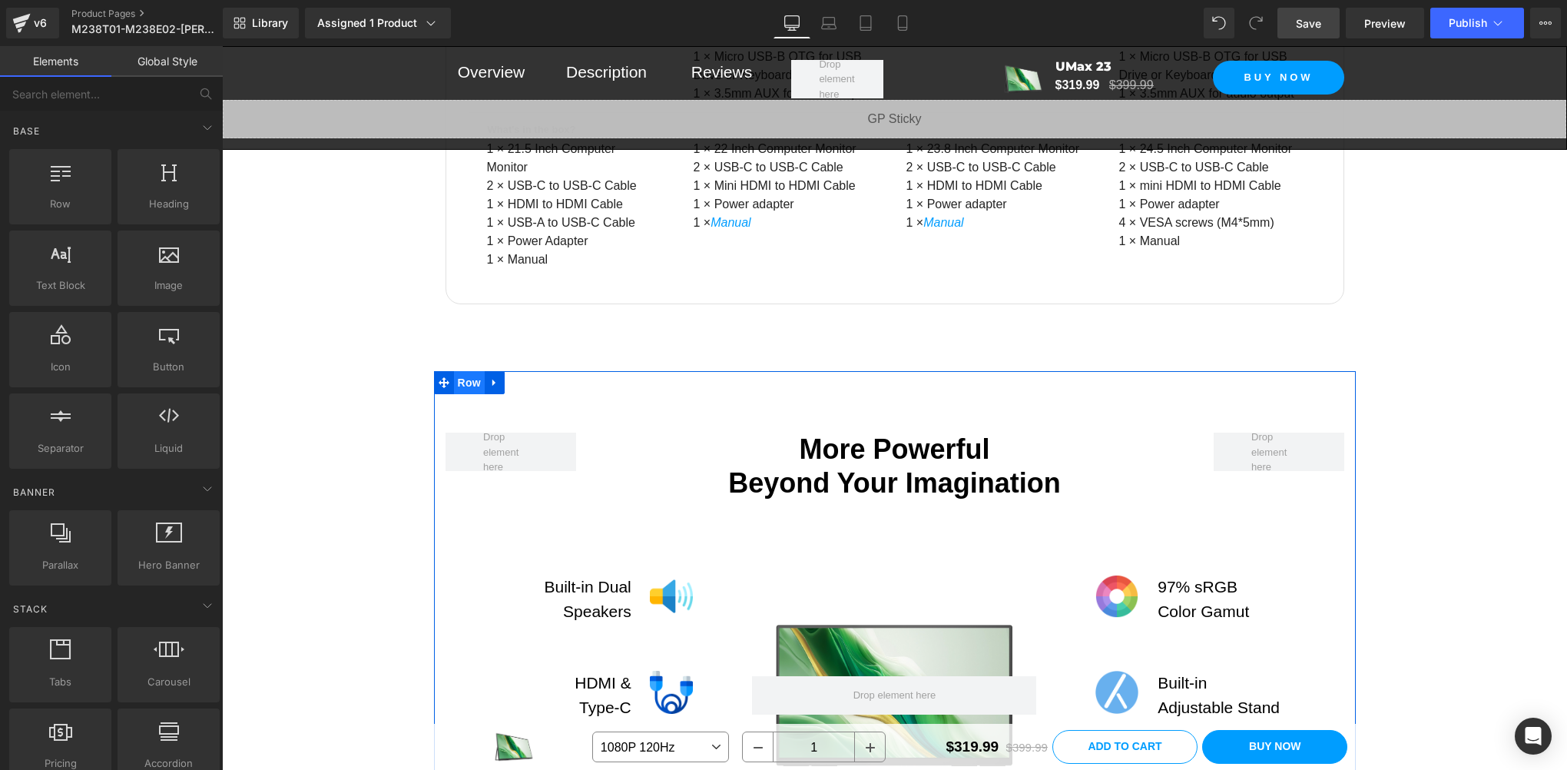
click at [464, 393] on span "Row" at bounding box center [469, 382] width 31 height 23
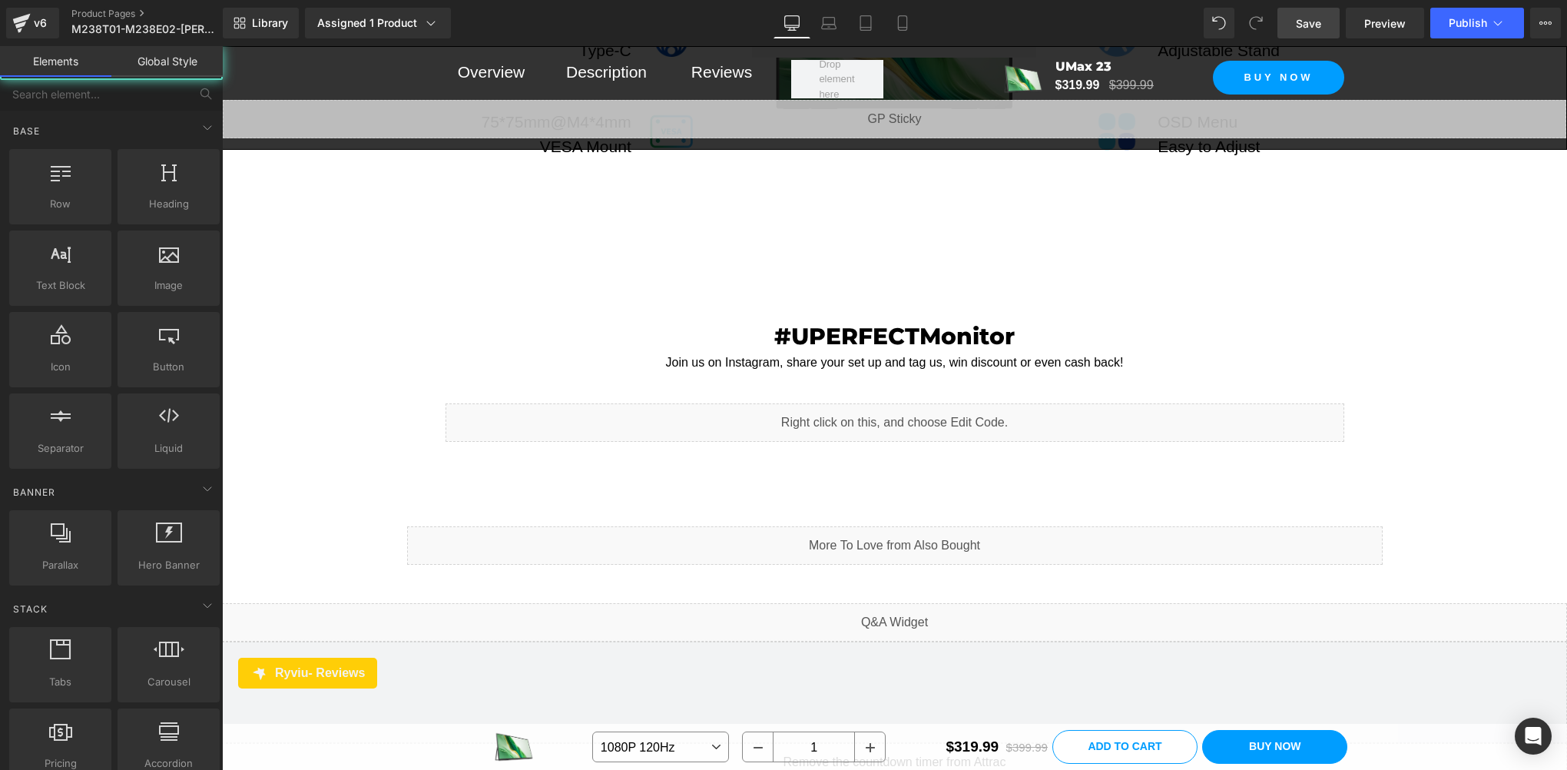
scroll to position [13084, 0]
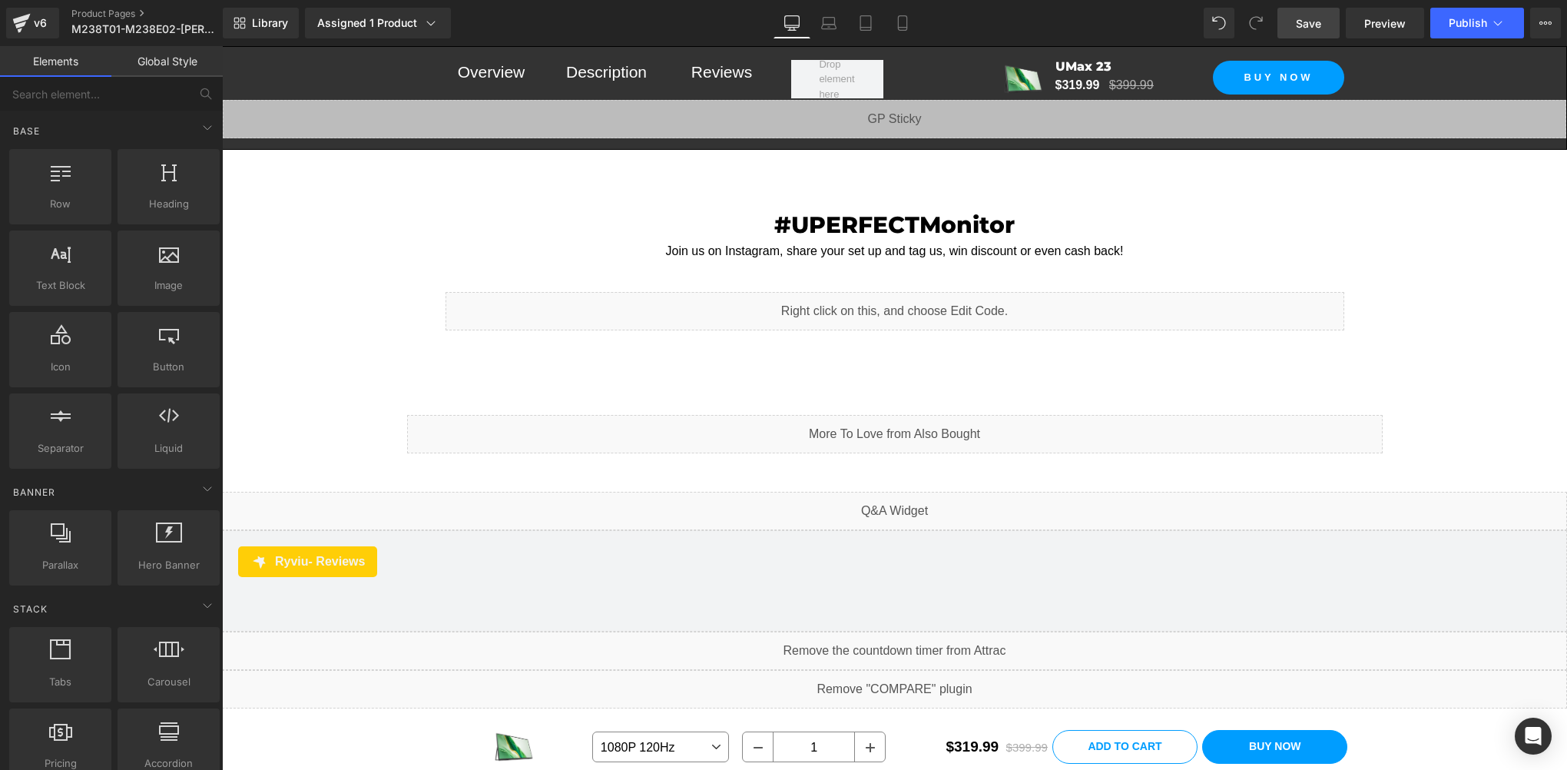
drag, startPoint x: 1309, startPoint y: 28, endPoint x: 478, endPoint y: 419, distance: 918.4
click at [1309, 28] on span "Save" at bounding box center [1308, 23] width 25 height 16
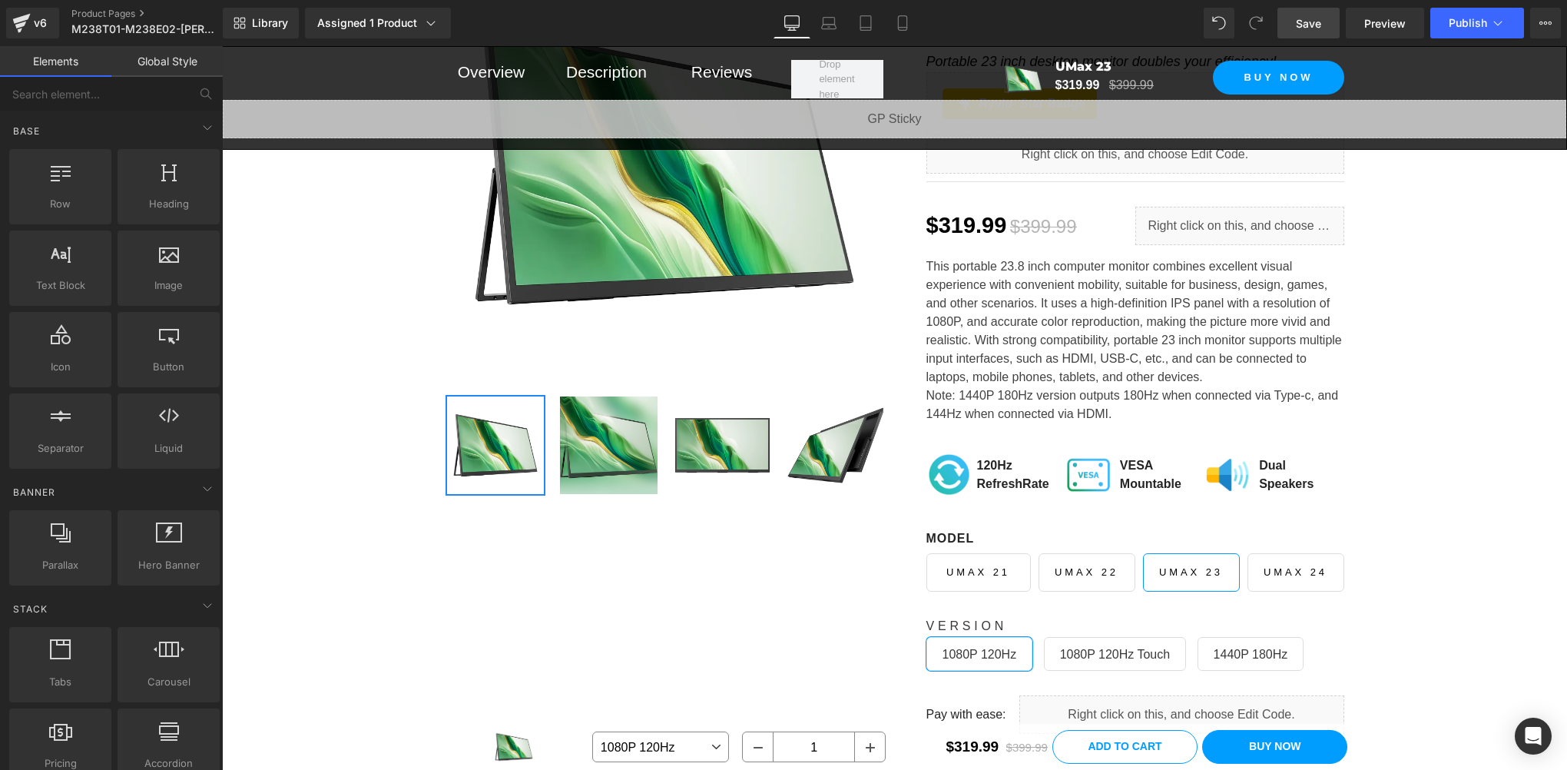
scroll to position [0, 0]
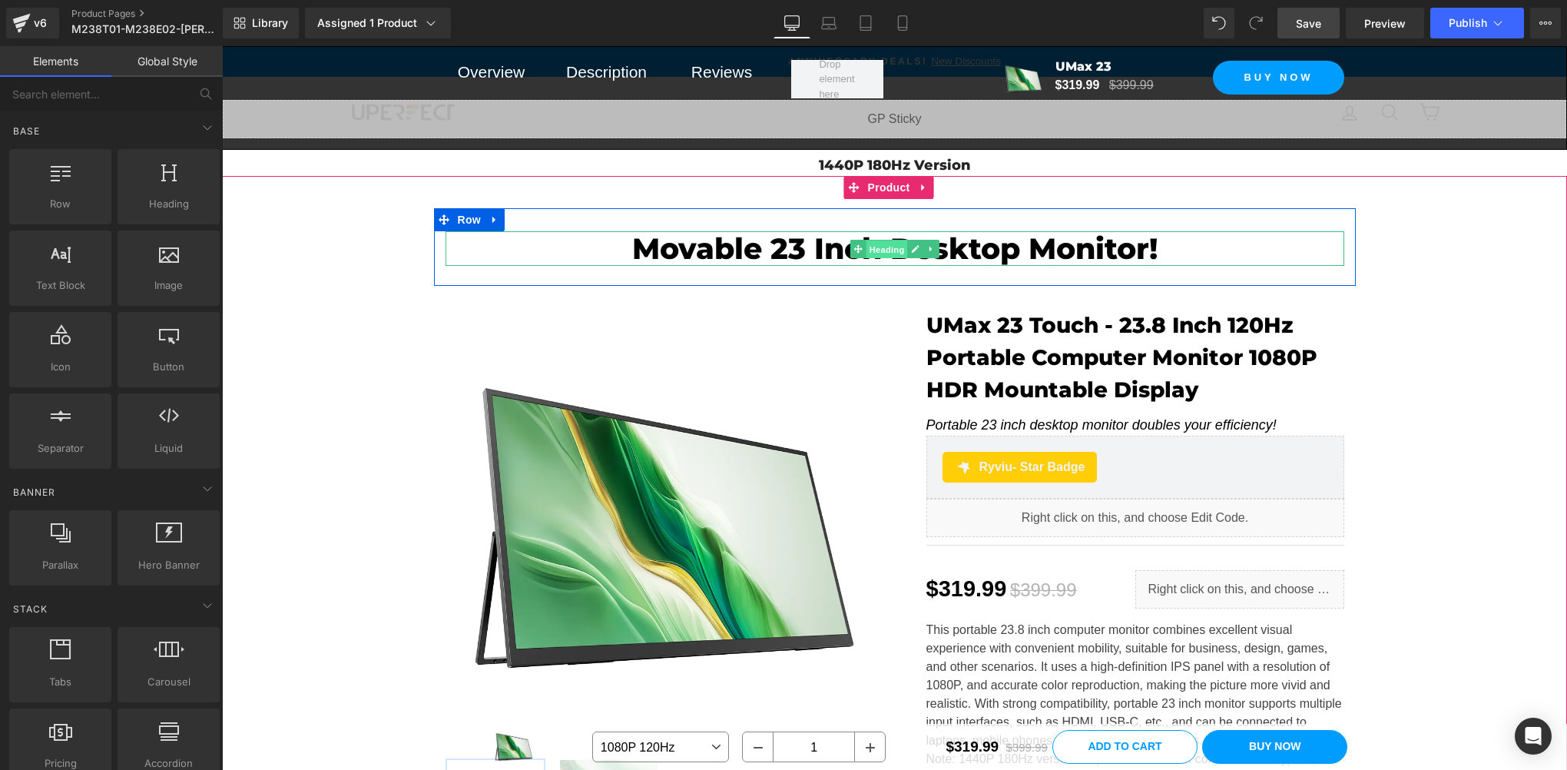
click at [873, 250] on span "Heading" at bounding box center [886, 249] width 41 height 18
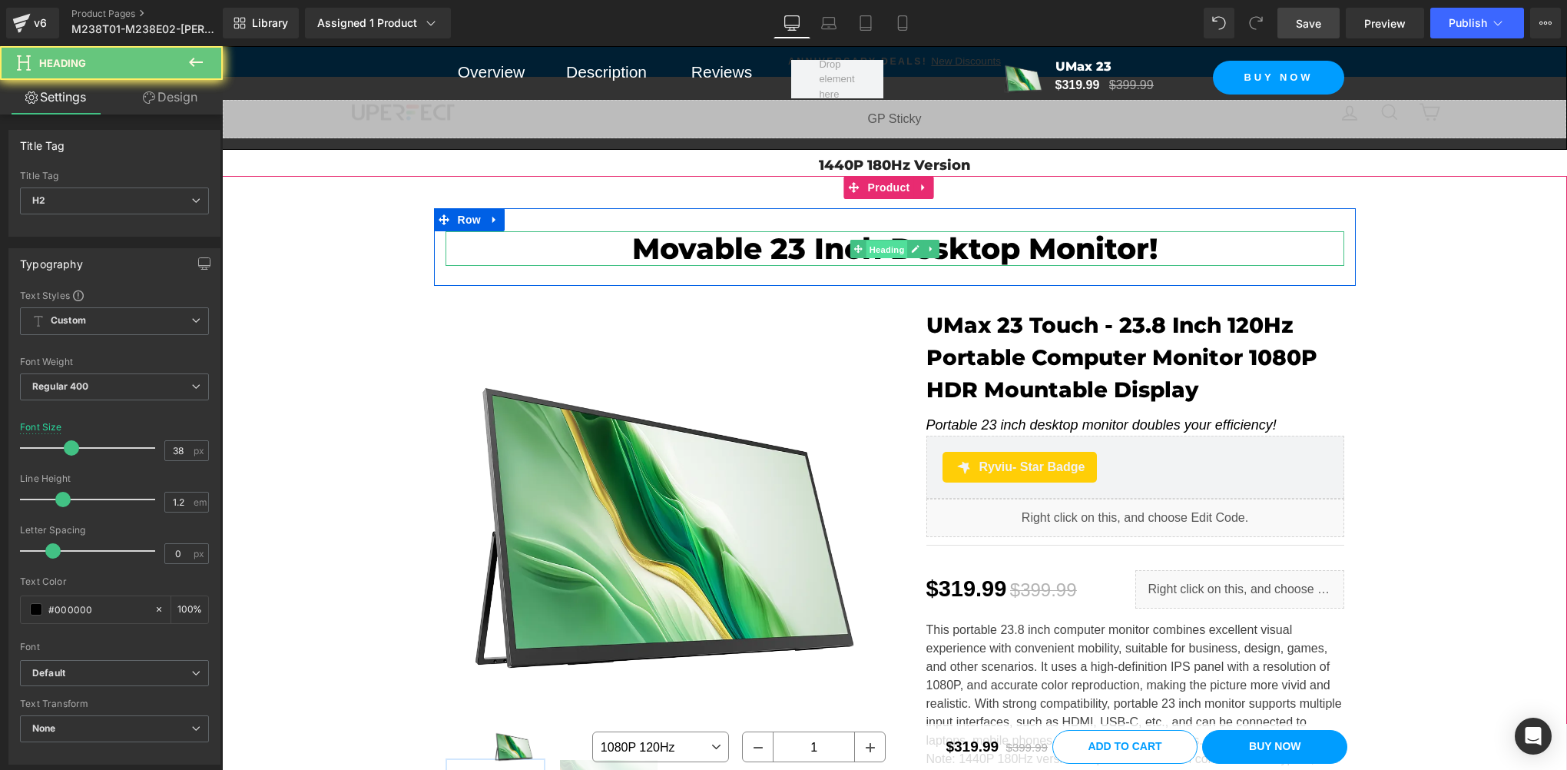
click at [873, 250] on span "Heading" at bounding box center [886, 249] width 41 height 18
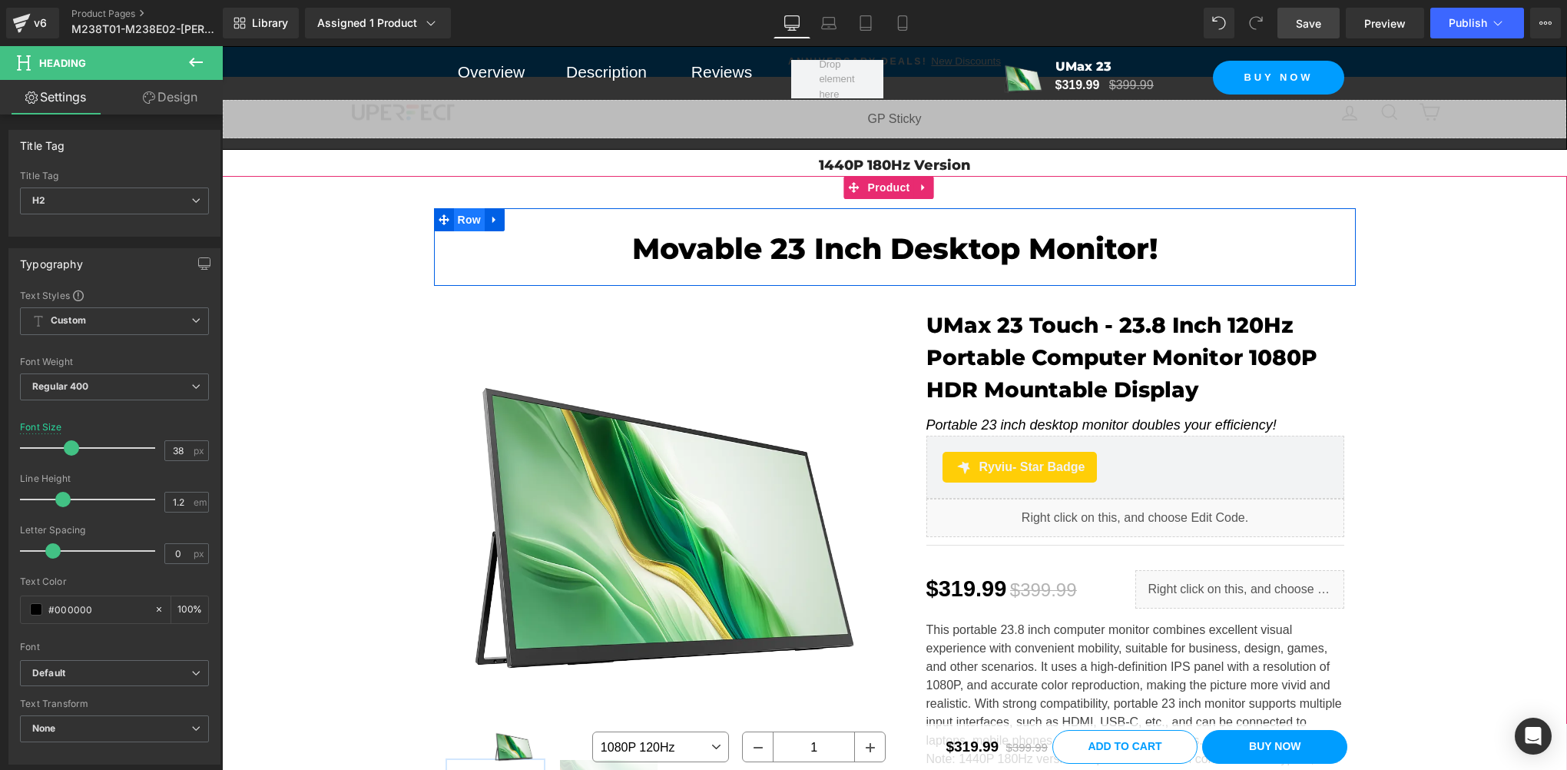
click at [465, 223] on span "Row" at bounding box center [469, 219] width 31 height 23
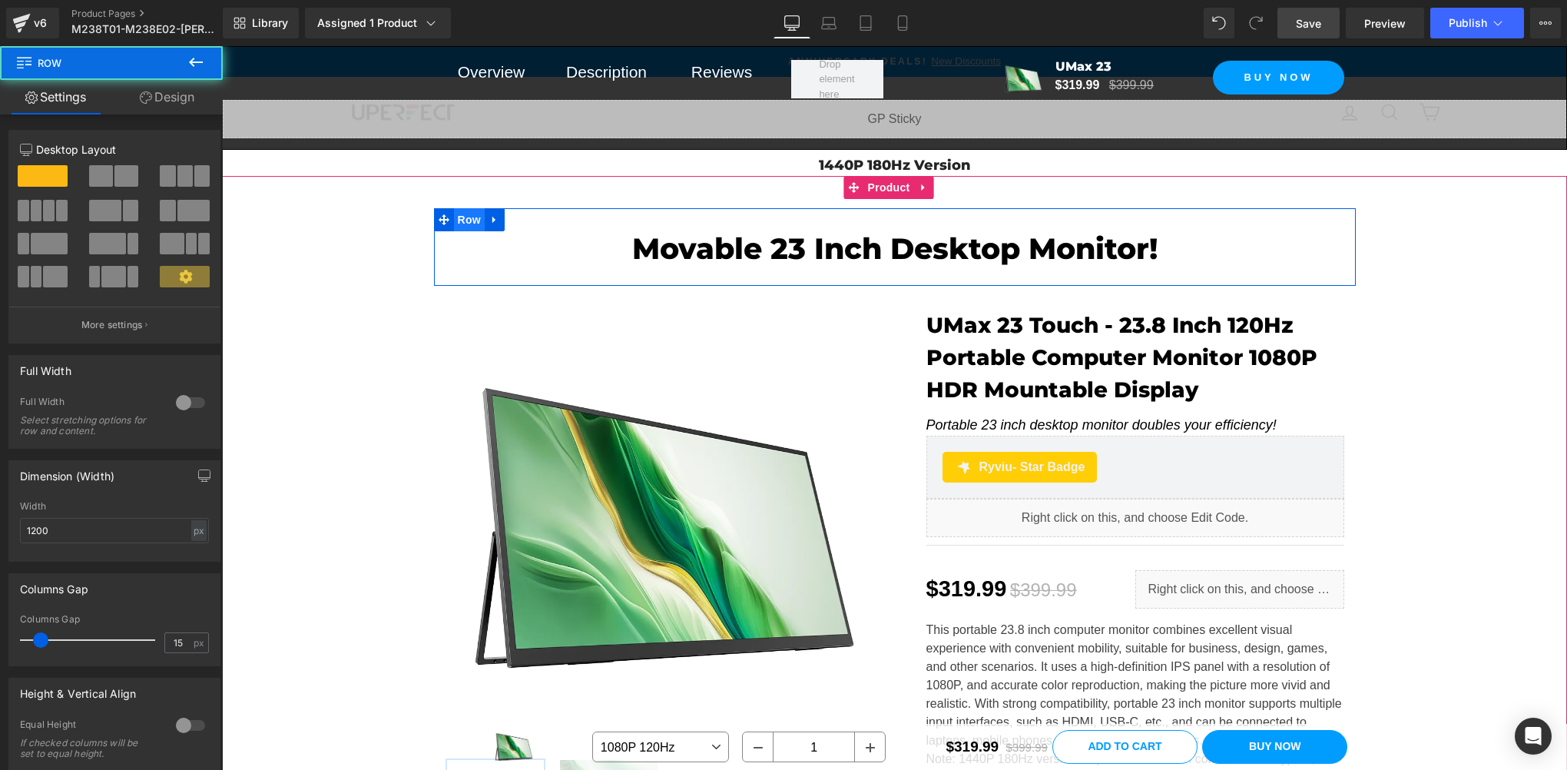
click at [465, 223] on span "Row" at bounding box center [469, 219] width 31 height 23
click at [465, 223] on span "Row" at bounding box center [469, 220] width 31 height 23
click at [868, 256] on span "Heading" at bounding box center [886, 249] width 41 height 18
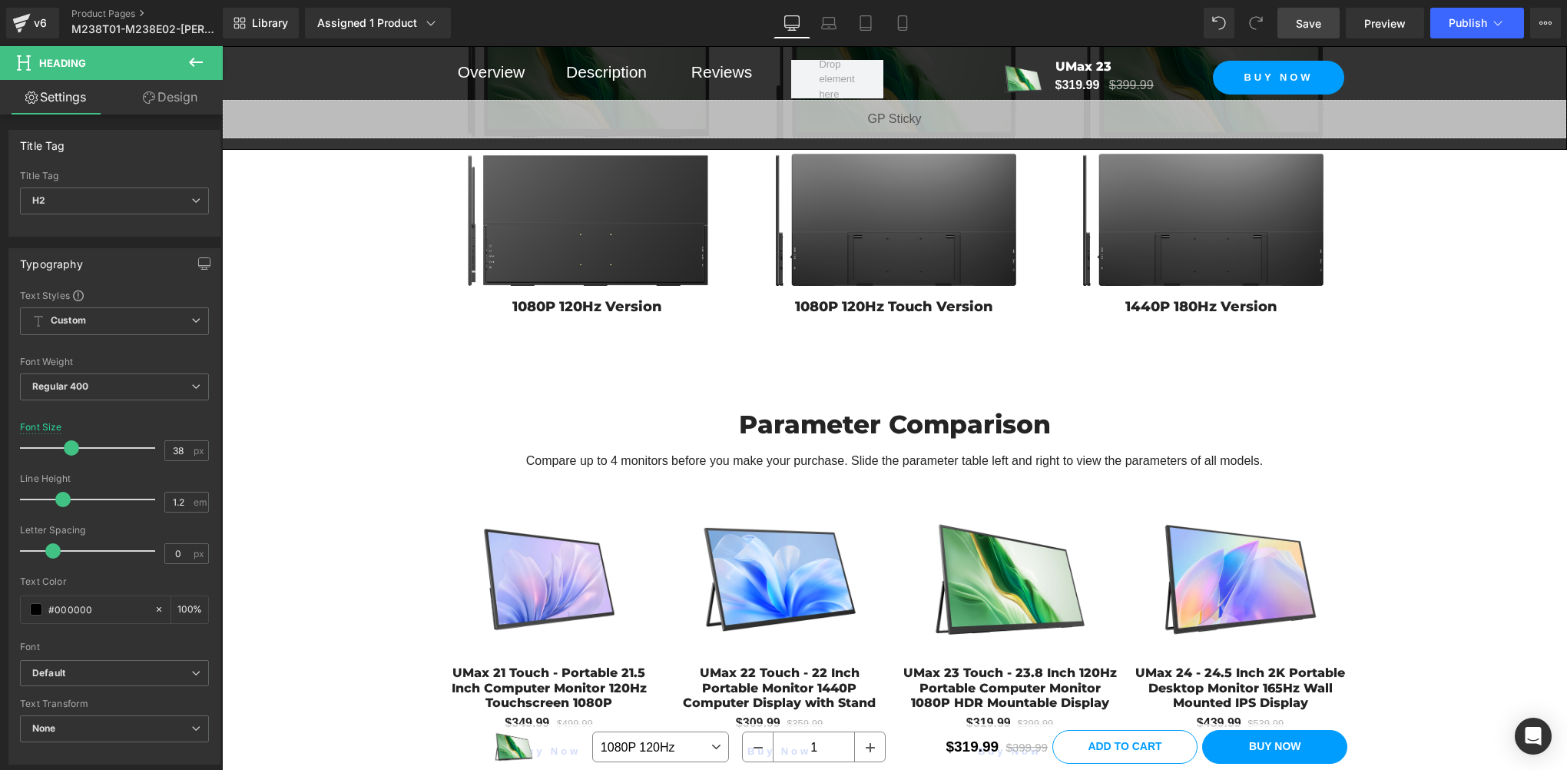
scroll to position [9472, 0]
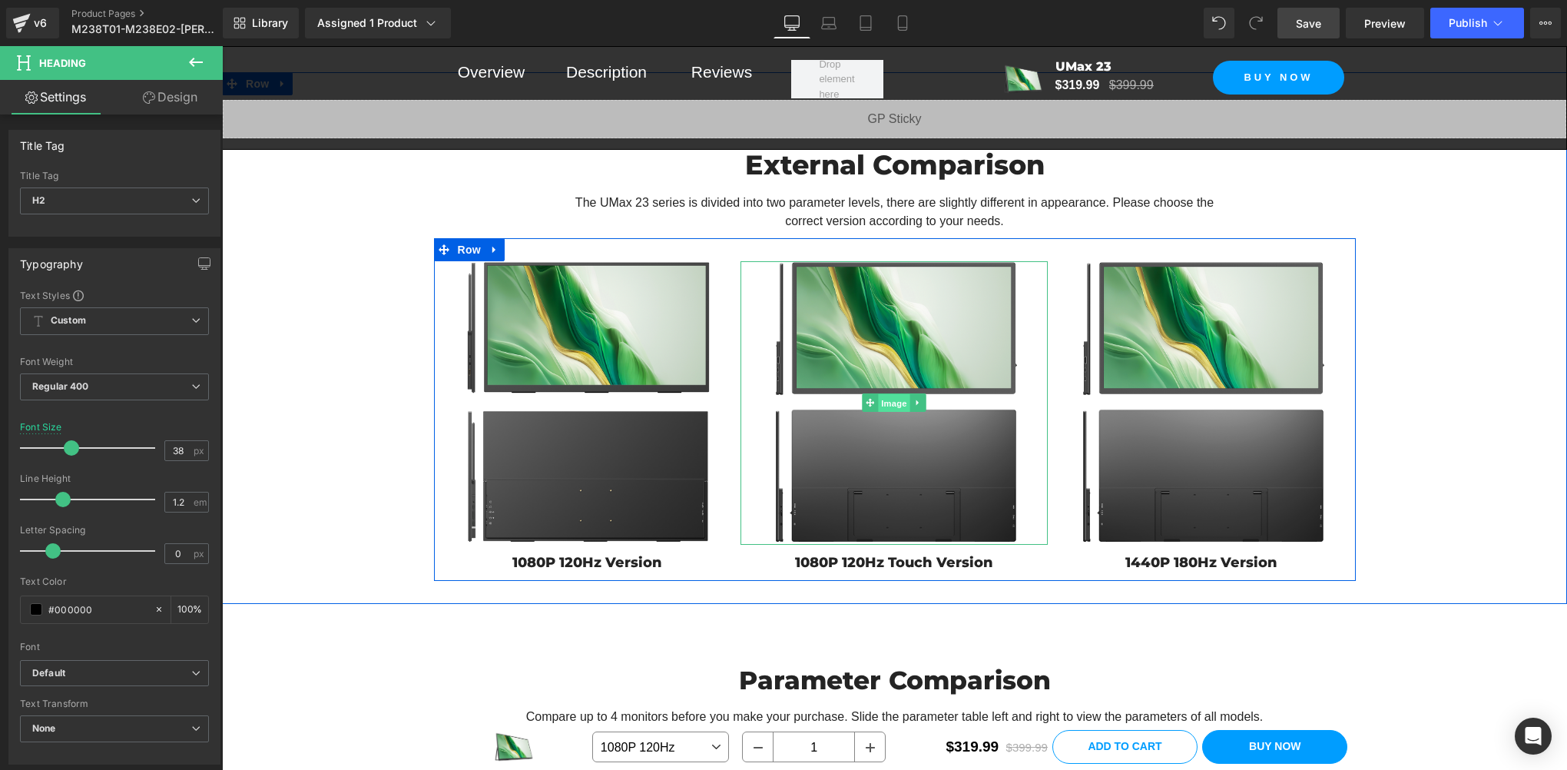
click at [879, 412] on span "Image" at bounding box center [895, 403] width 32 height 18
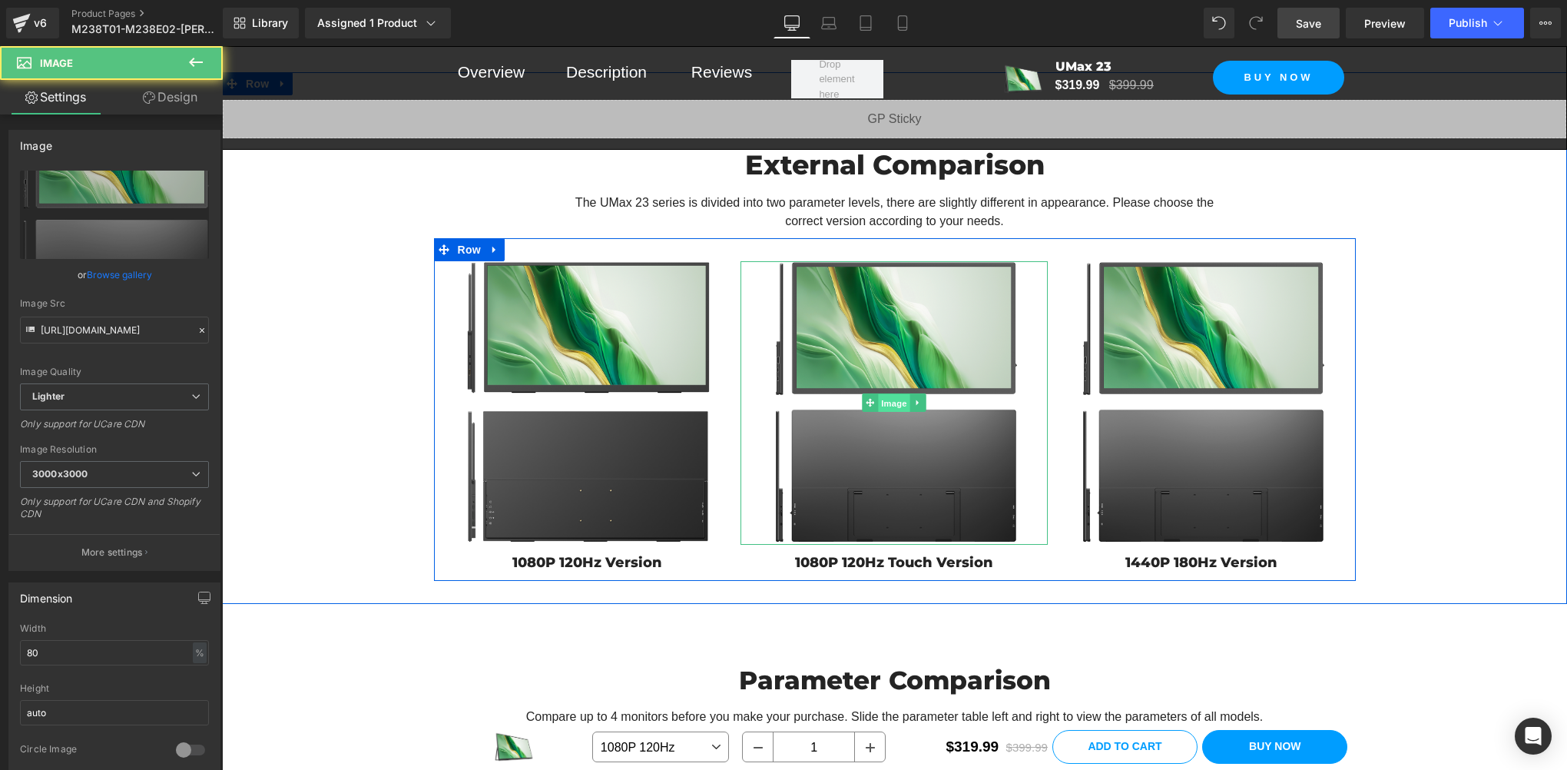
click at [886, 412] on span "Image" at bounding box center [895, 403] width 32 height 18
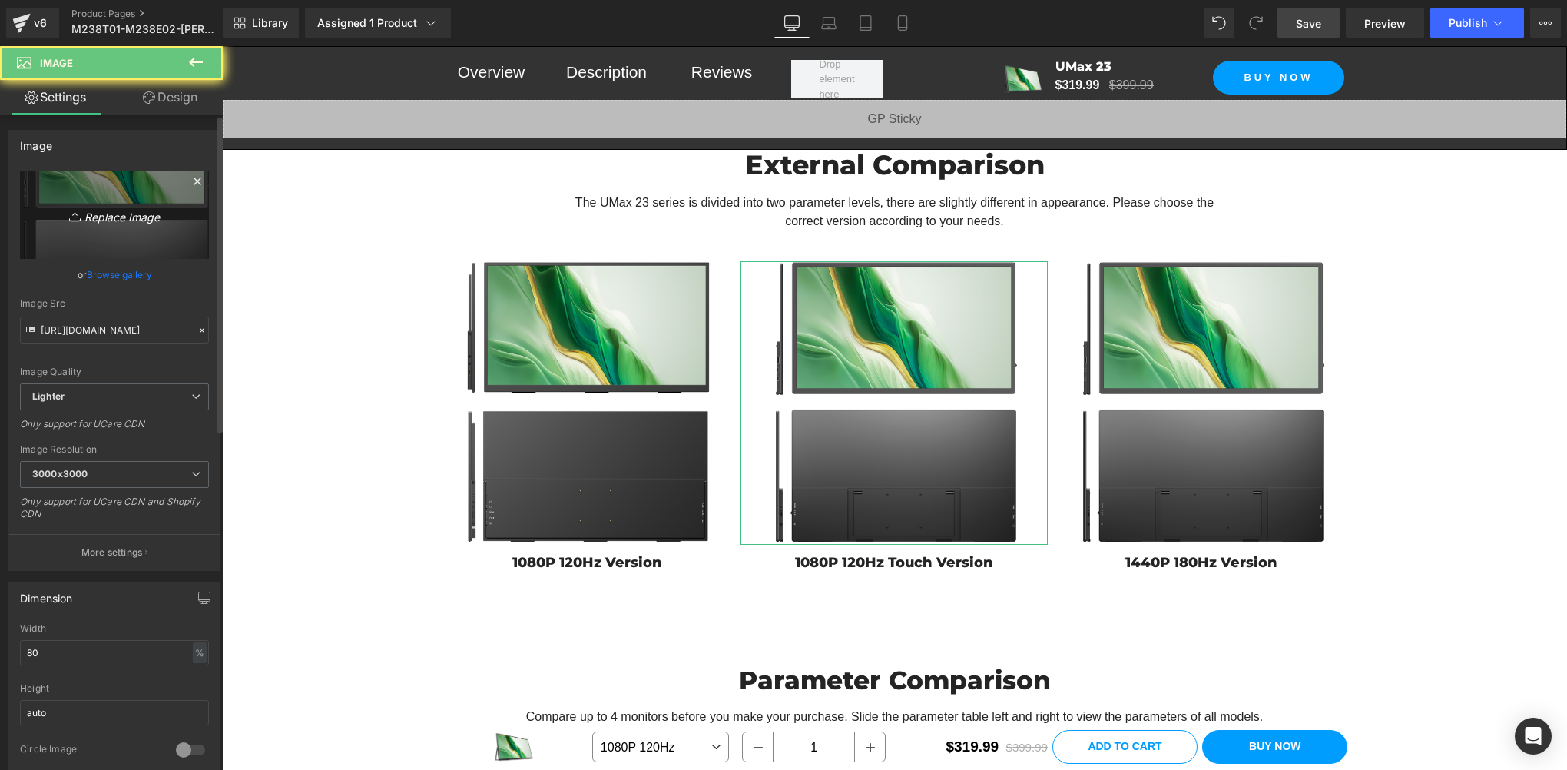
click at [101, 190] on link "Replace Image" at bounding box center [114, 215] width 189 height 88
type input "C:\fakepath\238T02.png"
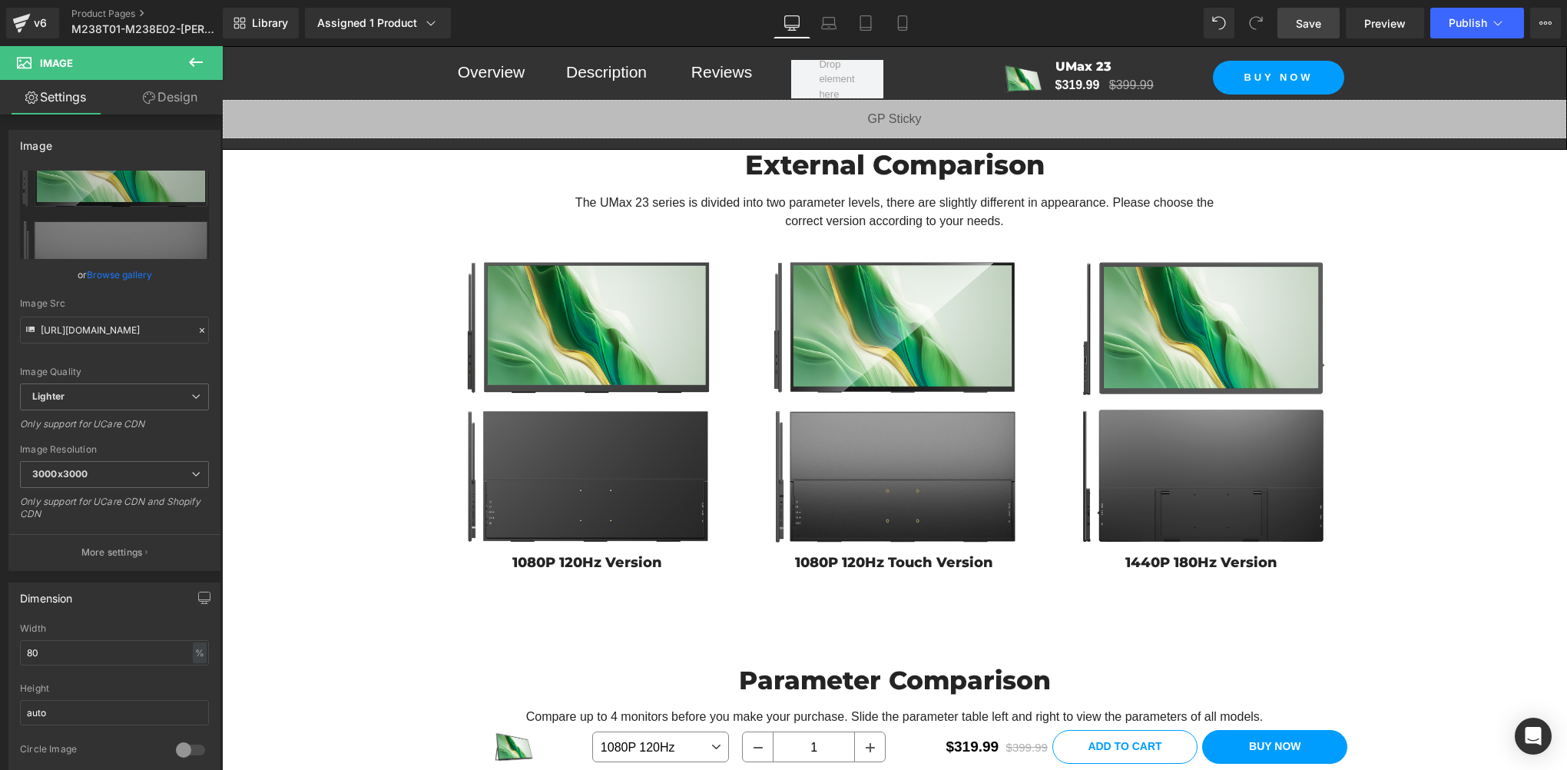
click at [1300, 22] on span "Save" at bounding box center [1308, 23] width 25 height 16
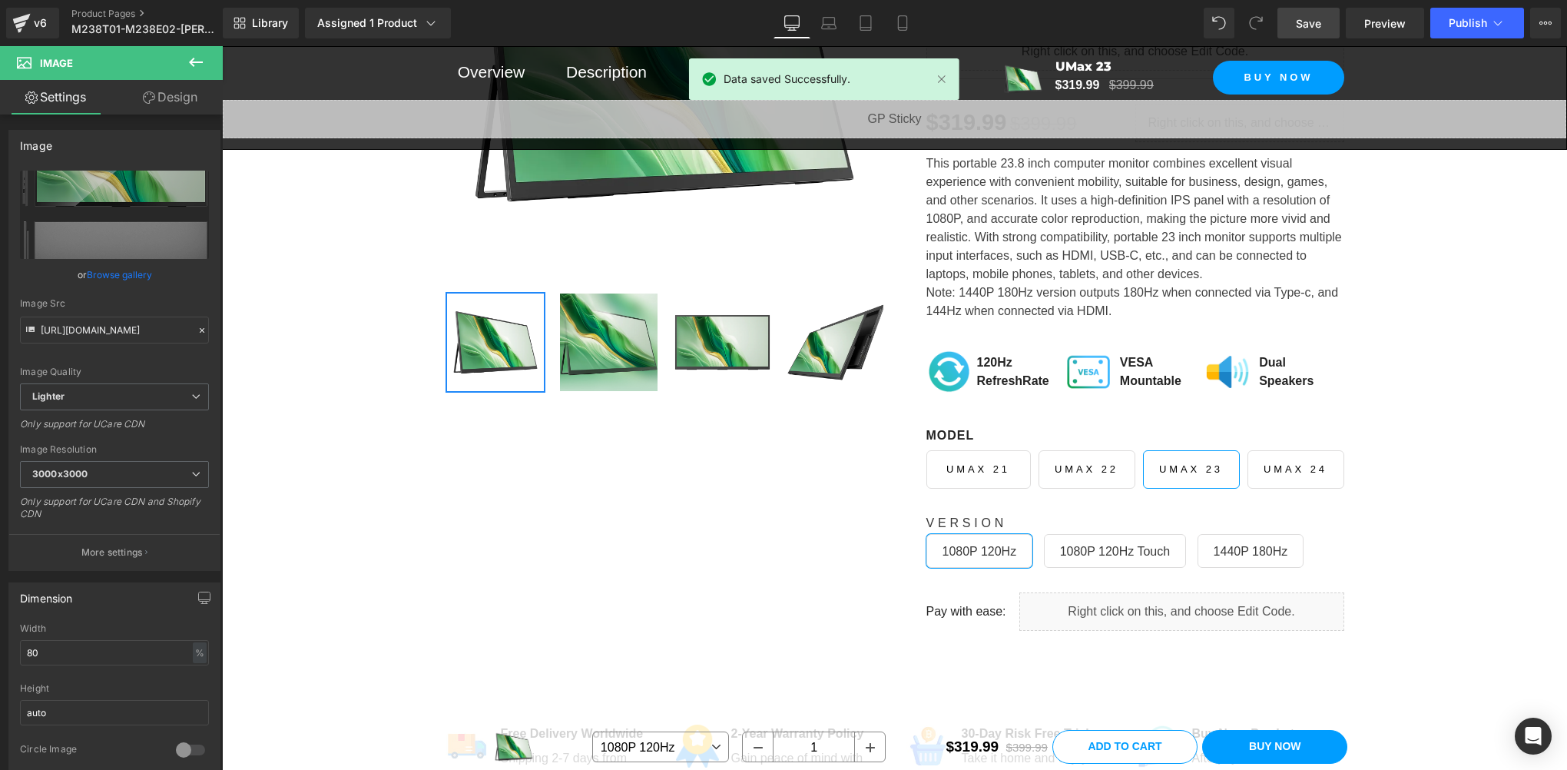
scroll to position [0, 0]
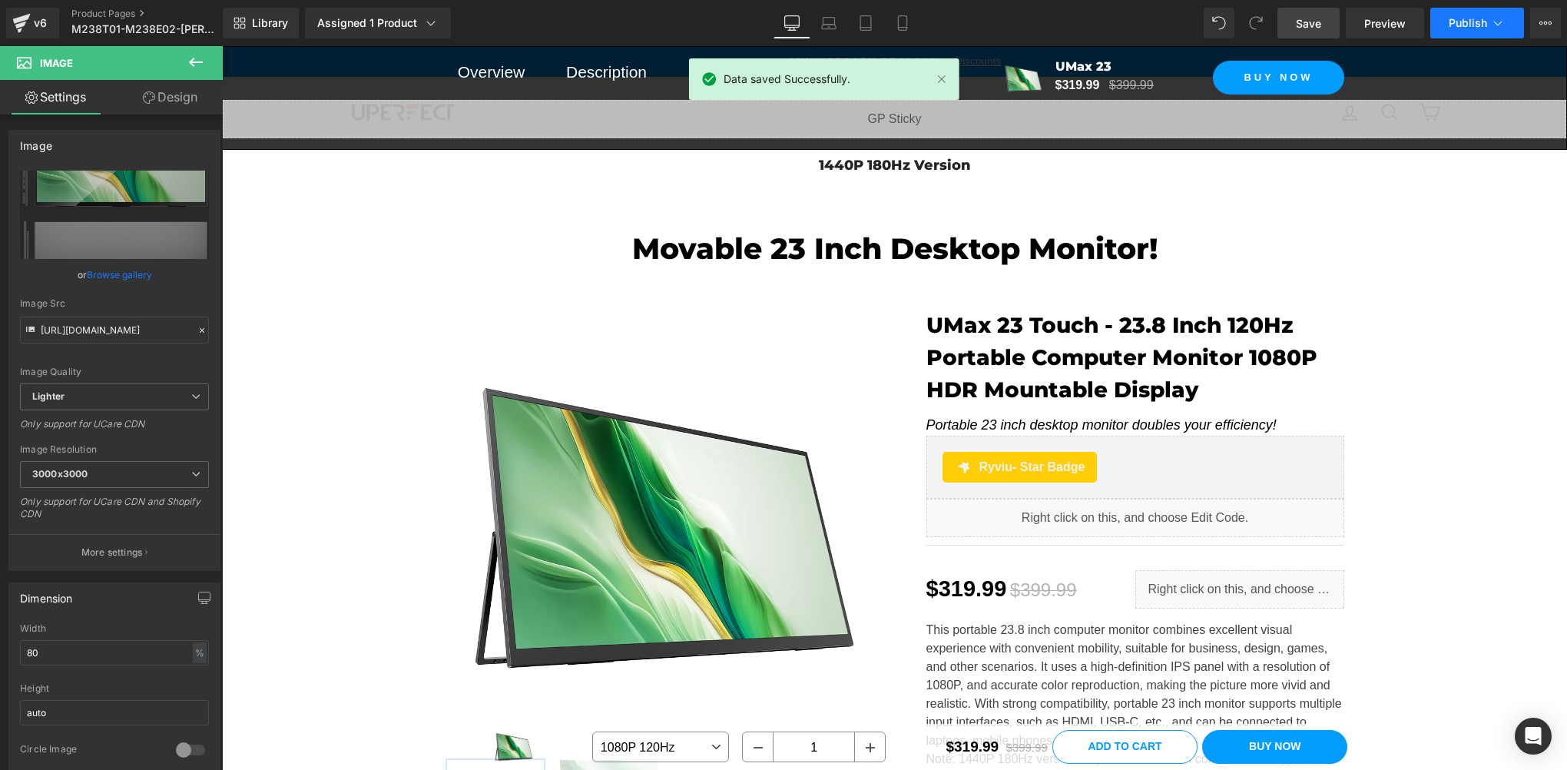
click at [1468, 23] on span "Publish" at bounding box center [1468, 23] width 38 height 12
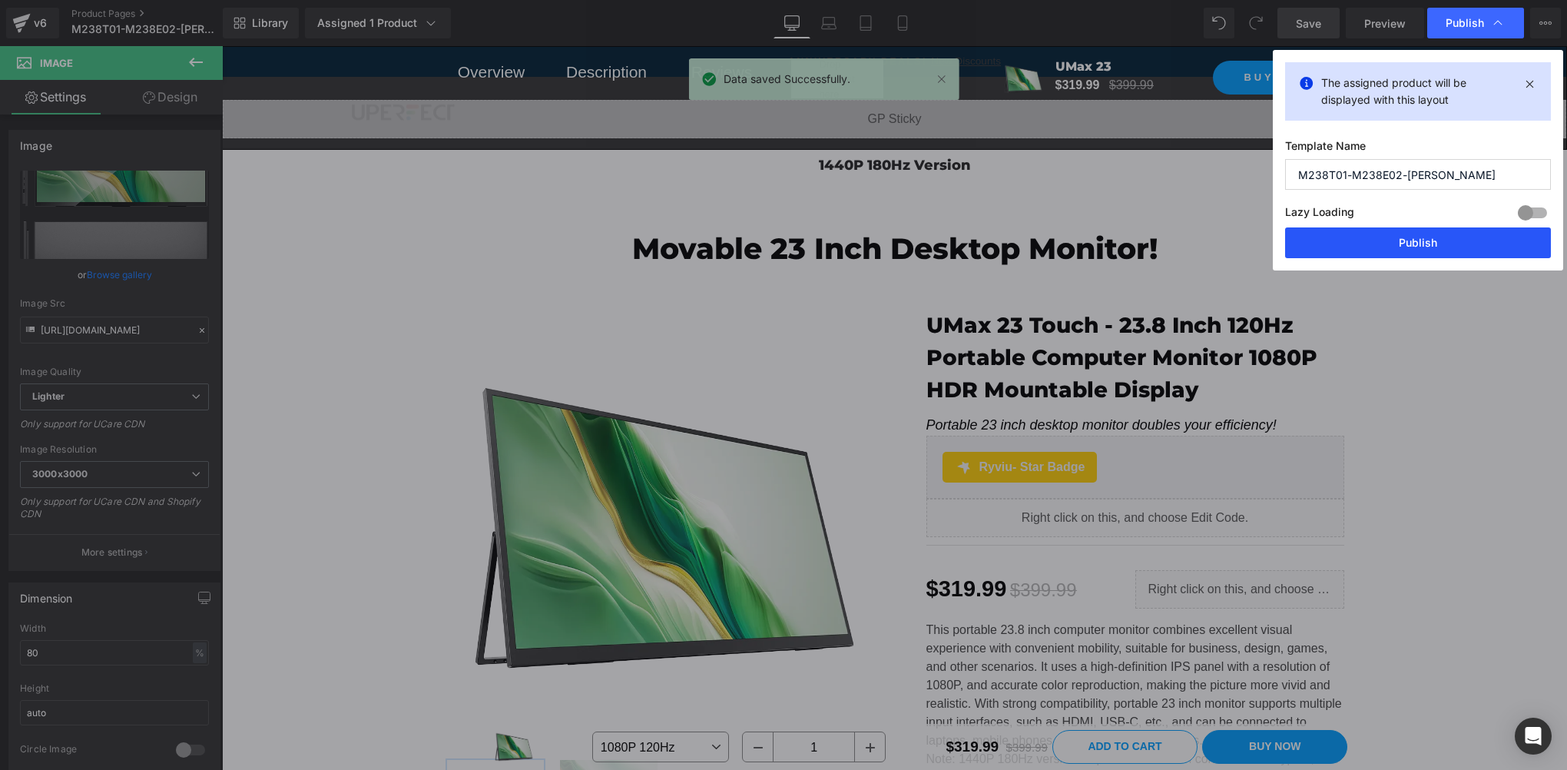
click at [1381, 243] on button "Publish" at bounding box center [1418, 242] width 266 height 31
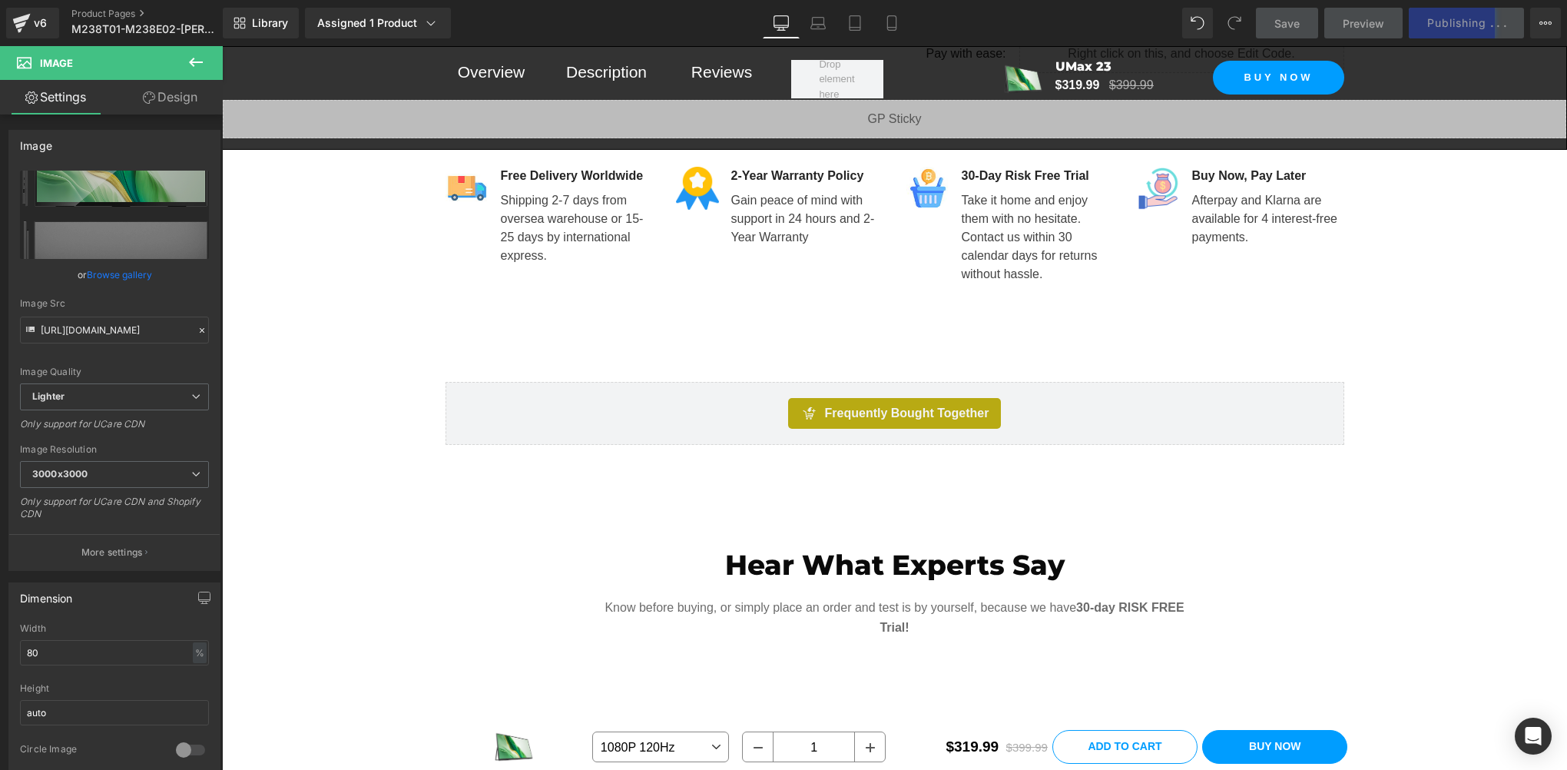
scroll to position [1280, 0]
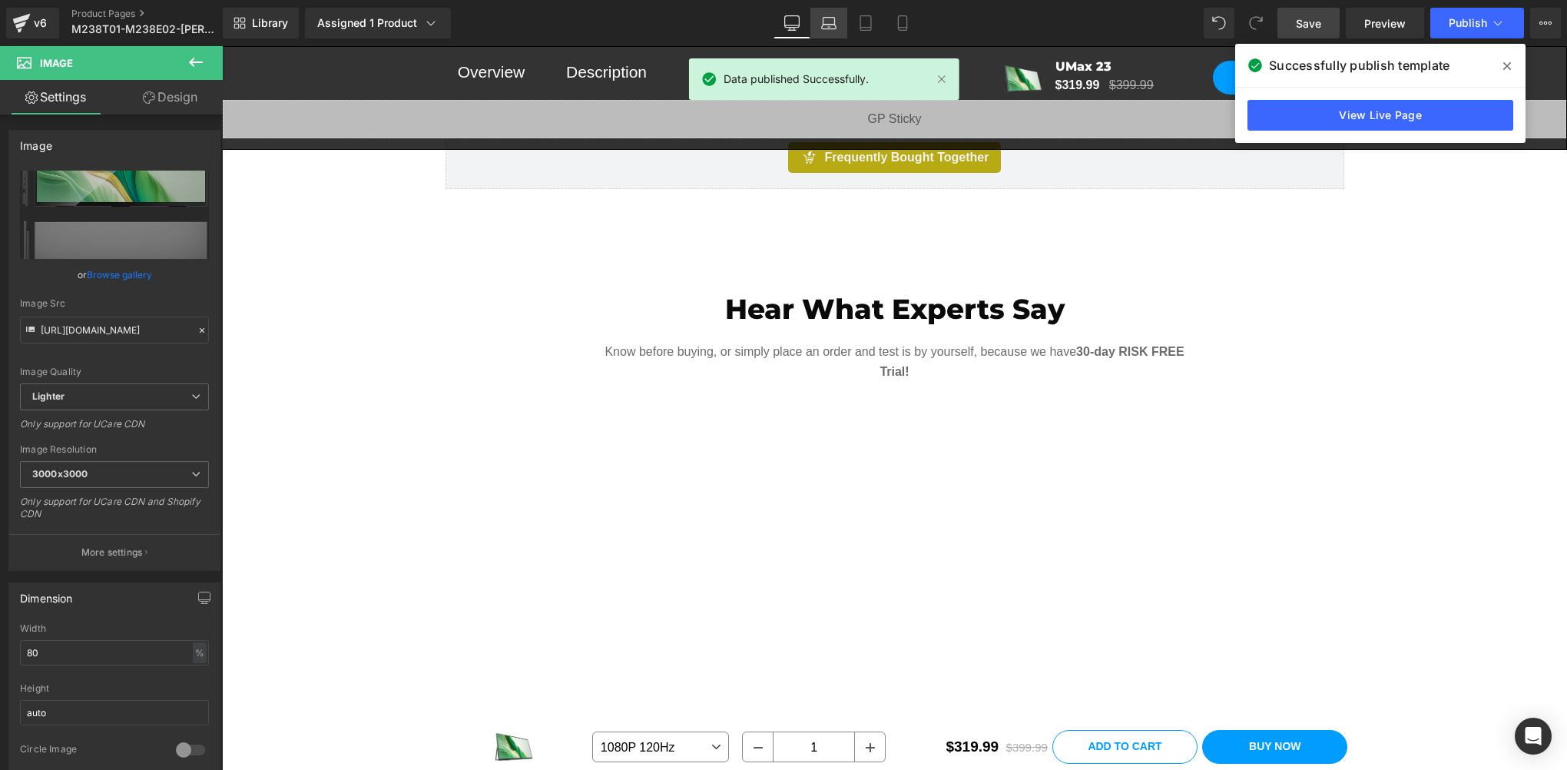
click at [829, 25] on icon at bounding box center [829, 27] width 15 height 5
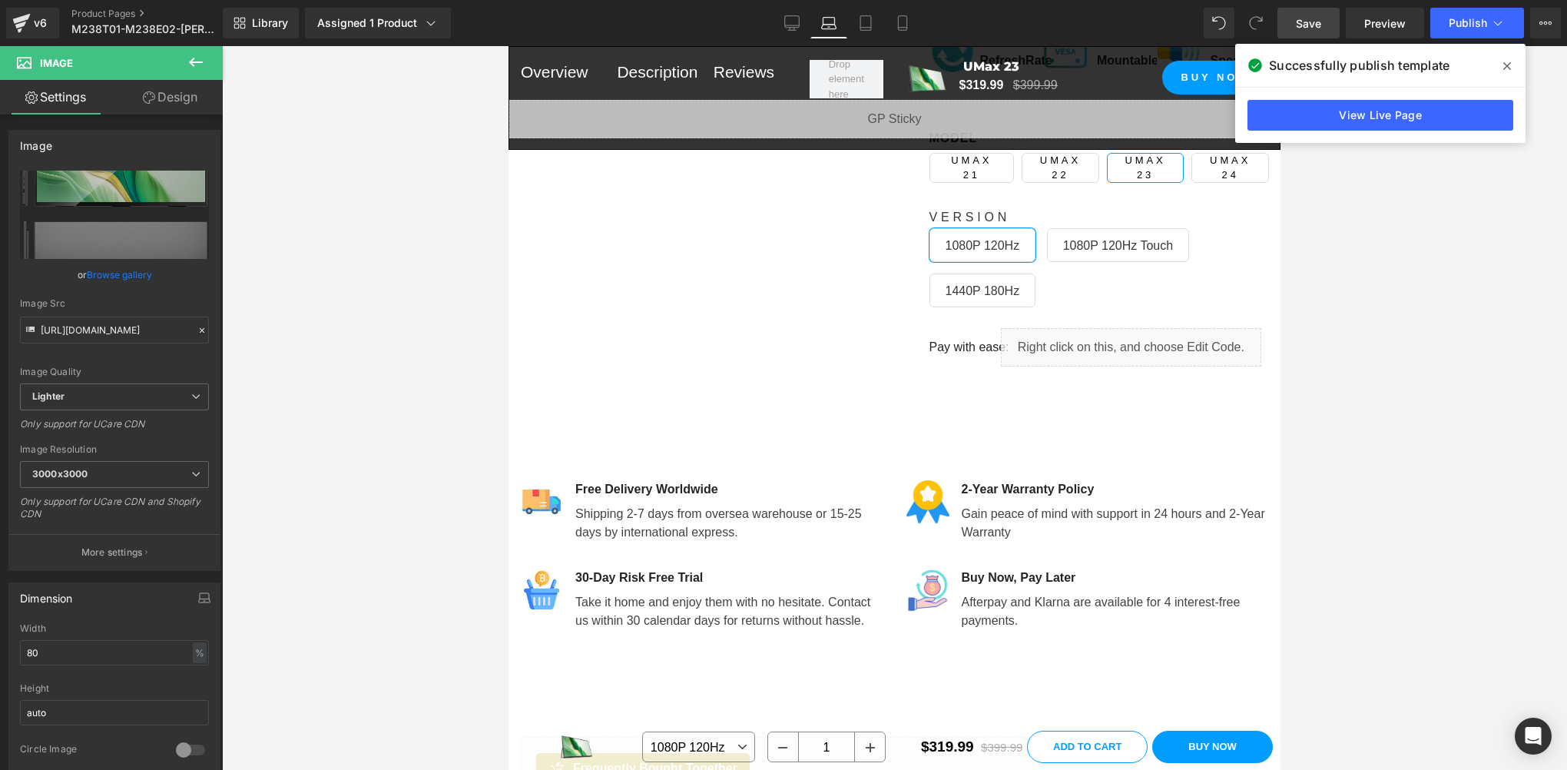
scroll to position [627, 0]
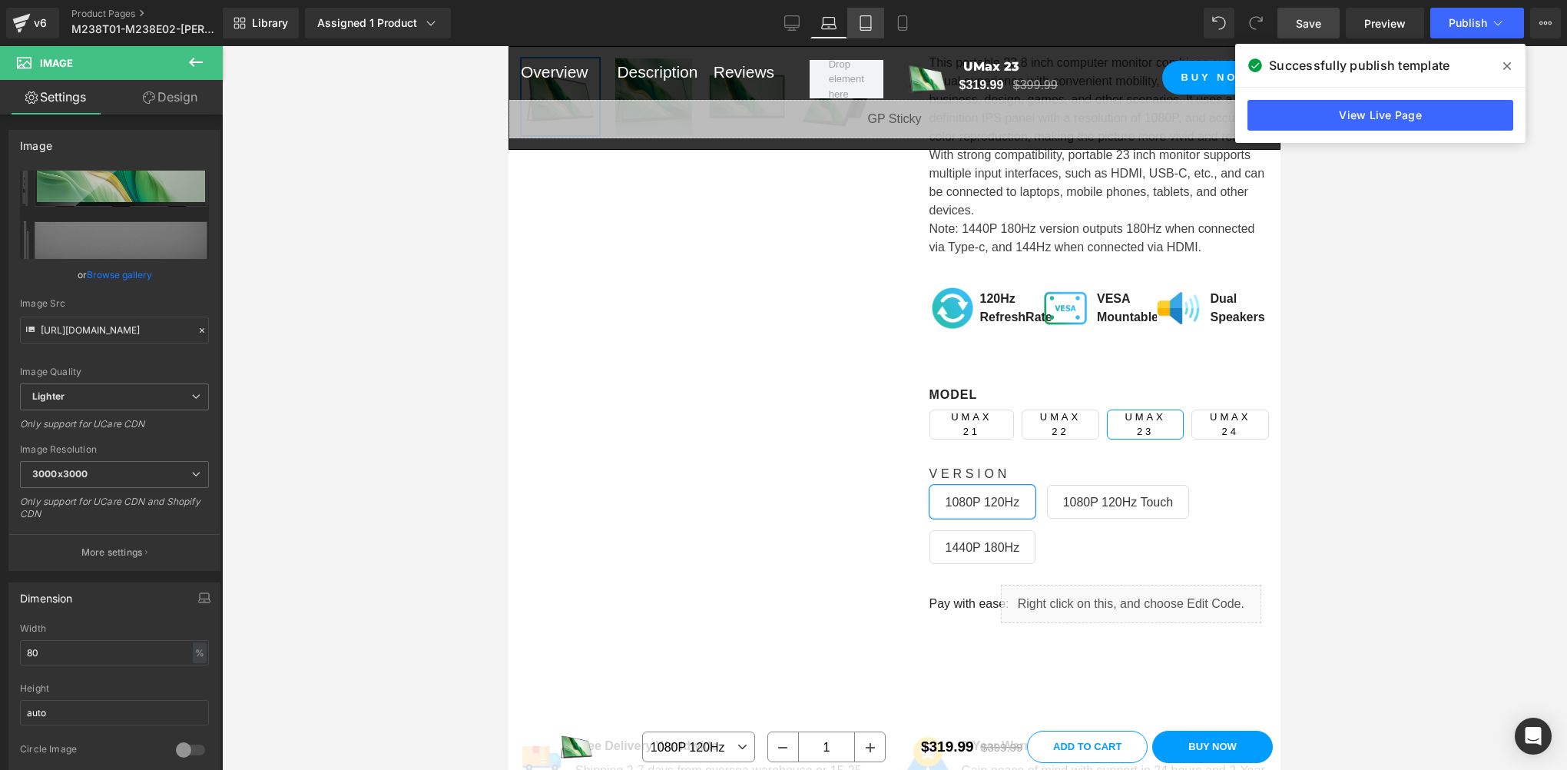
click at [864, 18] on icon at bounding box center [865, 22] width 15 height 15
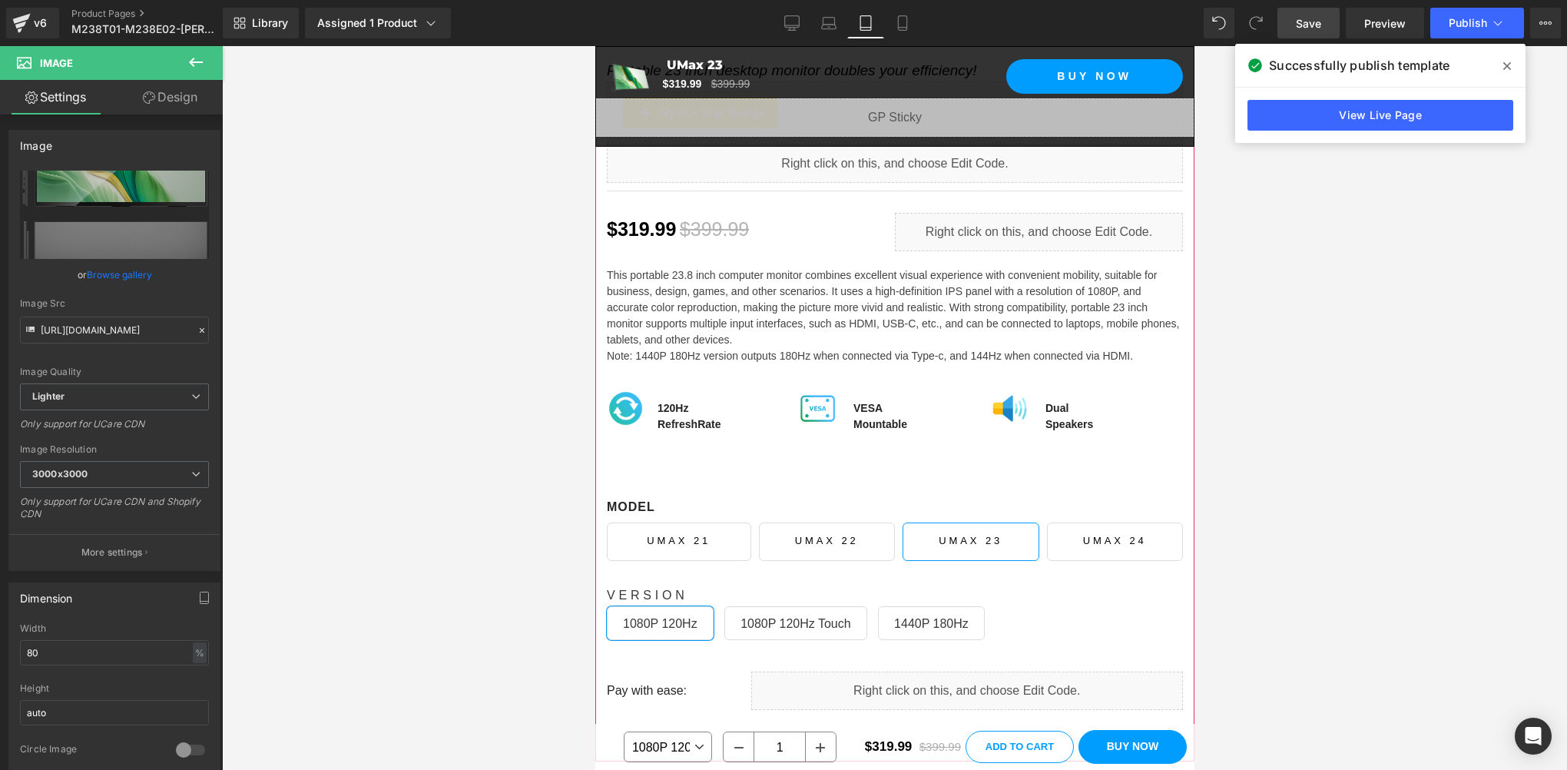
scroll to position [1343, 0]
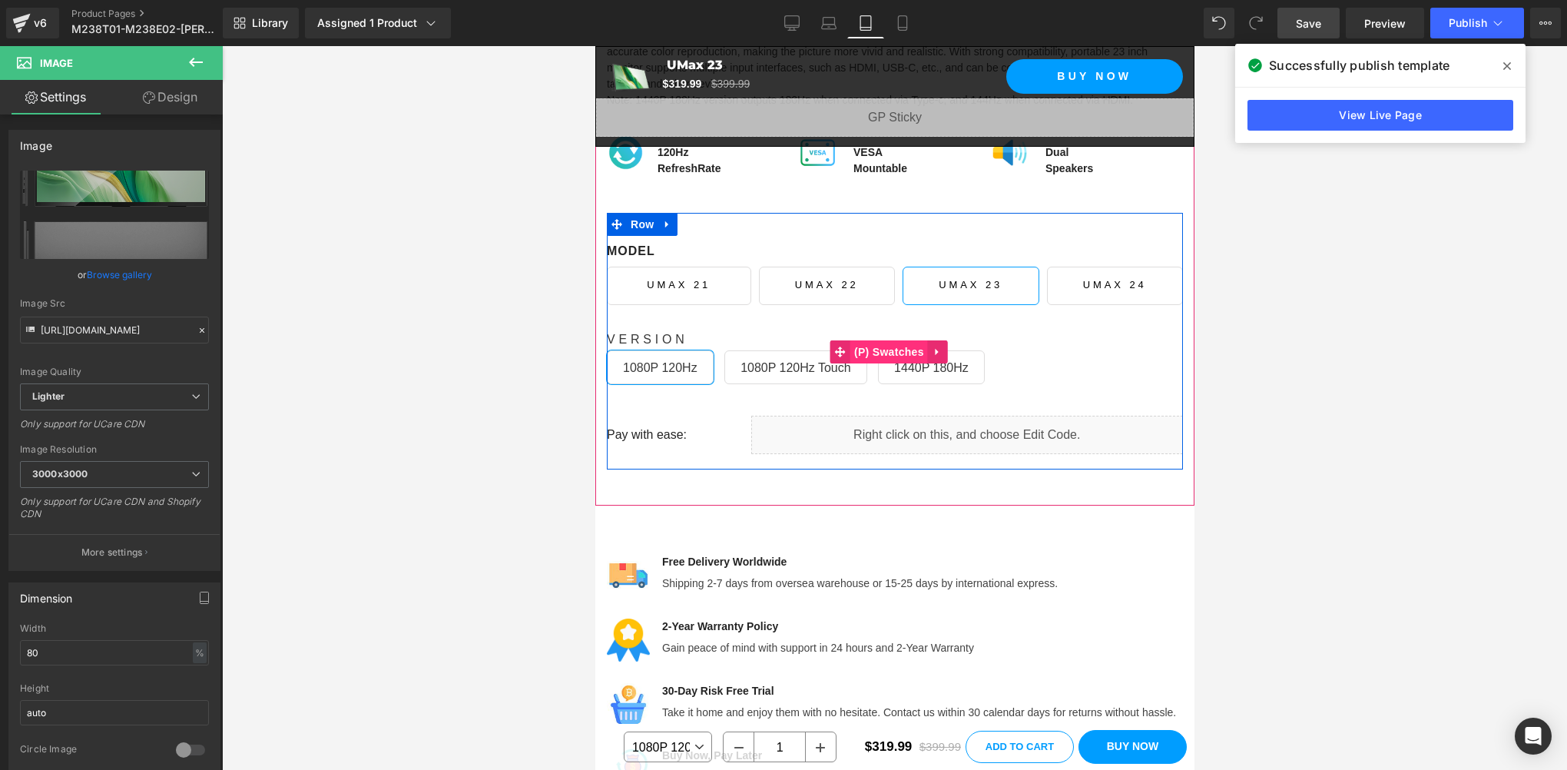
click at [871, 340] on span "(P) Swatches" at bounding box center [888, 351] width 78 height 23
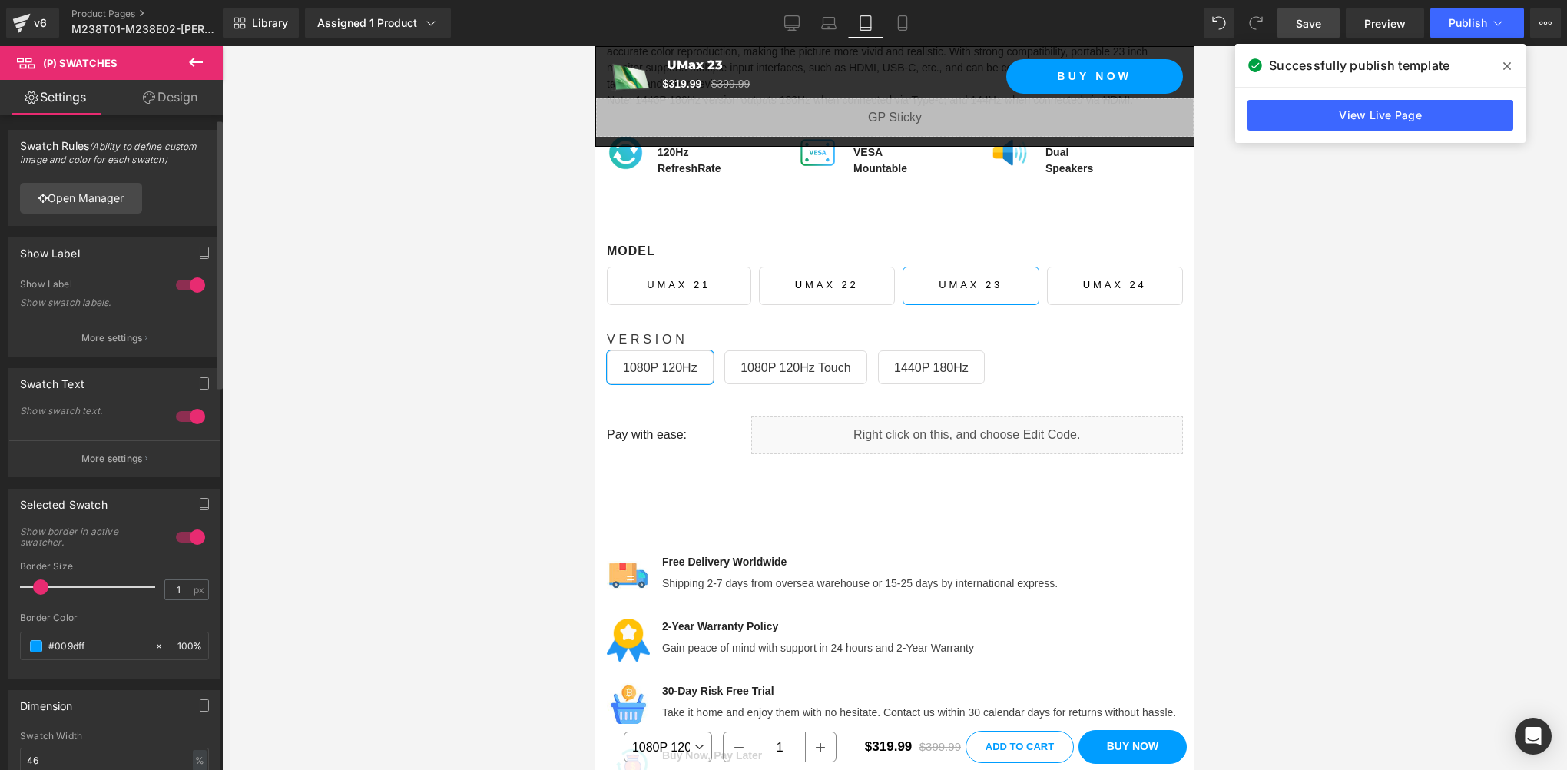
scroll to position [256, 0]
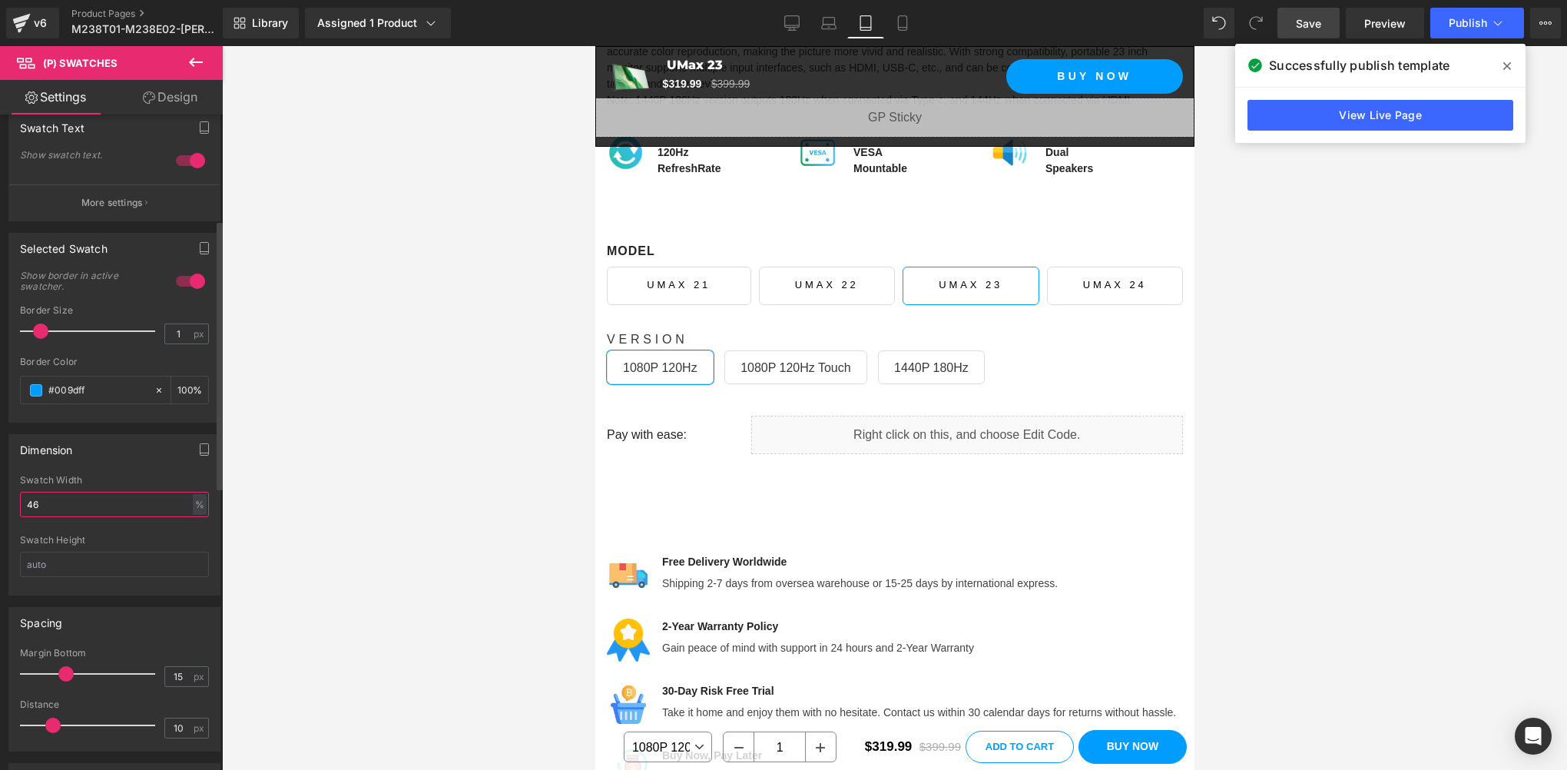
drag, startPoint x: 59, startPoint y: 501, endPoint x: 15, endPoint y: 498, distance: 43.8
click at [15, 498] on div "46% Swatch Width 46 % % px Swatch Height" at bounding box center [114, 535] width 210 height 120
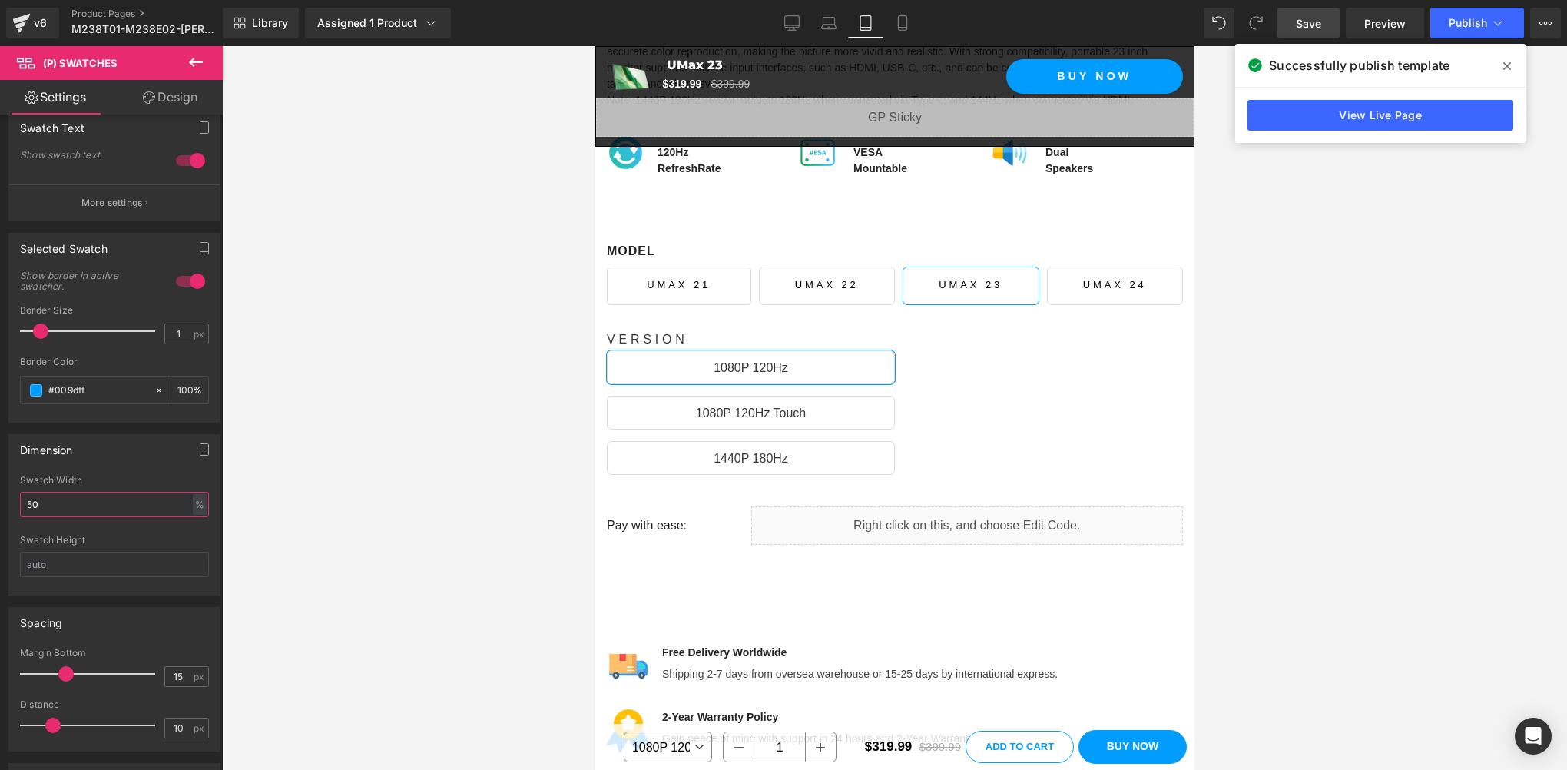
drag, startPoint x: 38, startPoint y: 504, endPoint x: -3, endPoint y: 499, distance: 41.7
click at [0, 499] on html "(P) Swatches You are previewing how the will restyle your page. You can not edi…" at bounding box center [783, 385] width 1567 height 770
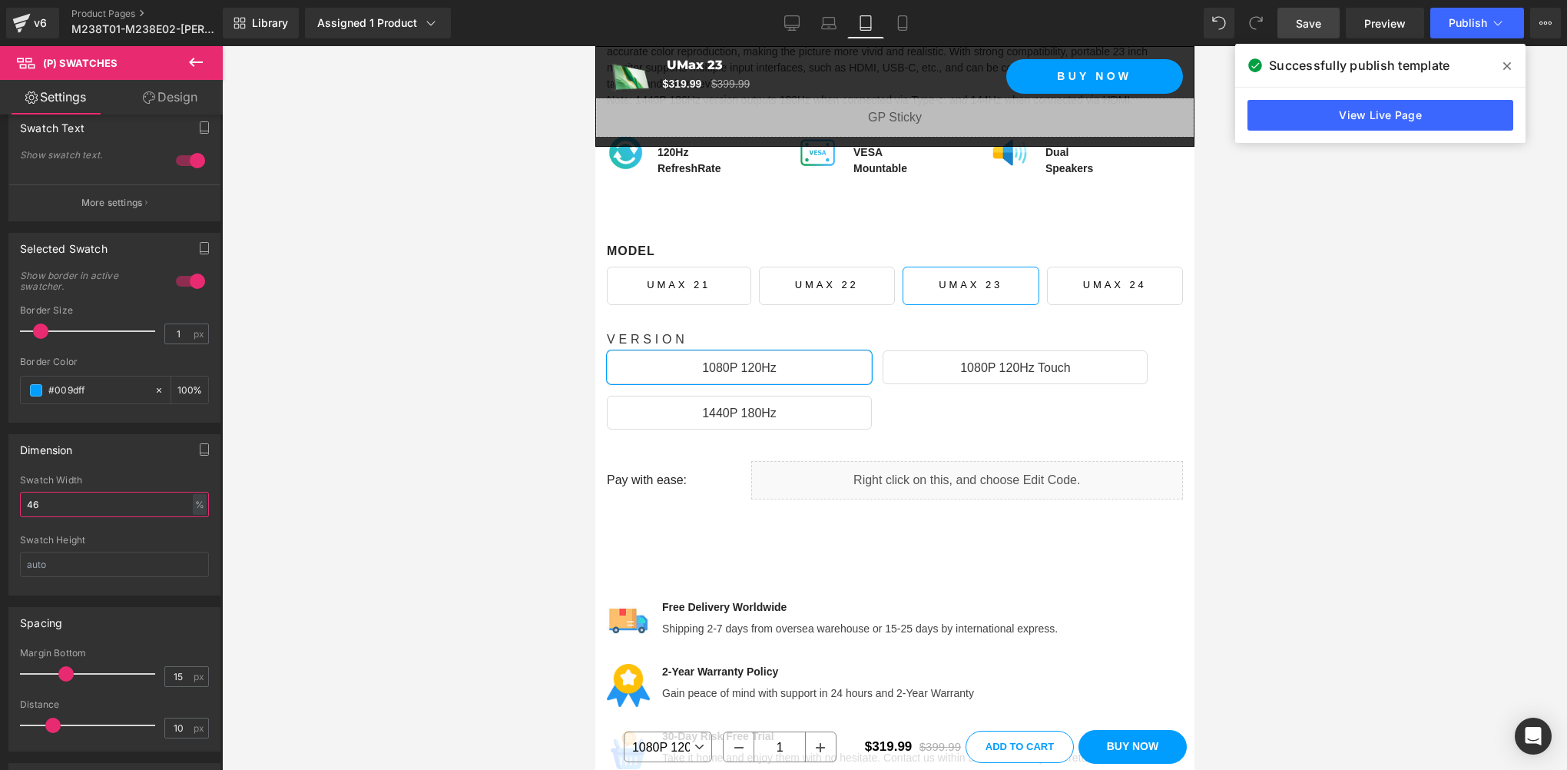
drag, startPoint x: 78, startPoint y: 492, endPoint x: -3, endPoint y: 497, distance: 81.5
click at [0, 497] on html "(P) Swatches You are previewing how the will restyle your page. You can not edi…" at bounding box center [783, 385] width 1567 height 770
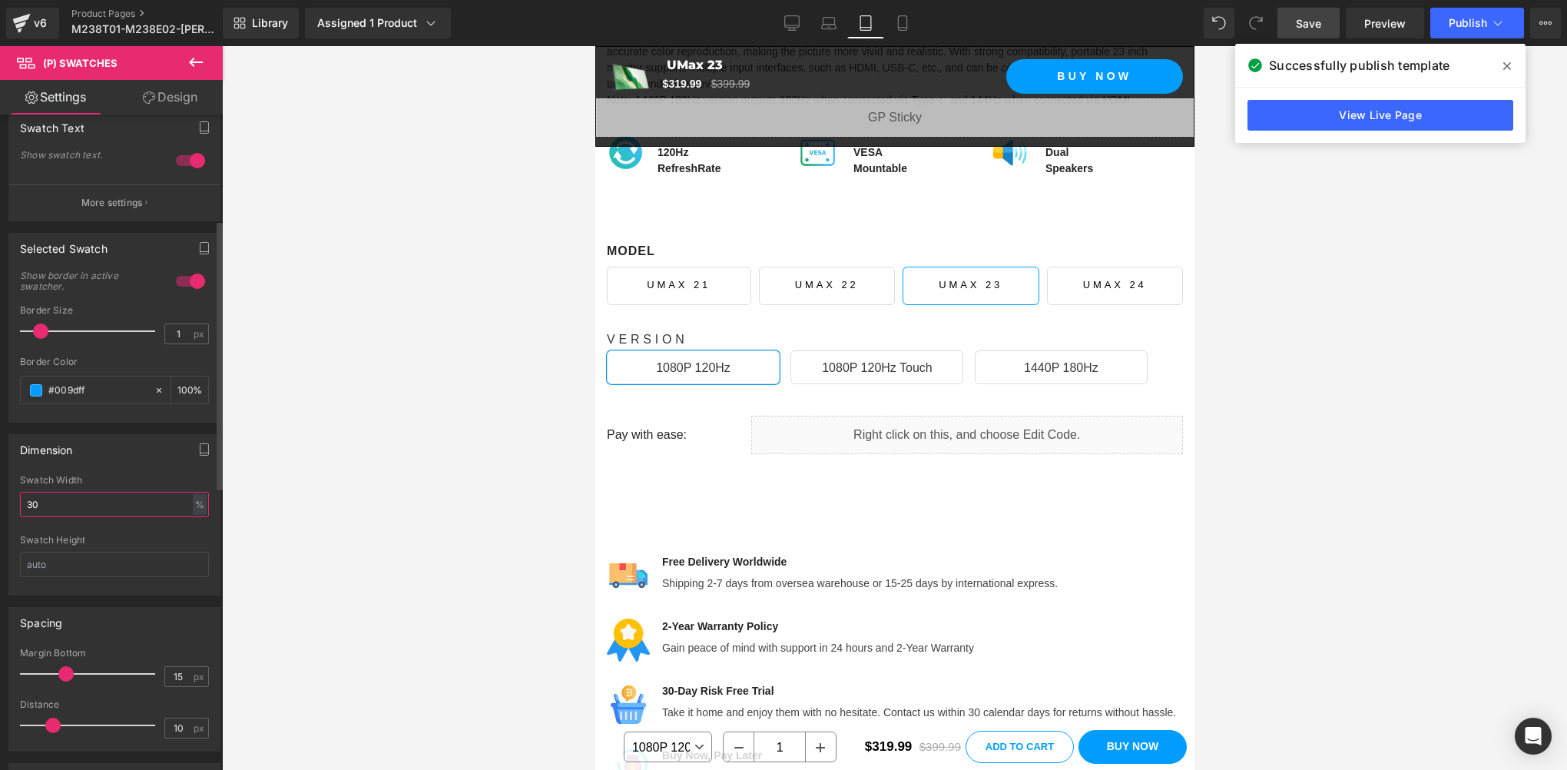
drag, startPoint x: 31, startPoint y: 495, endPoint x: 15, endPoint y: 494, distance: 16.1
click at [15, 494] on div "46% Swatch Width 30 % % px Swatch Height" at bounding box center [114, 535] width 210 height 120
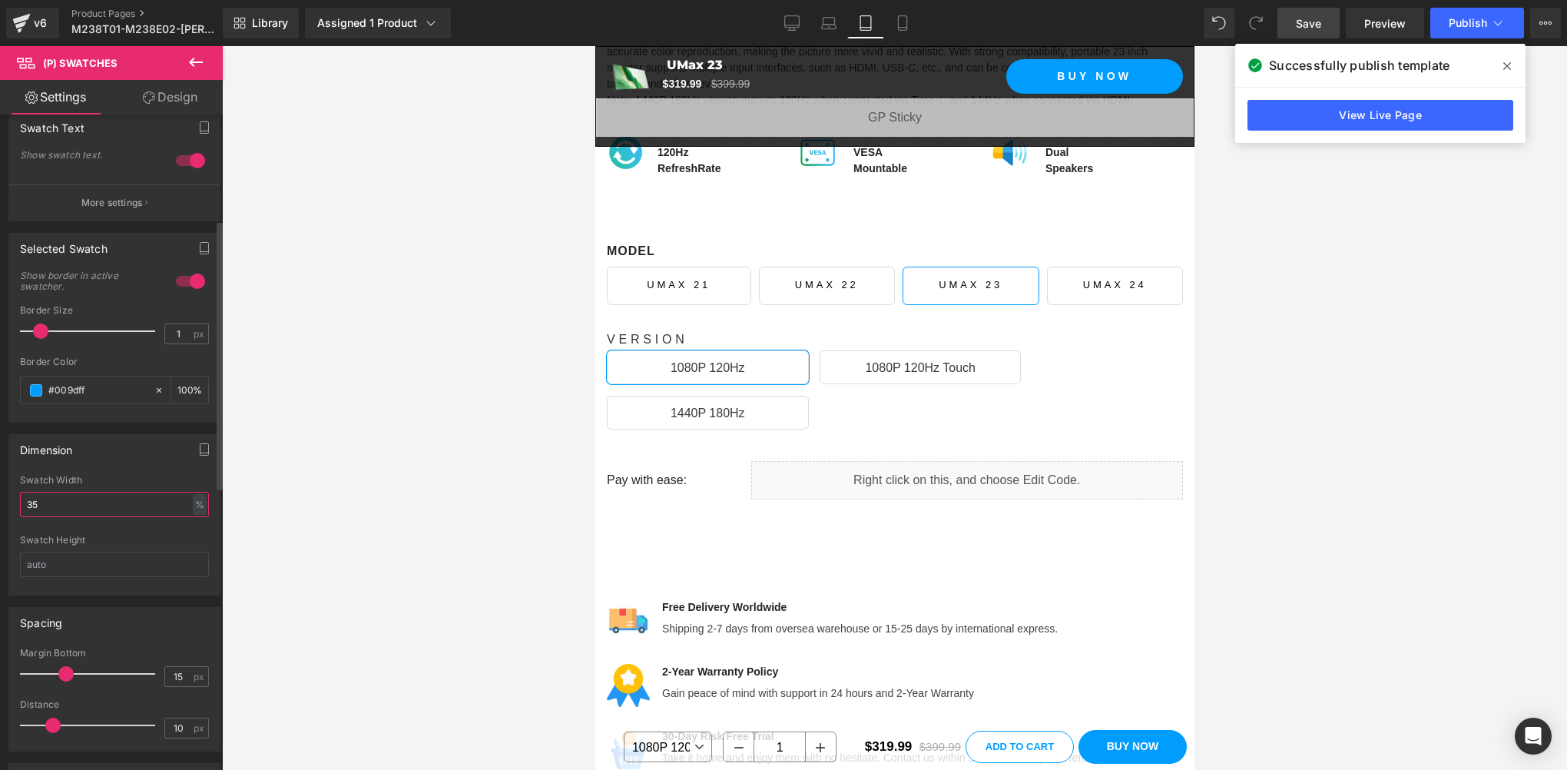
drag, startPoint x: 54, startPoint y: 497, endPoint x: 0, endPoint y: 494, distance: 53.9
click at [0, 494] on html "(P) Swatches You are previewing how the will restyle your page. You can not edi…" at bounding box center [783, 385] width 1567 height 770
drag, startPoint x: 40, startPoint y: 505, endPoint x: -3, endPoint y: 502, distance: 43.1
click at [0, 502] on html "(P) Swatches You are previewing how the will restyle your page. You can not edi…" at bounding box center [783, 385] width 1567 height 770
drag, startPoint x: 53, startPoint y: 500, endPoint x: -3, endPoint y: 498, distance: 56.1
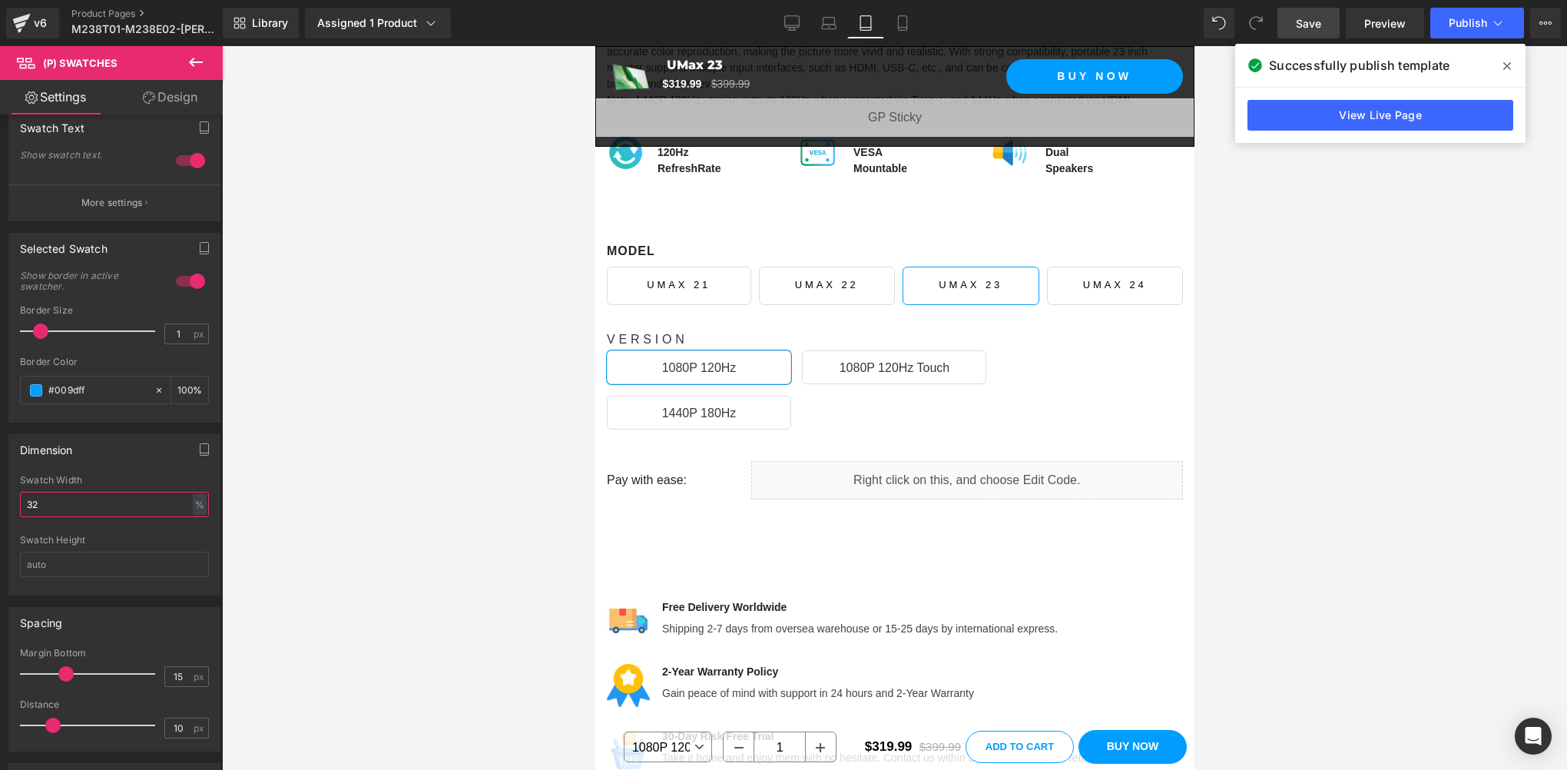
click at [0, 498] on html "(P) Swatches You are previewing how the will restyle your page. You can not edi…" at bounding box center [783, 385] width 1567 height 770
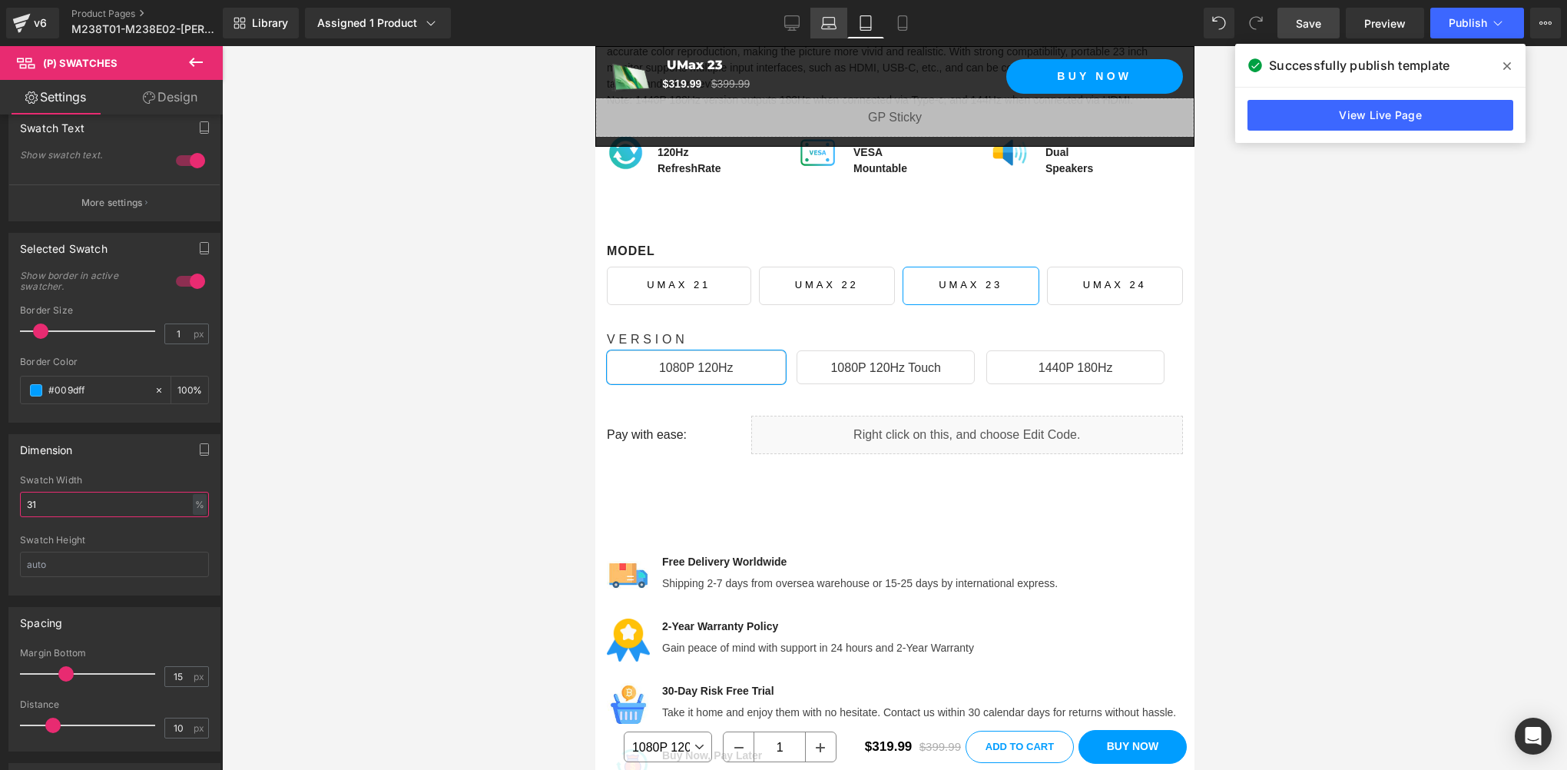
type input "31"
click at [825, 21] on icon at bounding box center [828, 22] width 15 height 15
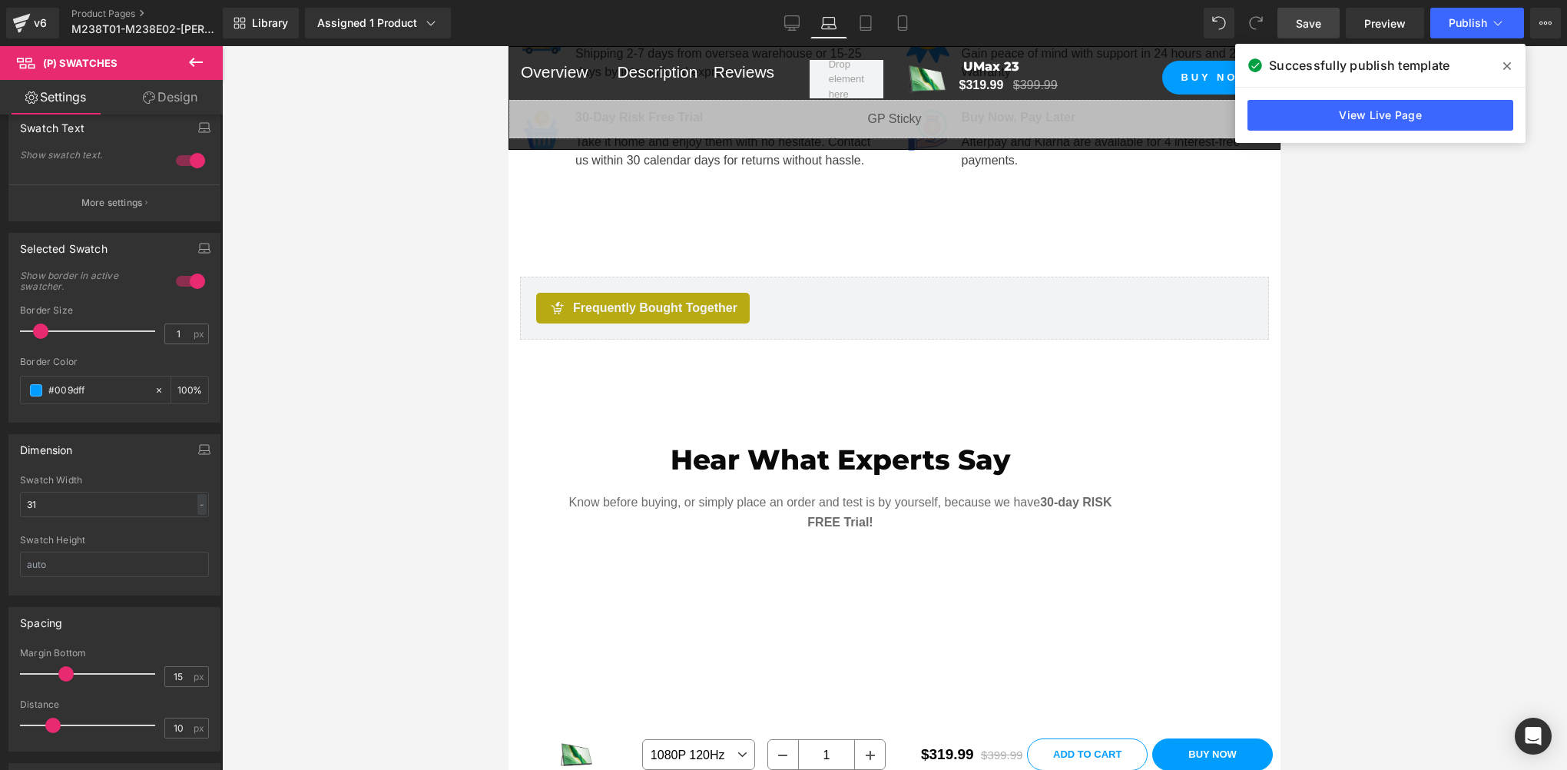
scroll to position [773, 0]
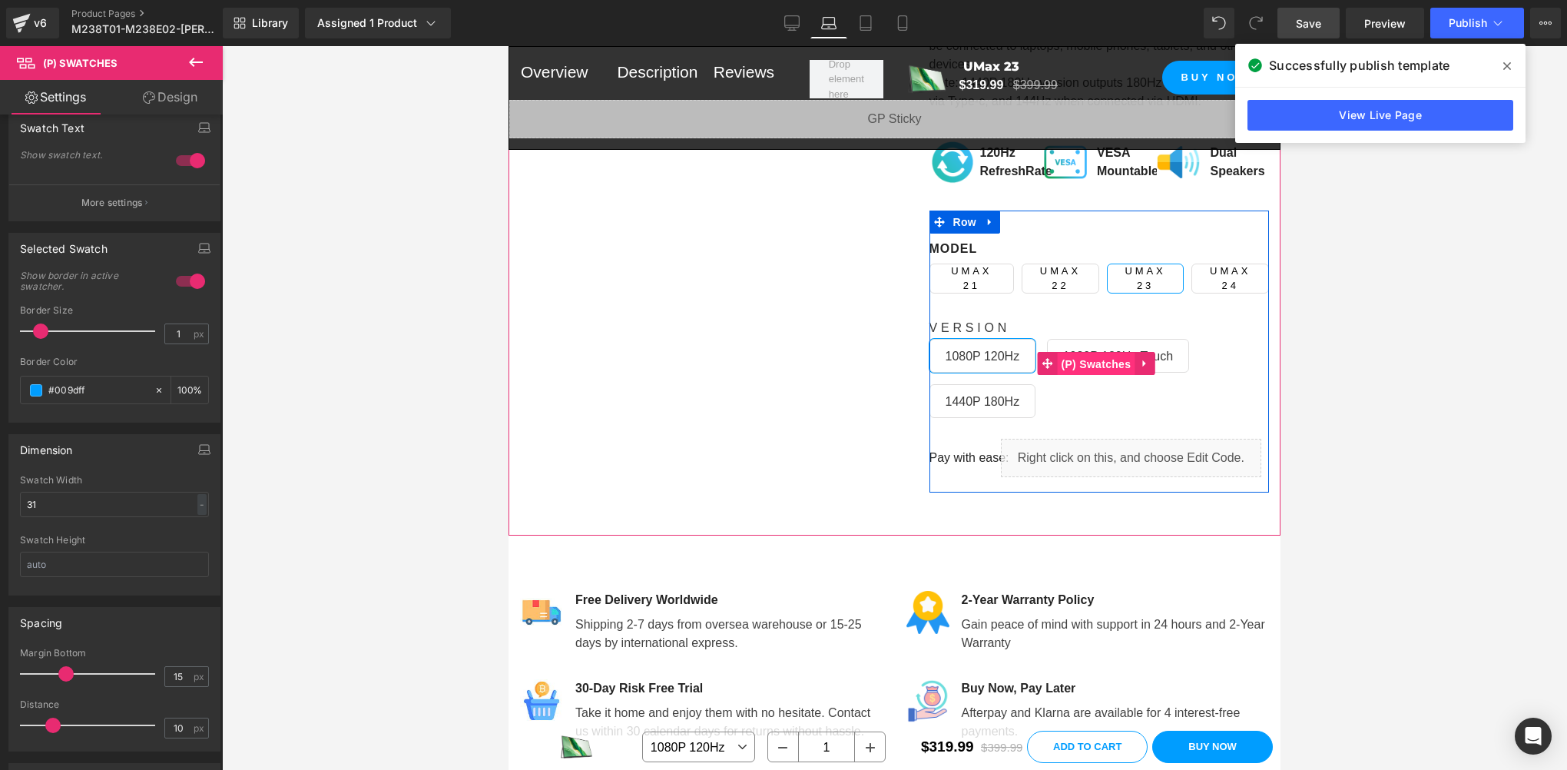
click at [1087, 361] on span "(P) Swatches" at bounding box center [1097, 364] width 78 height 23
click at [1087, 361] on span "(P) Swatches" at bounding box center [1097, 363] width 78 height 23
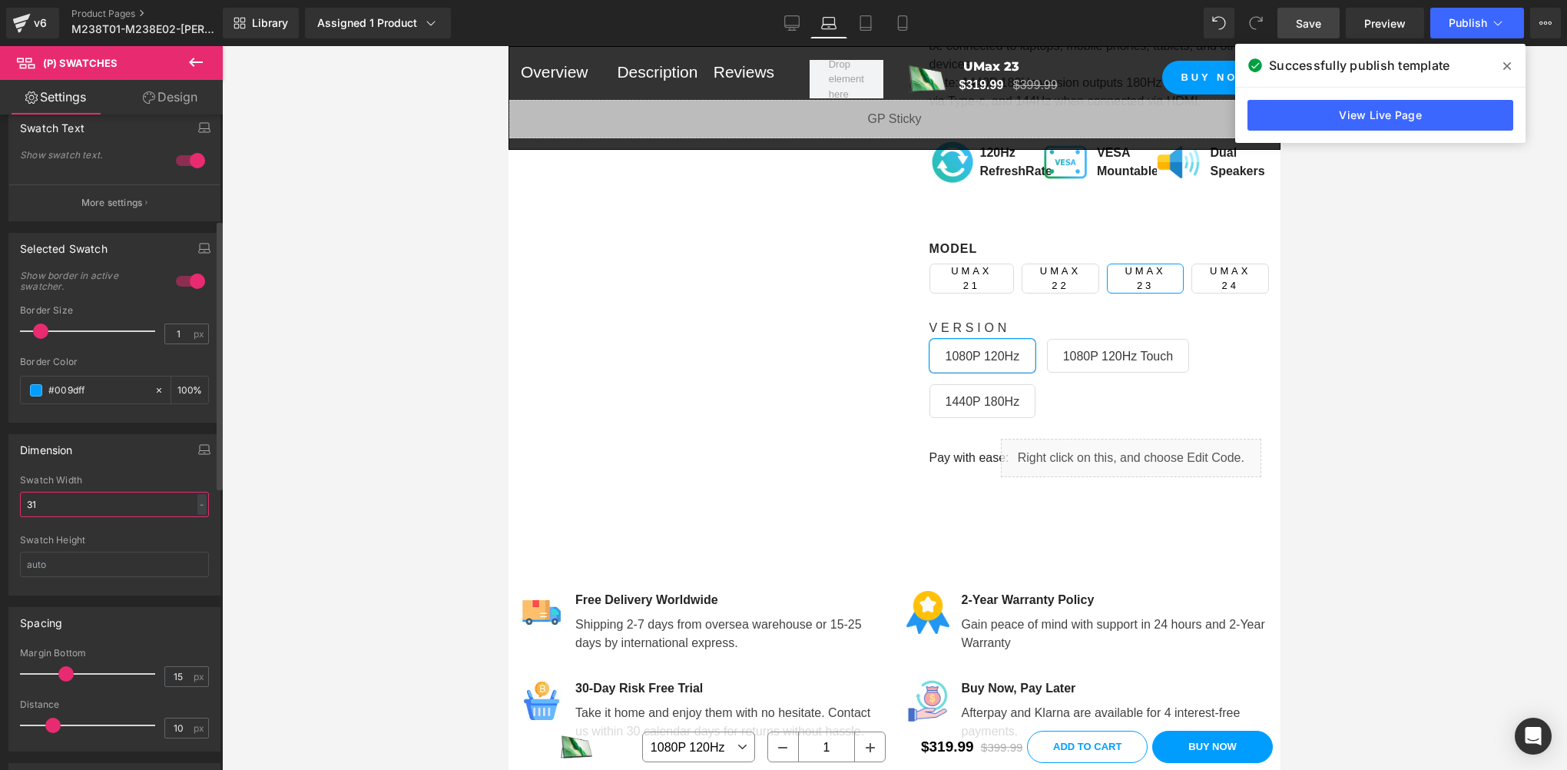
click at [85, 494] on input "31" at bounding box center [114, 504] width 189 height 25
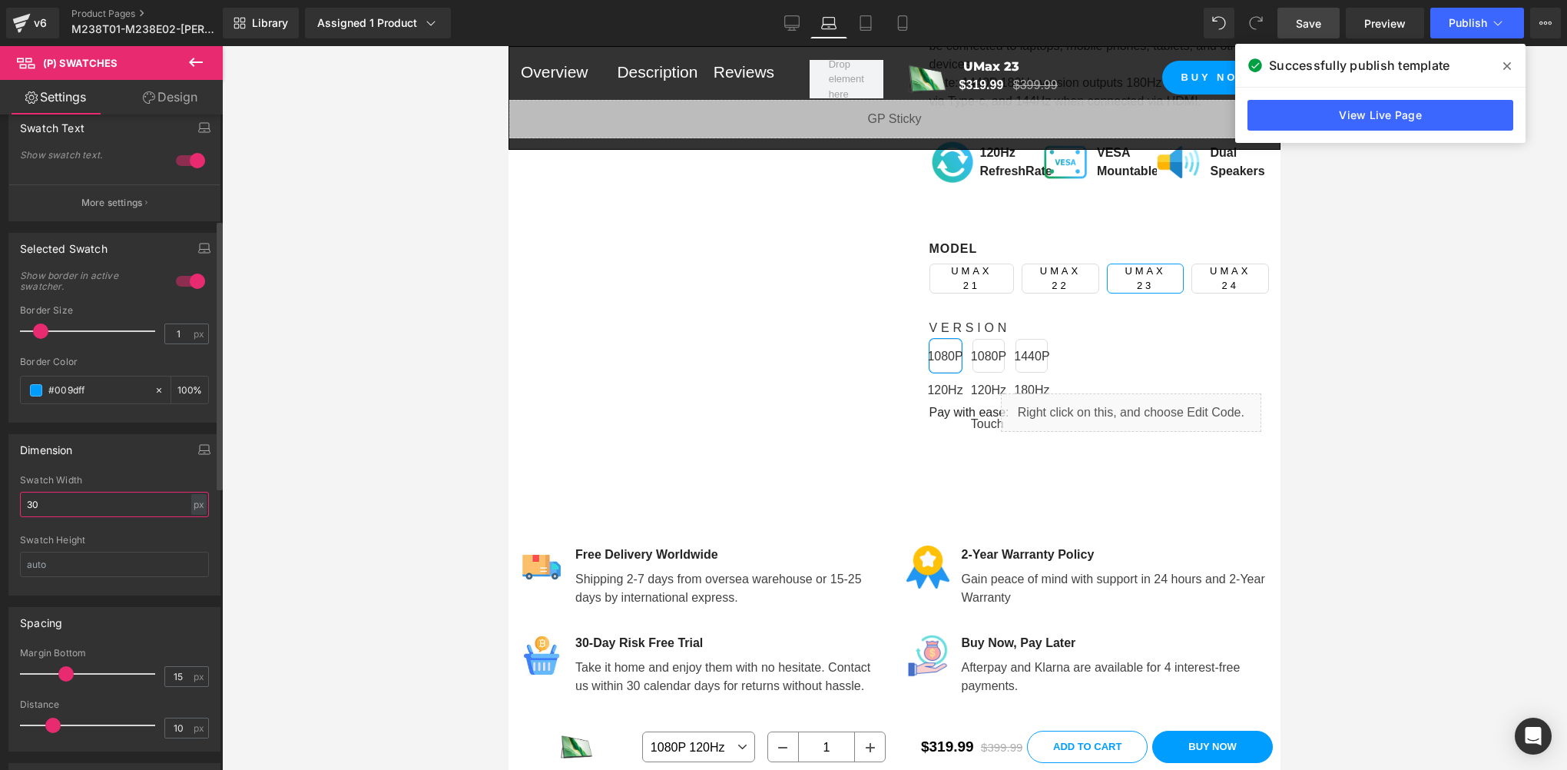
type input "30"
click at [97, 478] on div "Swatch Width" at bounding box center [114, 480] width 189 height 11
drag, startPoint x: 50, startPoint y: 505, endPoint x: -3, endPoint y: 502, distance: 53.1
click at [0, 502] on html "(P) Swatches You are previewing how the will restyle your page. You can not edi…" at bounding box center [783, 385] width 1567 height 770
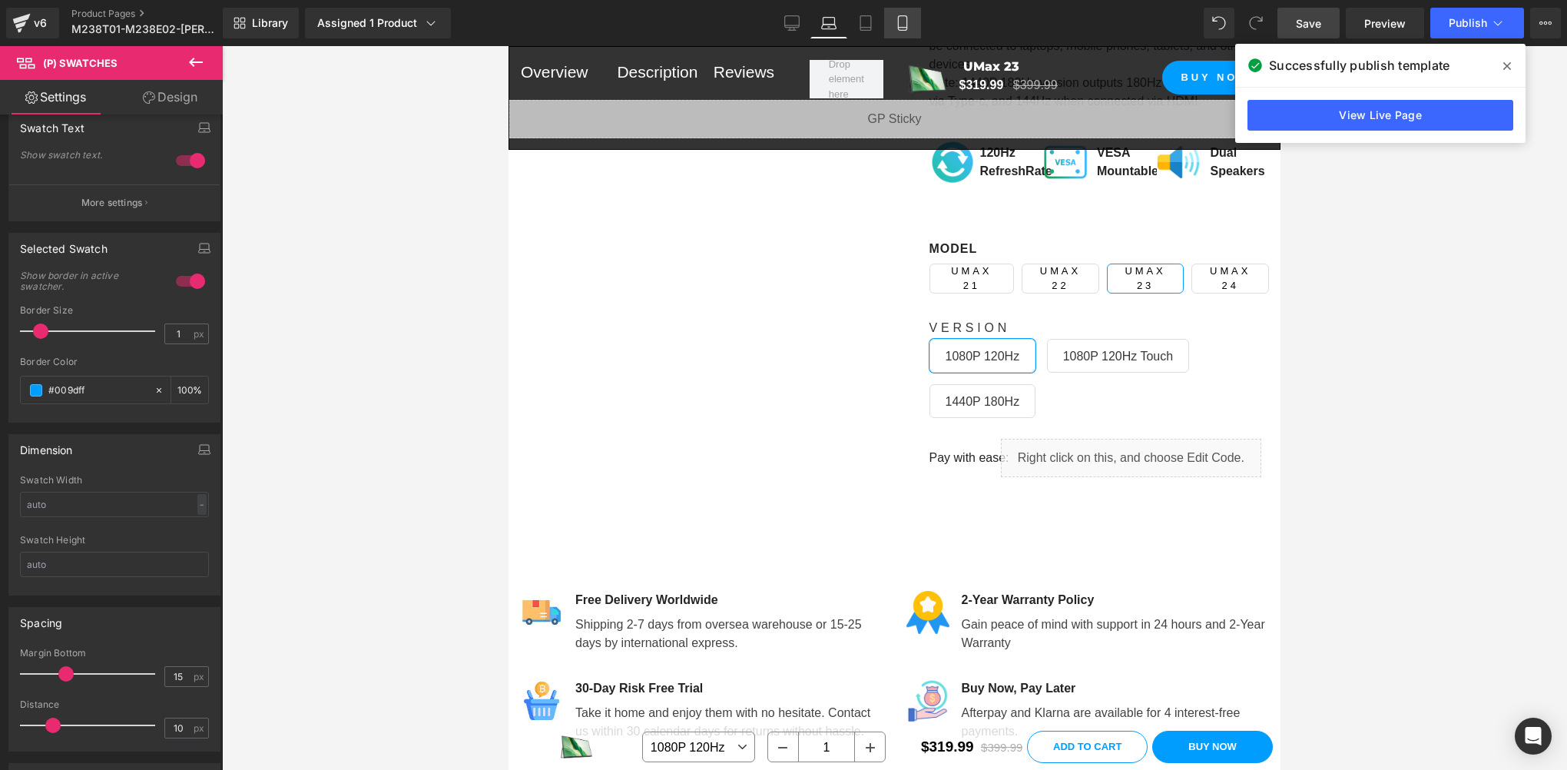
click at [902, 24] on icon at bounding box center [902, 22] width 15 height 15
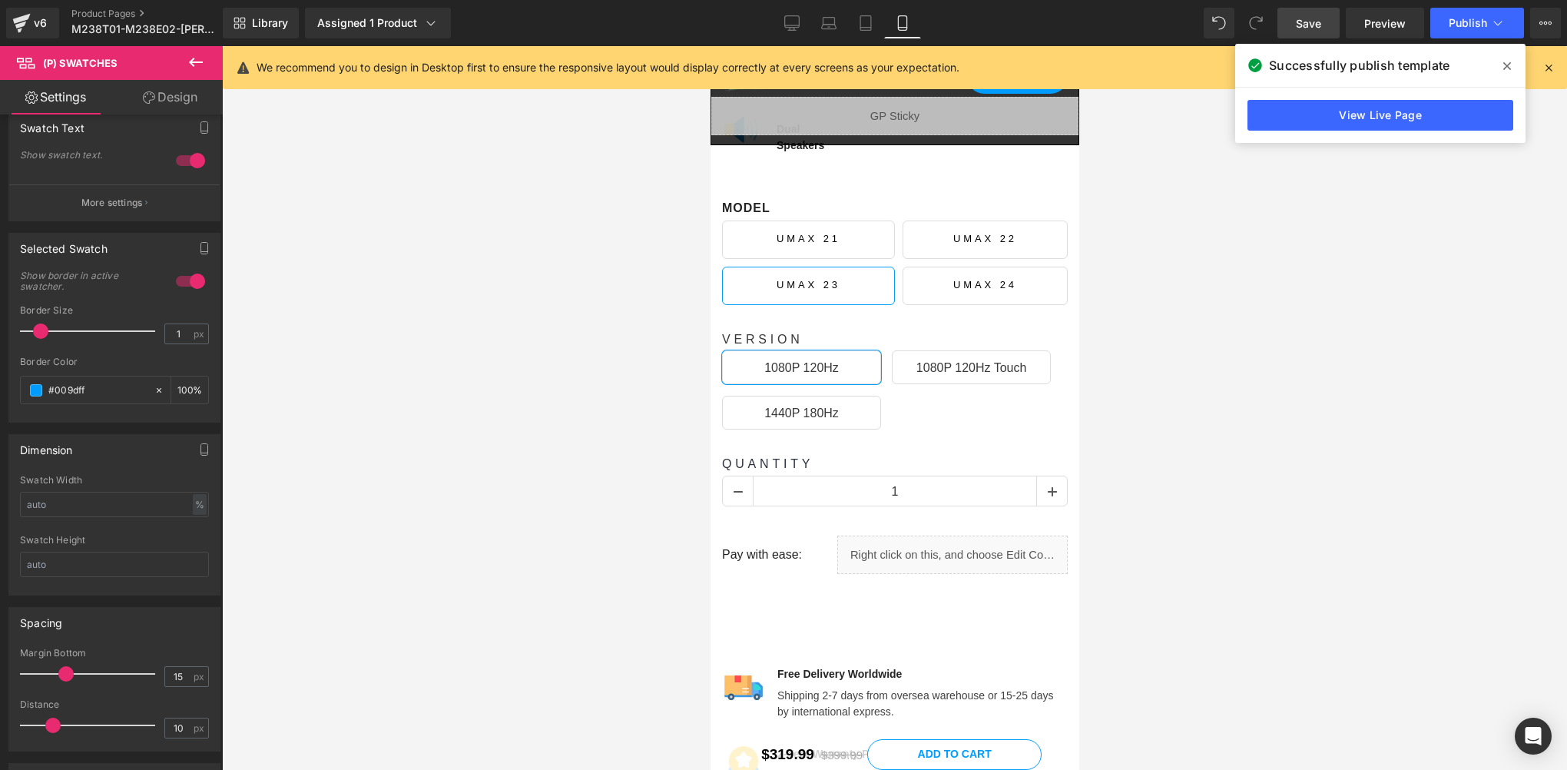
scroll to position [1366, 0]
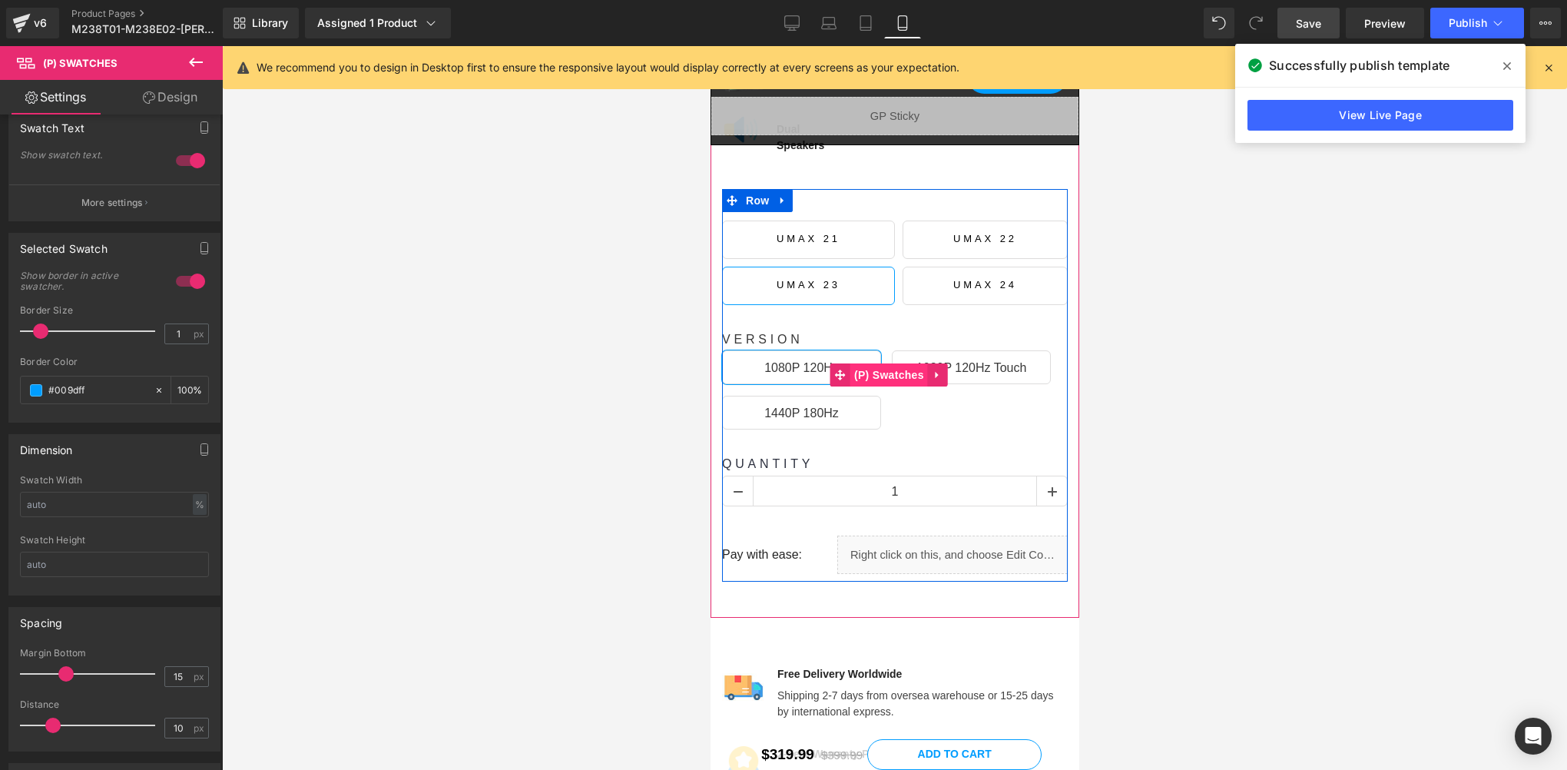
click at [886, 363] on span "(P) Swatches" at bounding box center [888, 374] width 78 height 23
click at [886, 364] on span "(P) Swatches" at bounding box center [888, 375] width 78 height 23
click at [902, 363] on span "(P) Swatches" at bounding box center [888, 374] width 78 height 23
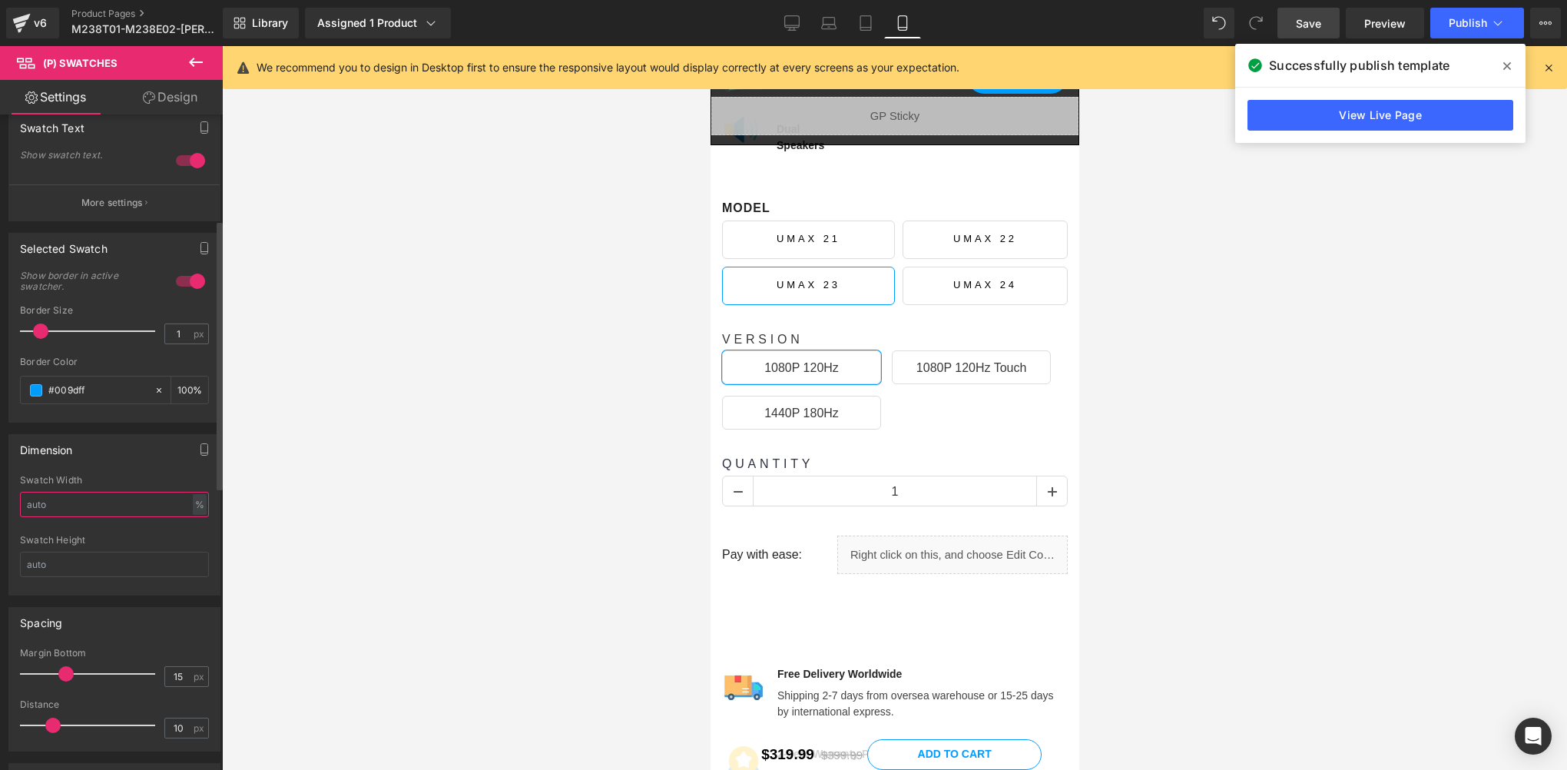
drag, startPoint x: 57, startPoint y: 508, endPoint x: 14, endPoint y: 505, distance: 43.2
click at [14, 505] on div "46% Swatch Width % % px Swatch Height" at bounding box center [114, 535] width 210 height 120
drag, startPoint x: 71, startPoint y: 499, endPoint x: -3, endPoint y: 495, distance: 73.9
click at [0, 495] on html "(P) Swatches You are previewing how the will restyle your page. You can not edi…" at bounding box center [783, 385] width 1567 height 770
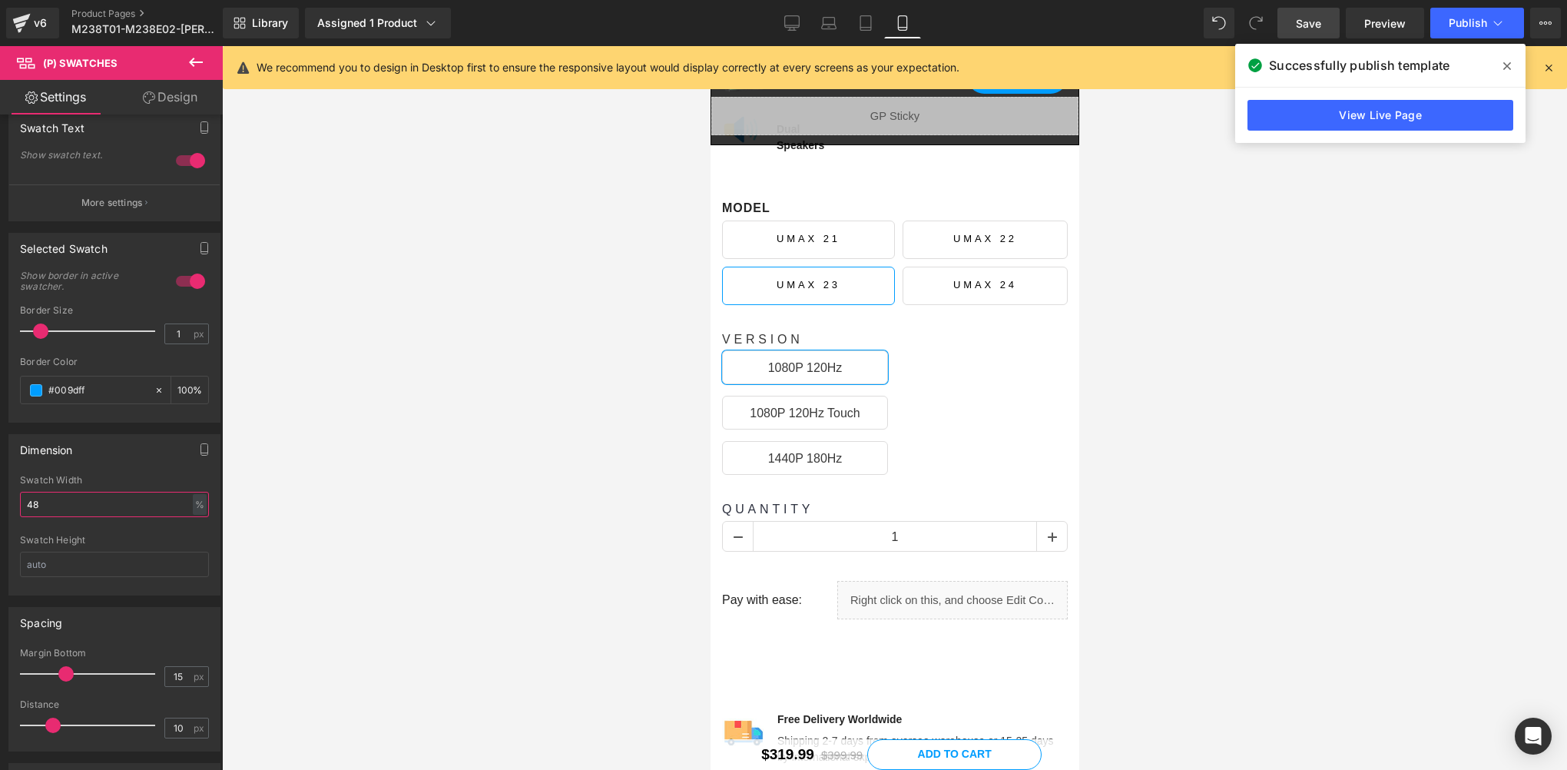
drag, startPoint x: 45, startPoint y: 502, endPoint x: -3, endPoint y: 496, distance: 48.7
click at [0, 496] on html "(P) Swatches You are previewing how the will restyle your page. You can not edi…" at bounding box center [783, 385] width 1567 height 770
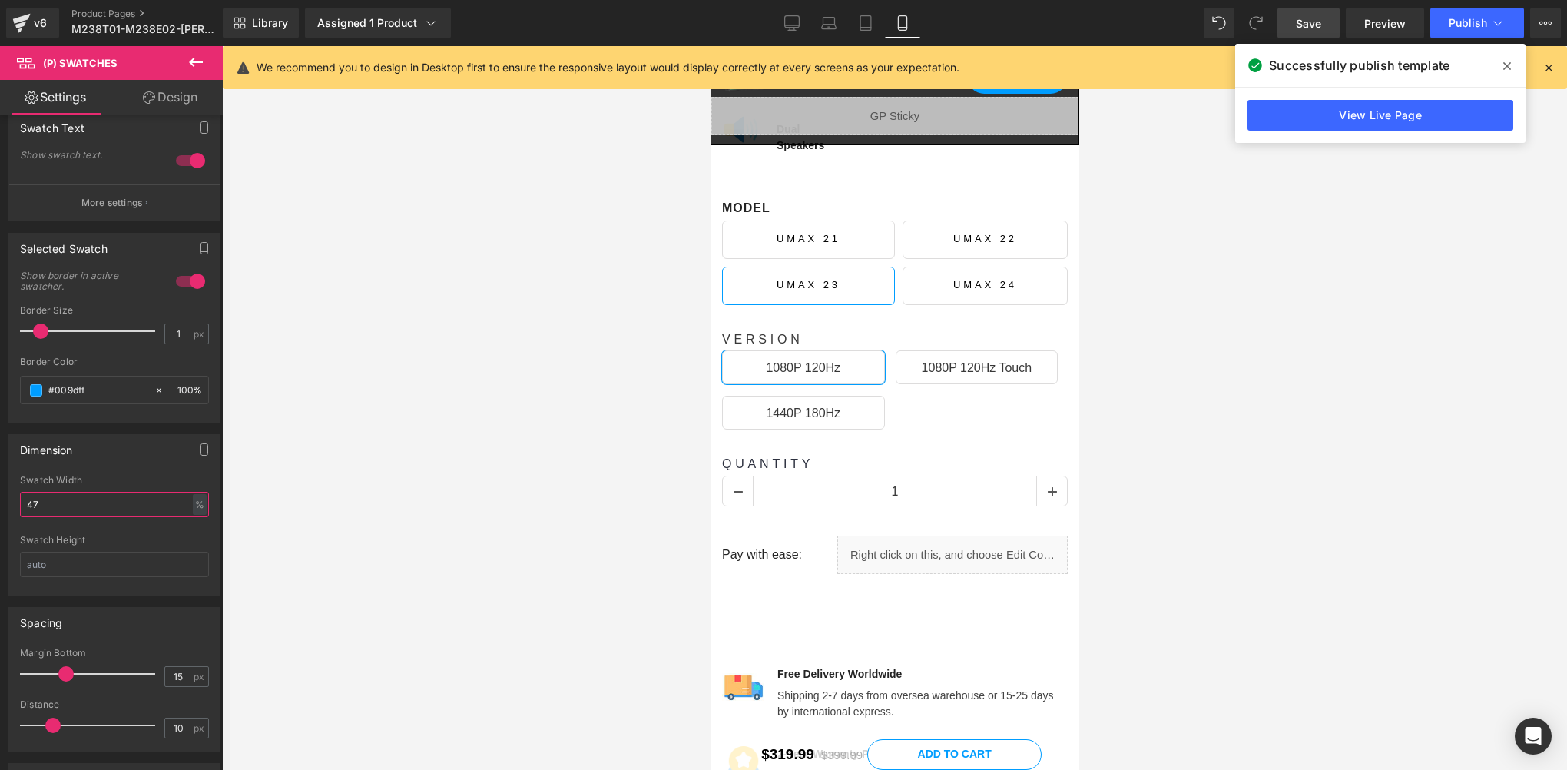
type input "47"
click at [1297, 20] on span "Save" at bounding box center [1308, 23] width 25 height 16
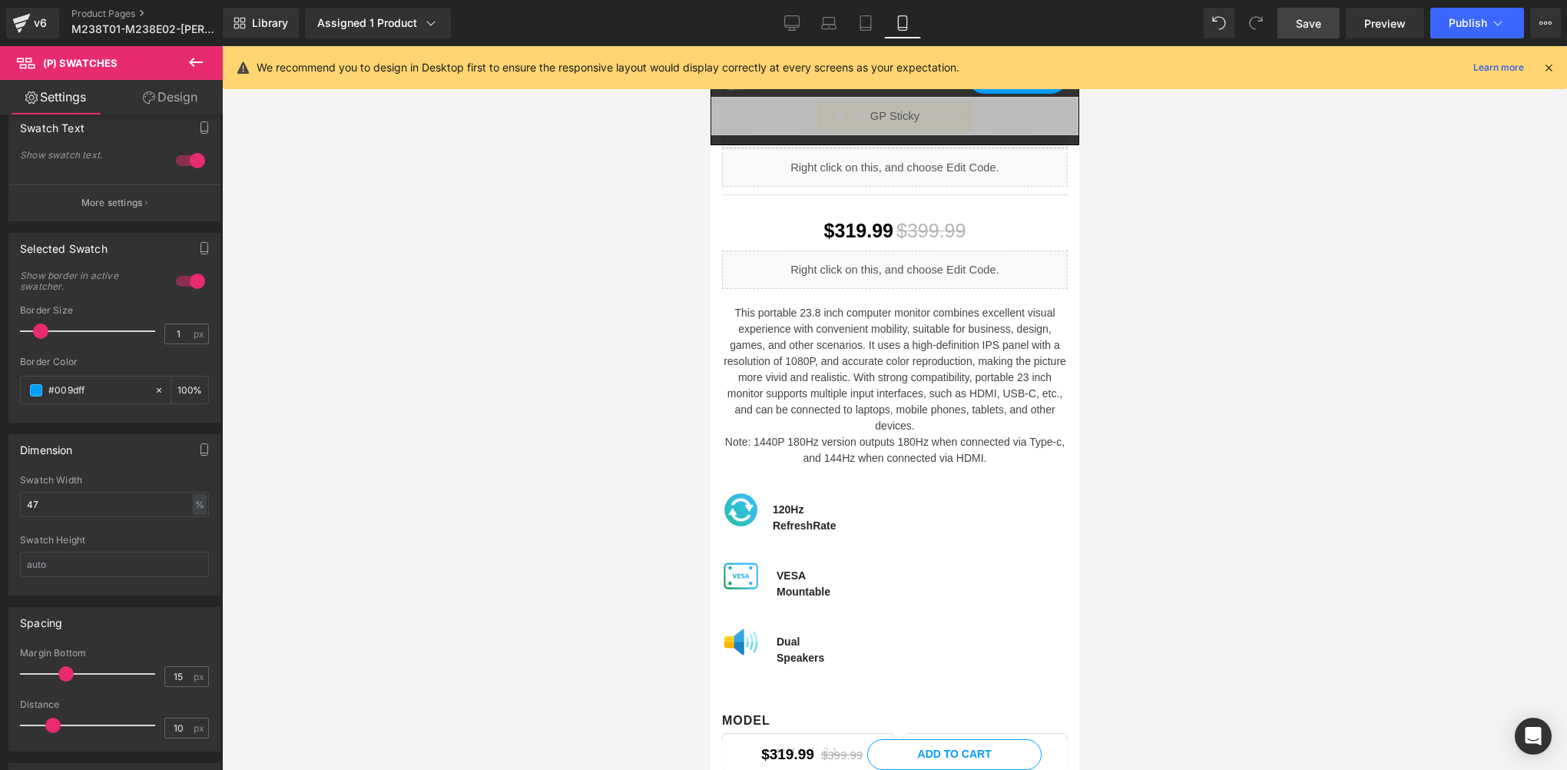
scroll to position [86, 0]
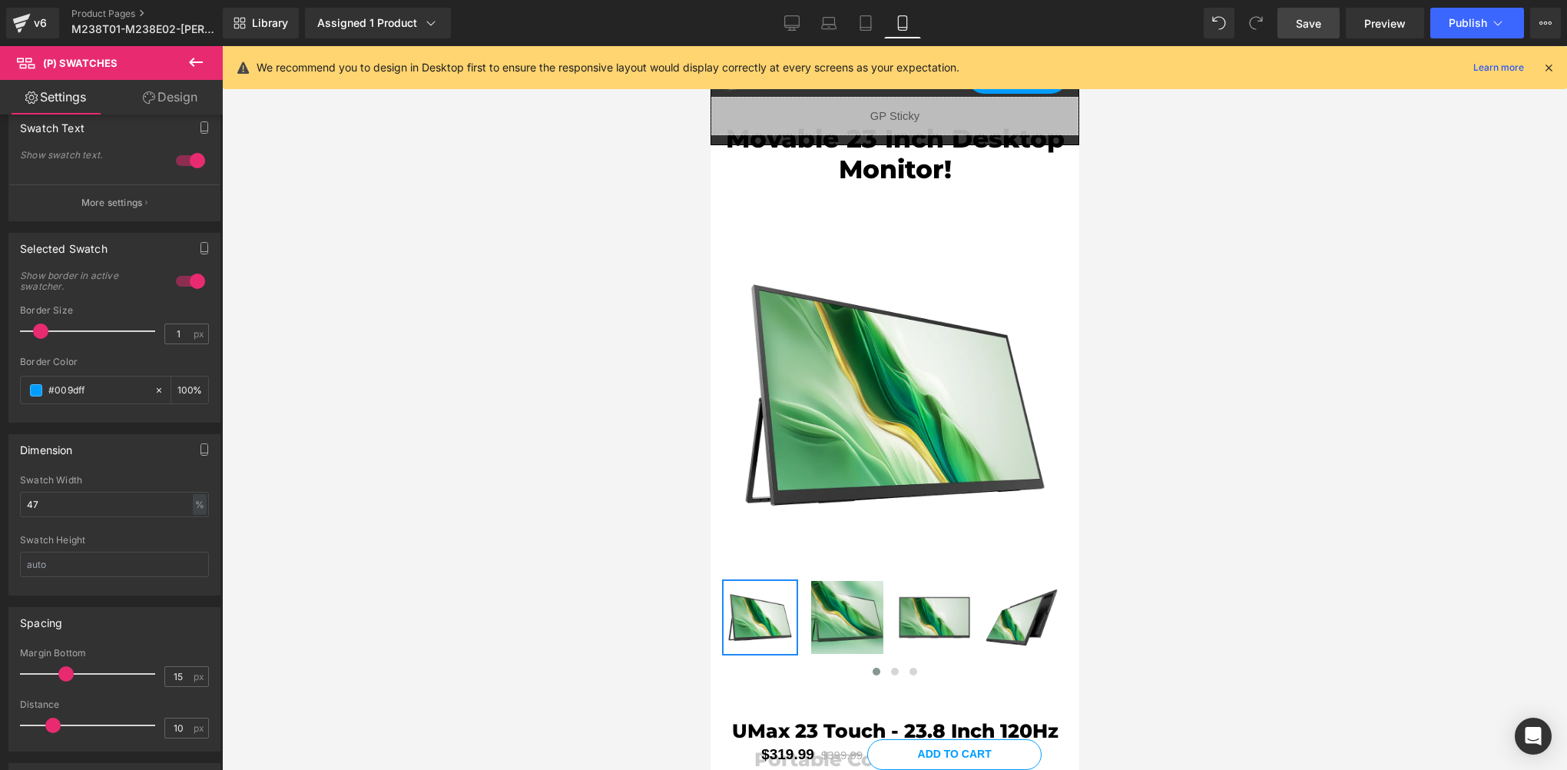
click at [1319, 24] on span "Save" at bounding box center [1308, 23] width 25 height 16
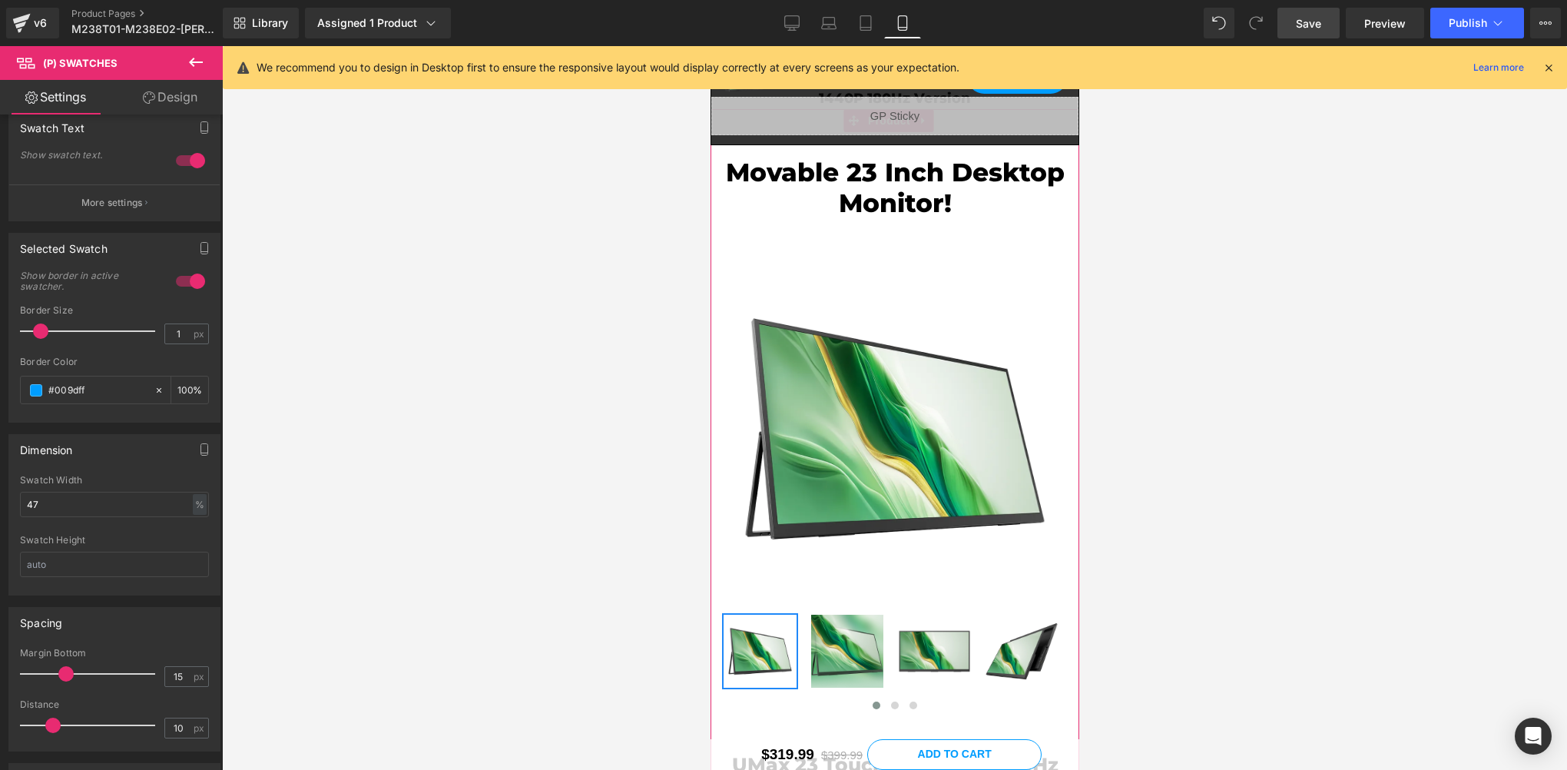
scroll to position [0, 0]
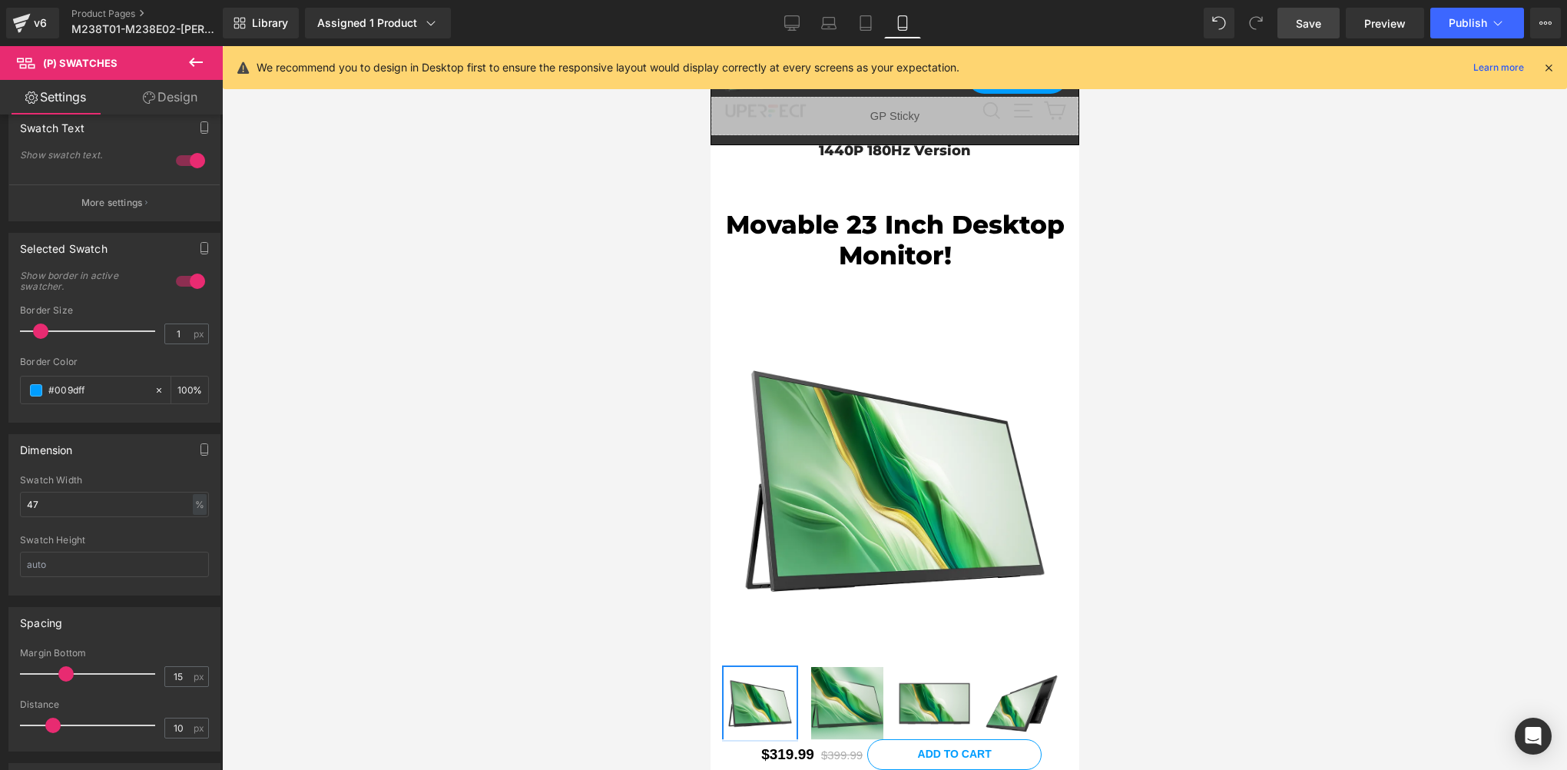
click at [1306, 24] on span "Save" at bounding box center [1308, 23] width 25 height 16
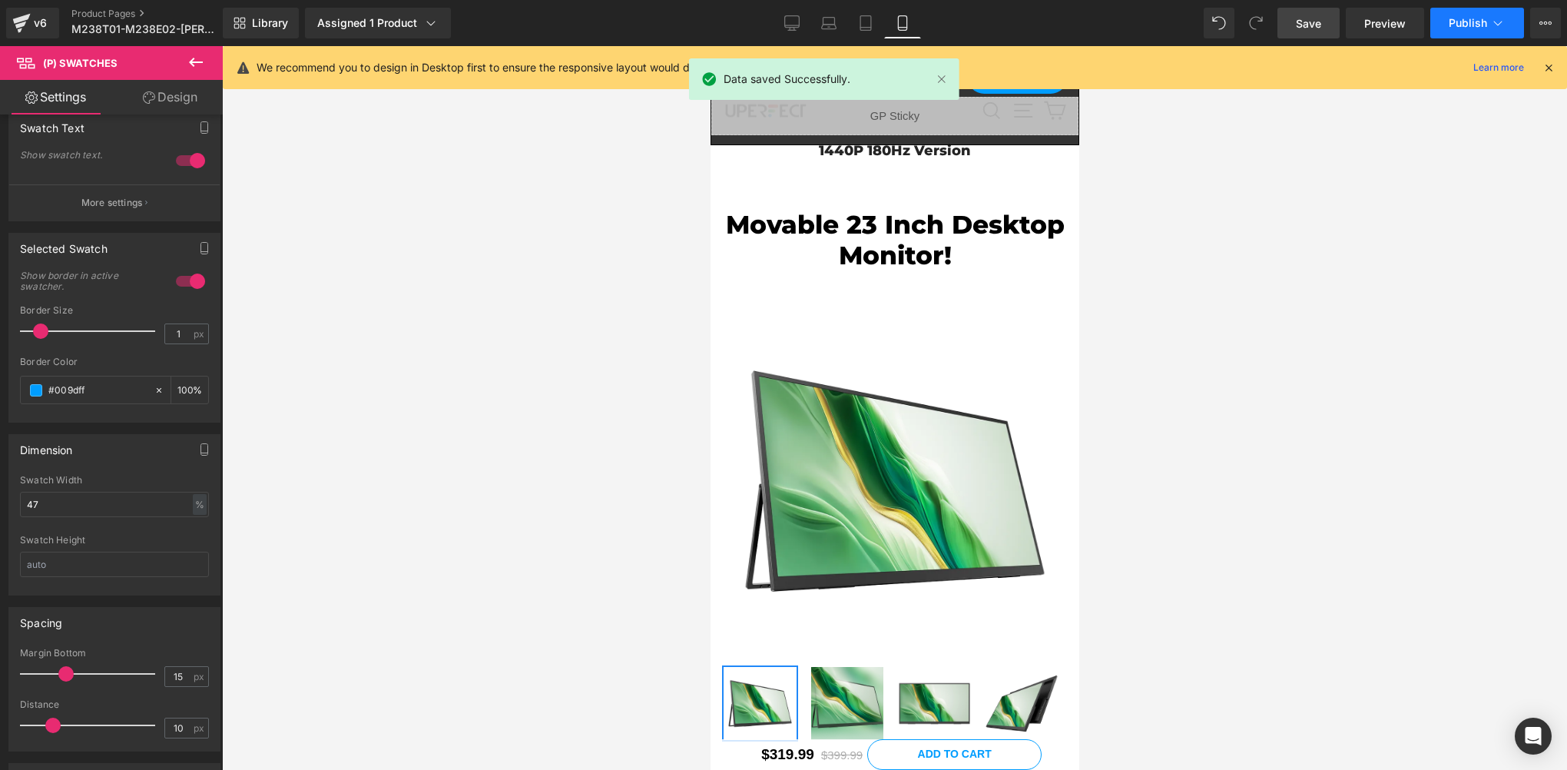
click at [1457, 37] on button "Publish" at bounding box center [1477, 23] width 94 height 31
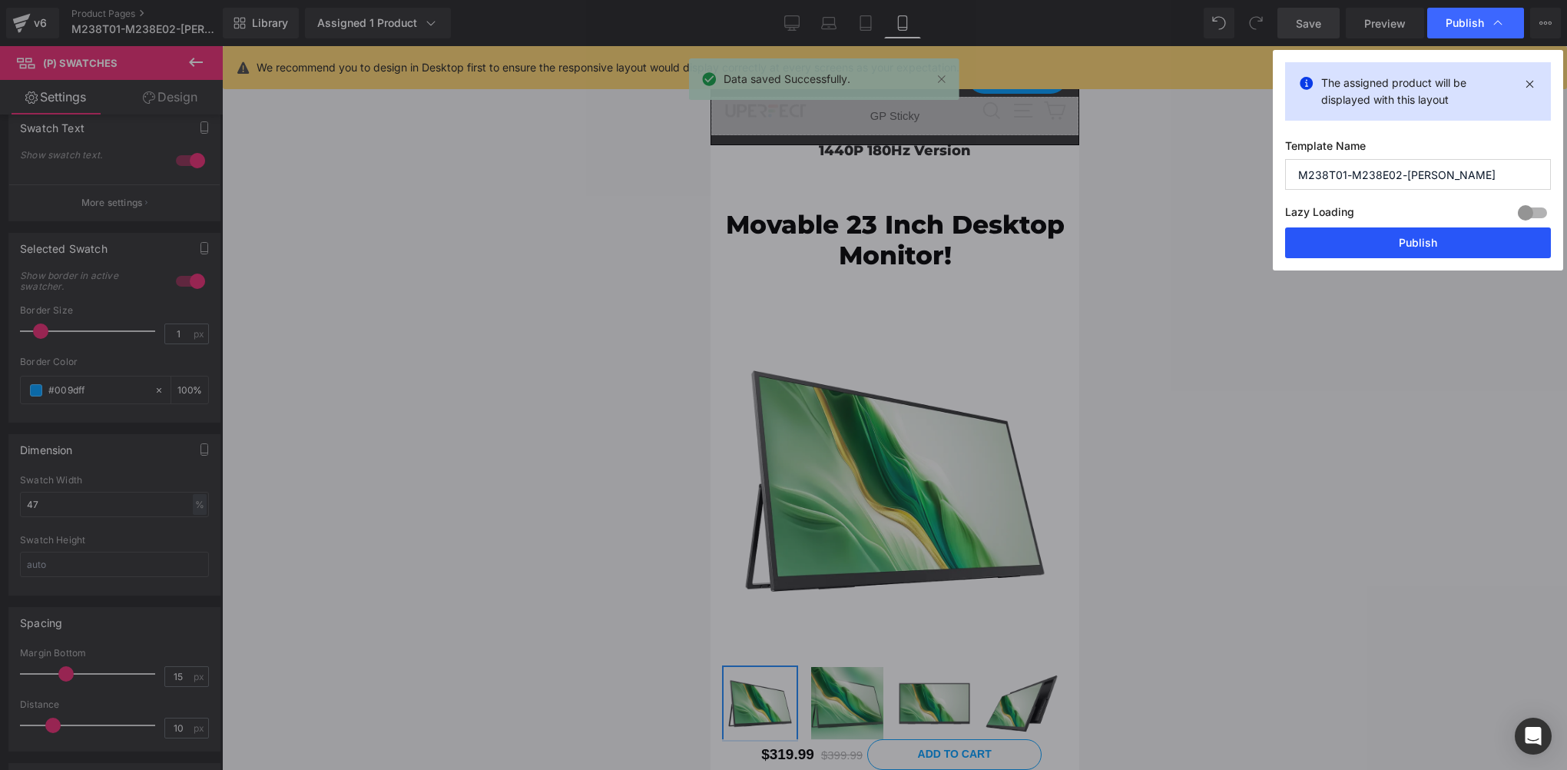
click at [1363, 249] on button "Publish" at bounding box center [1418, 242] width 266 height 31
